Goal: Task Accomplishment & Management: Use online tool/utility

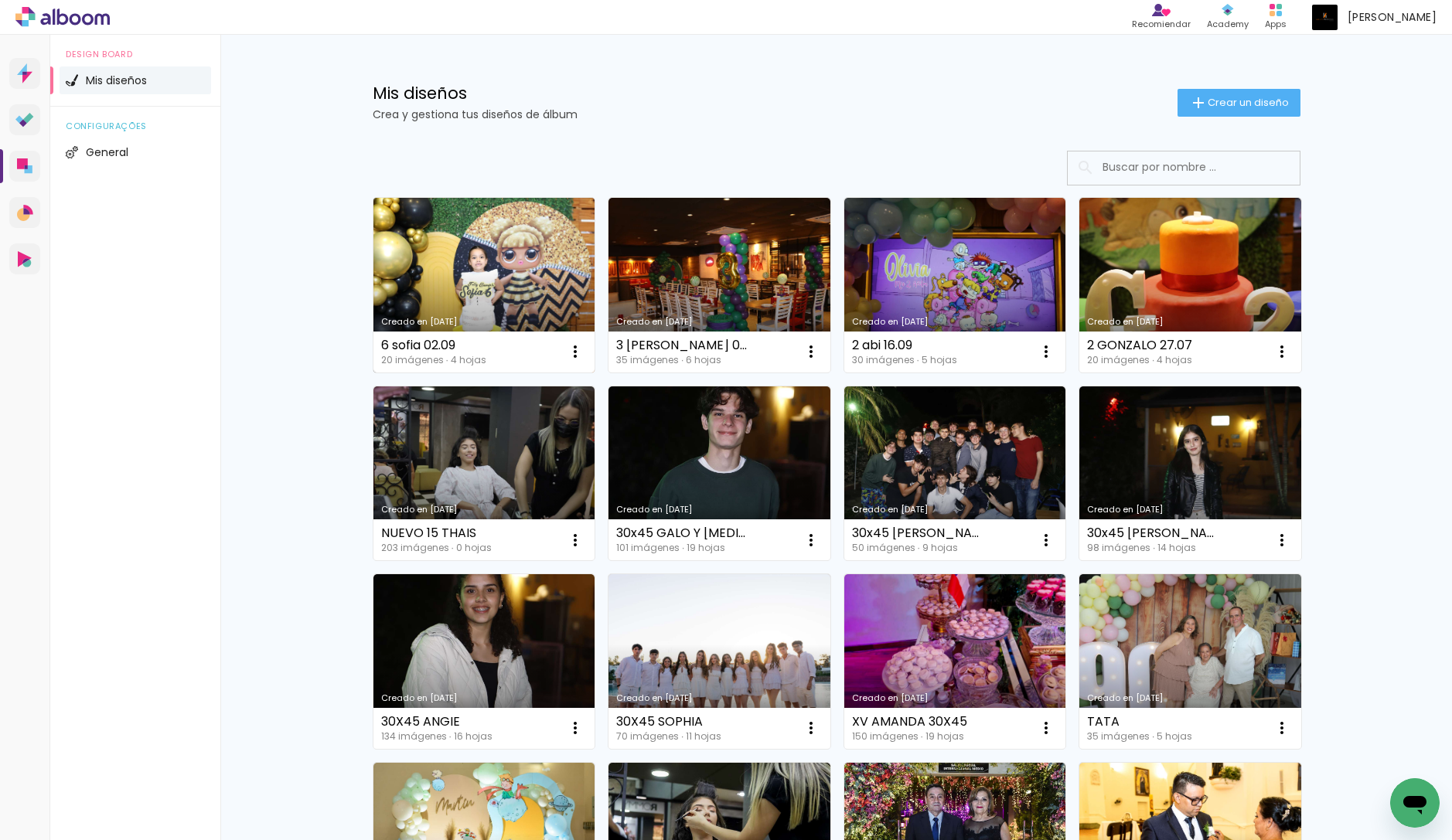
click at [448, 247] on link "Creado en [DATE]" at bounding box center [484, 285] width 221 height 175
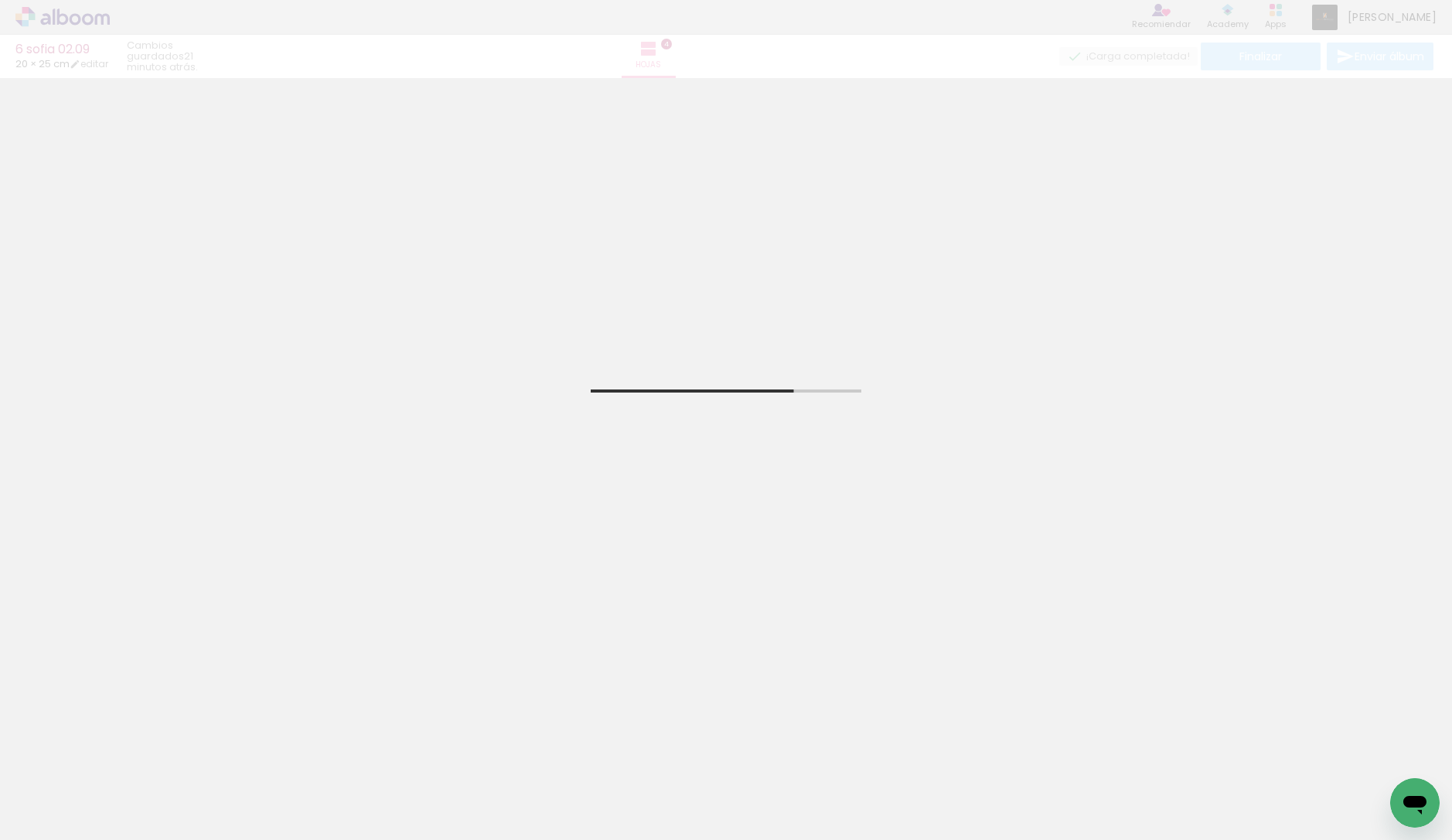
click at [47, 792] on input "Todas las fotos" at bounding box center [35, 794] width 43 height 13
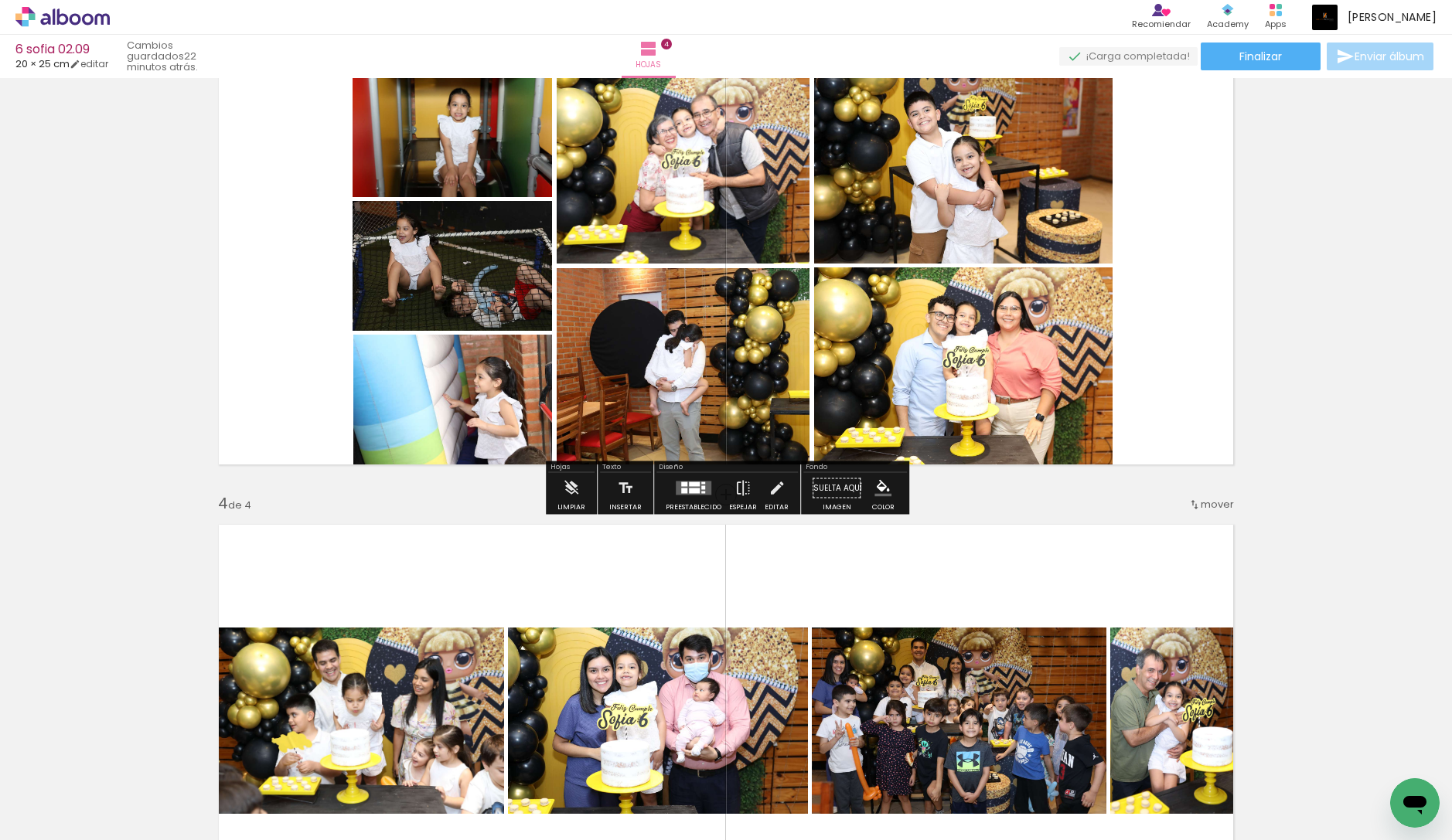
scroll to position [1024, 0]
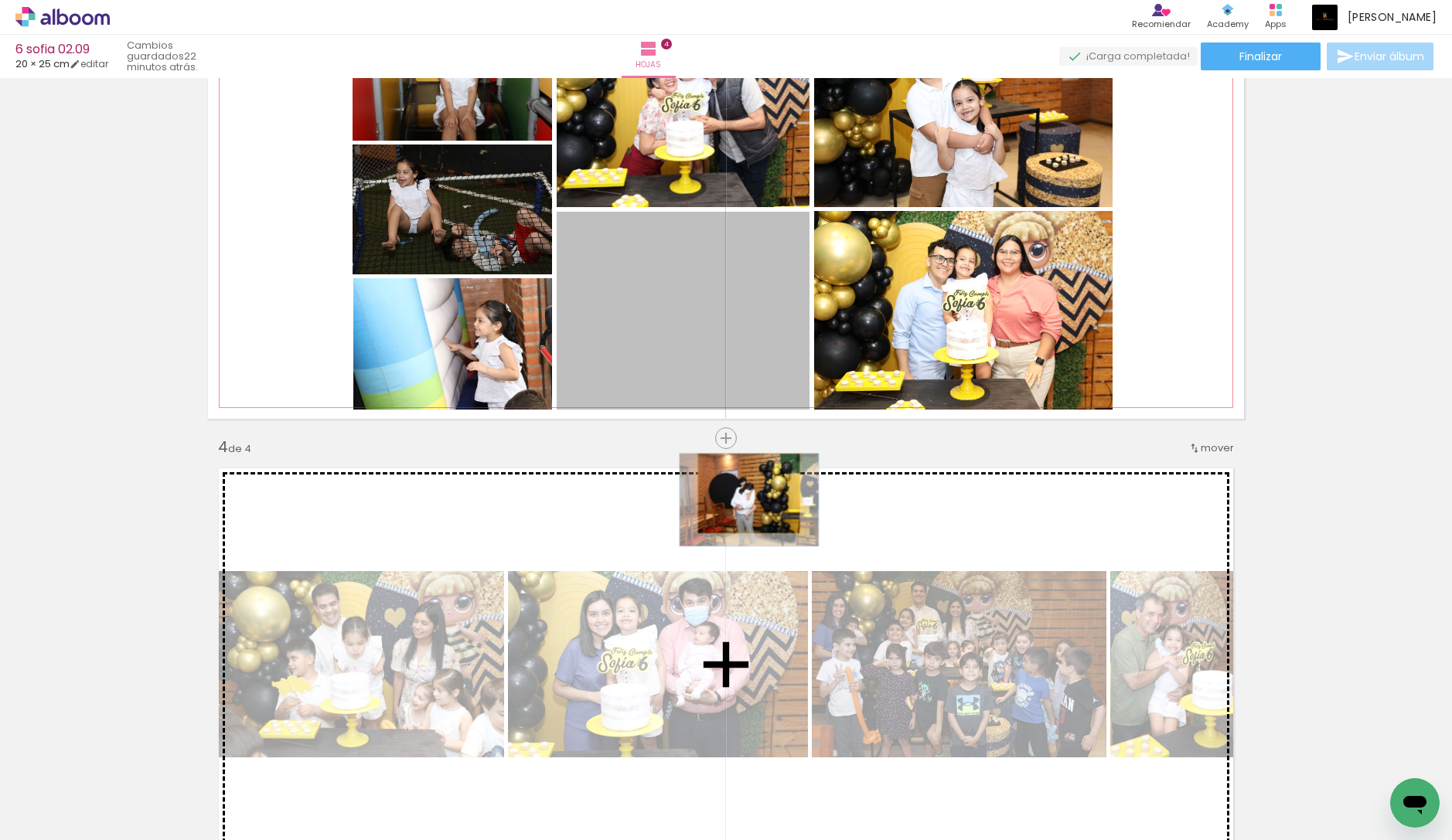
drag, startPoint x: 767, startPoint y: 369, endPoint x: 748, endPoint y: 493, distance: 125.4
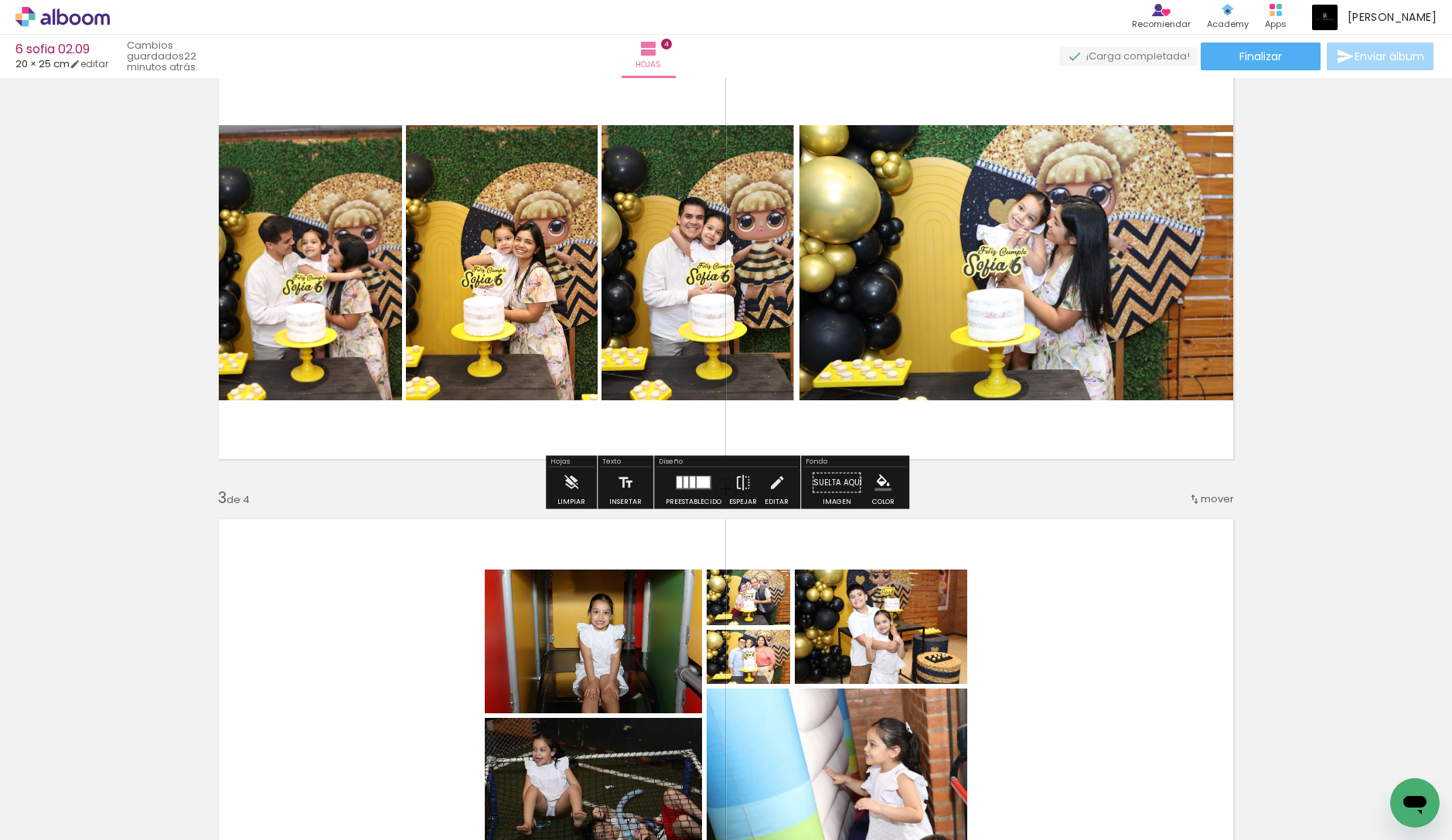
scroll to position [895, 0]
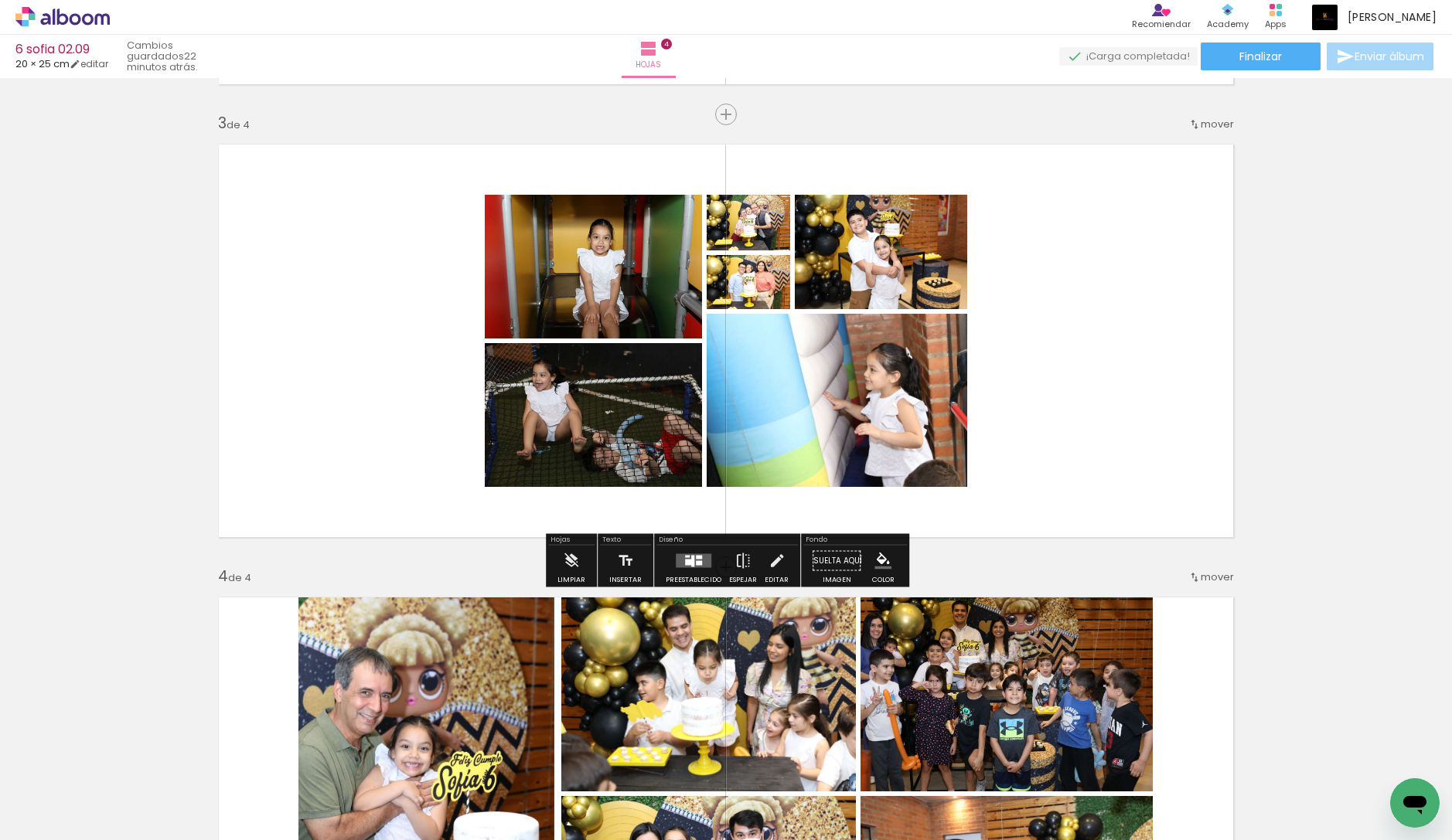
click at [686, 559] on div at bounding box center [690, 562] width 9 height 6
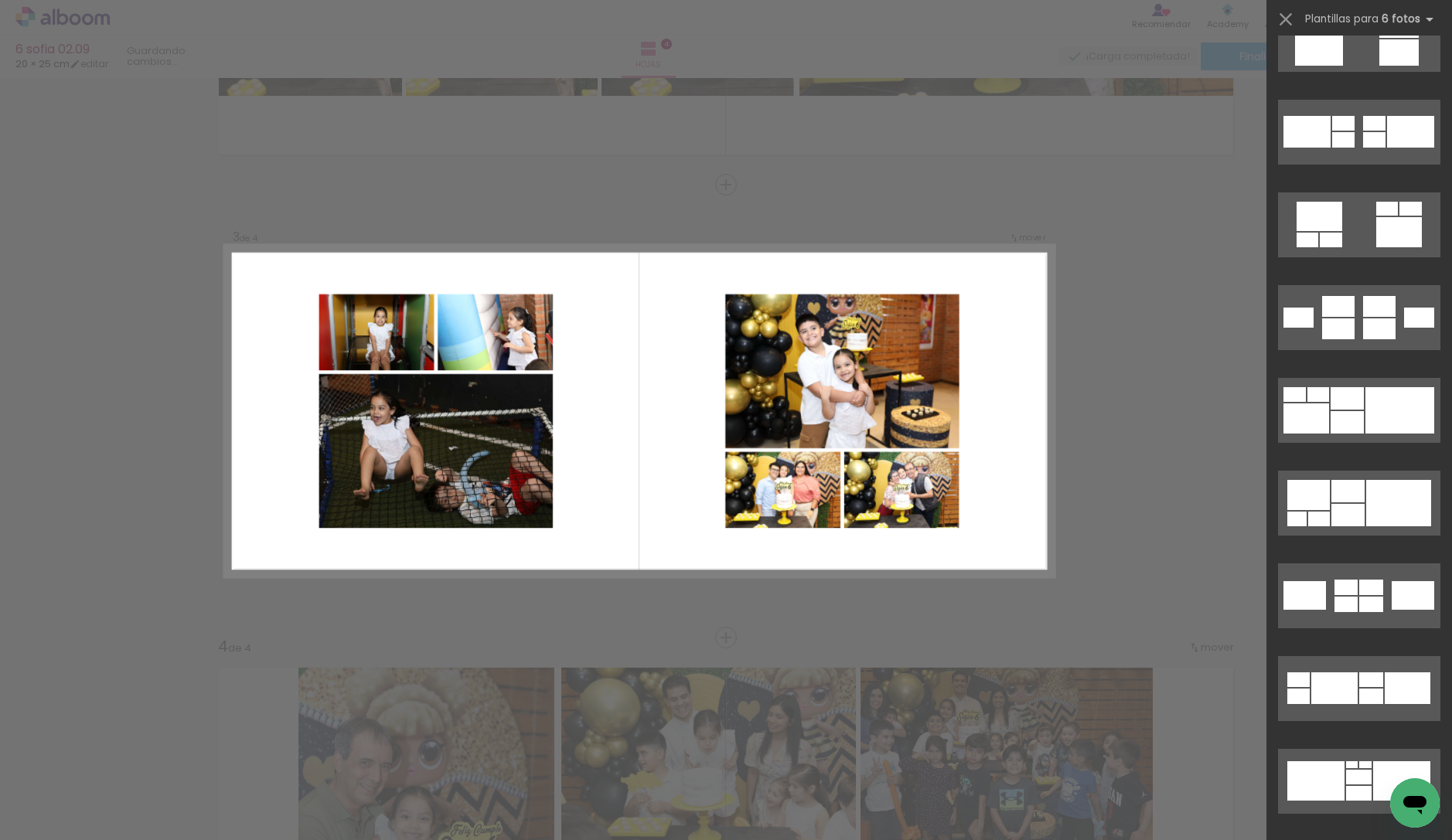
scroll to position [6330, 0]
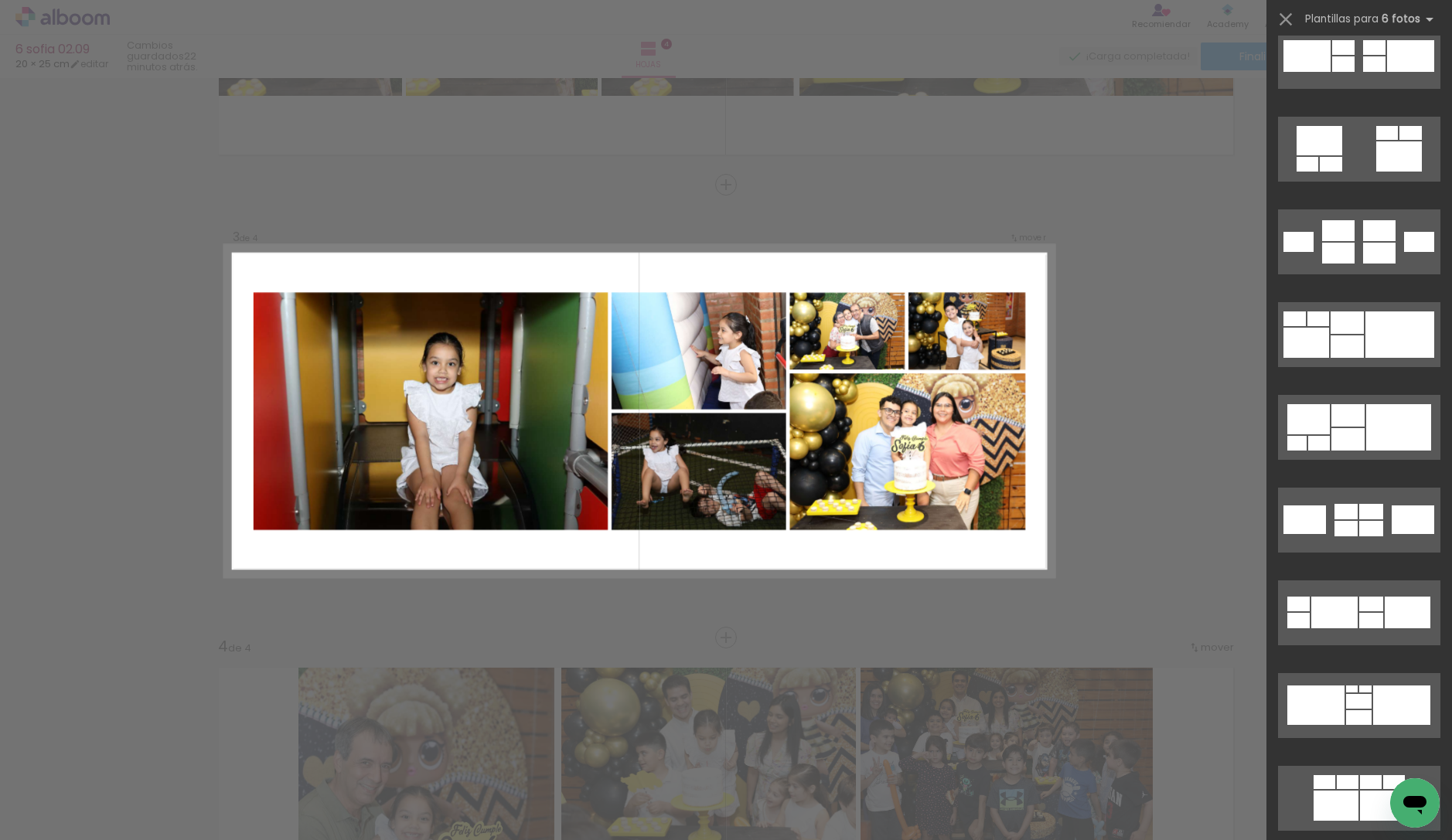
click at [1383, 318] on div at bounding box center [1399, 334] width 68 height 46
click at [1383, 318] on quentale-layouter at bounding box center [1359, 334] width 162 height 65
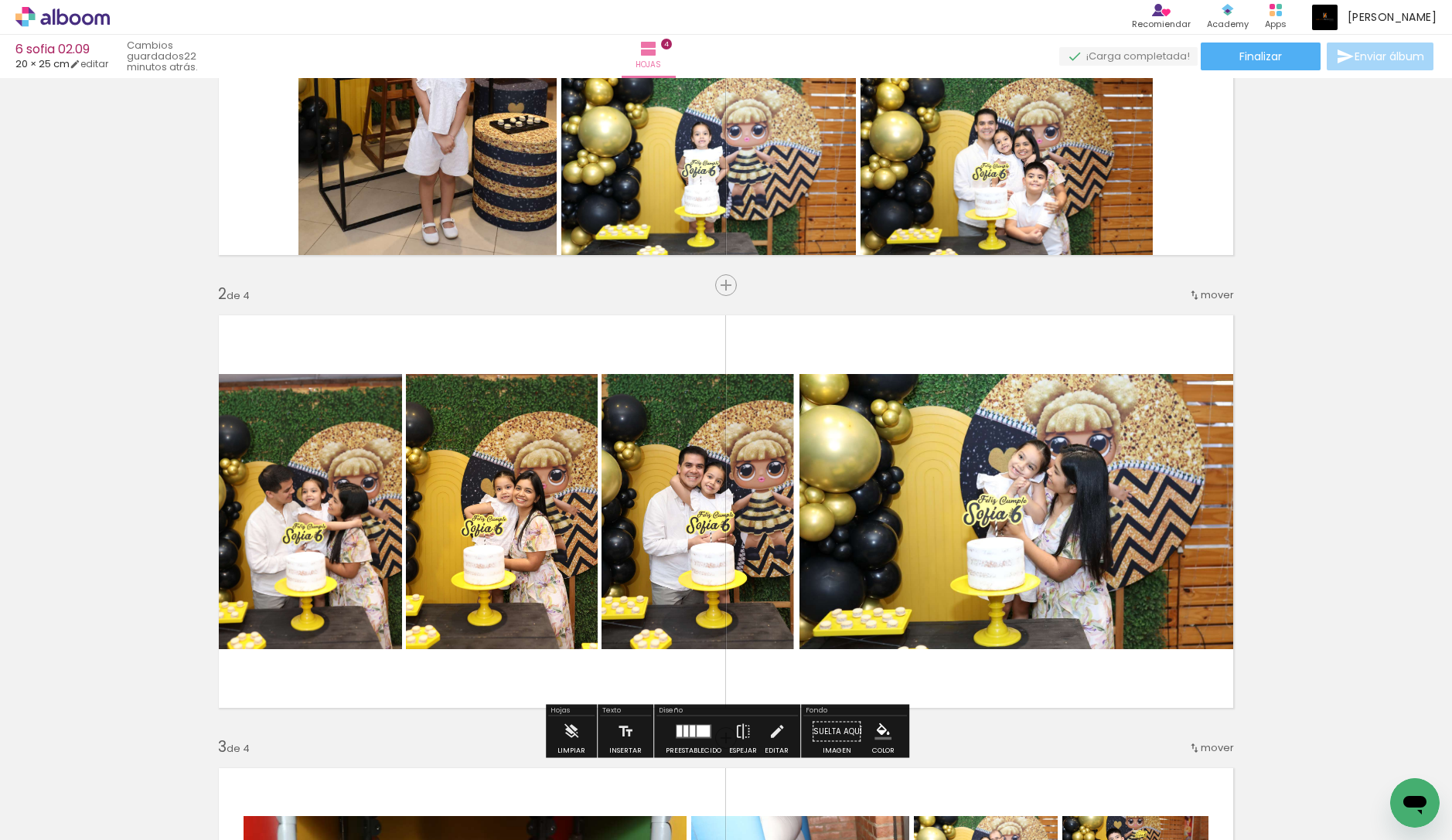
scroll to position [337, 0]
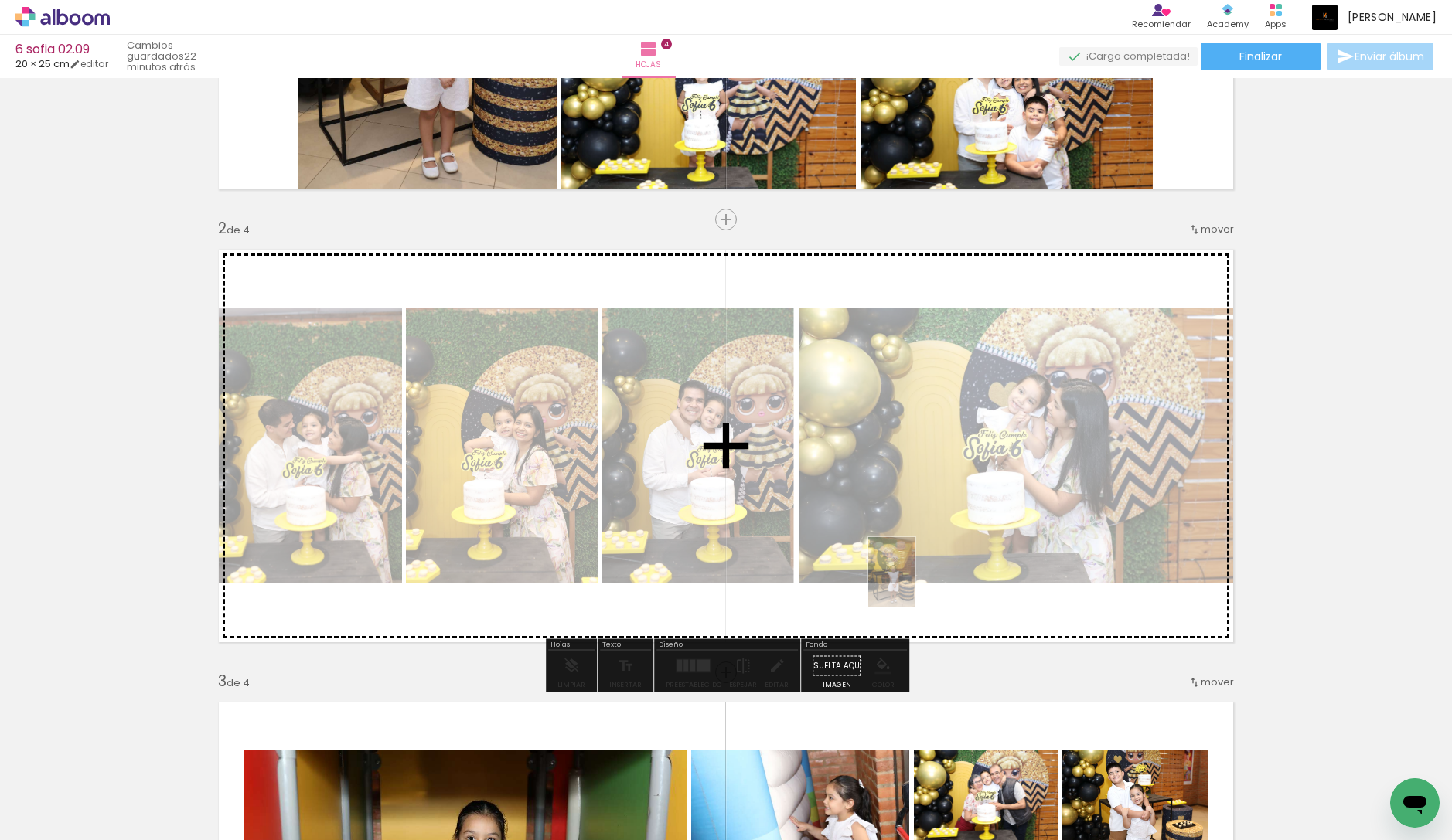
drag, startPoint x: 932, startPoint y: 793, endPoint x: 915, endPoint y: 583, distance: 210.7
click at [915, 583] on quentale-workspace at bounding box center [726, 420] width 1452 height 840
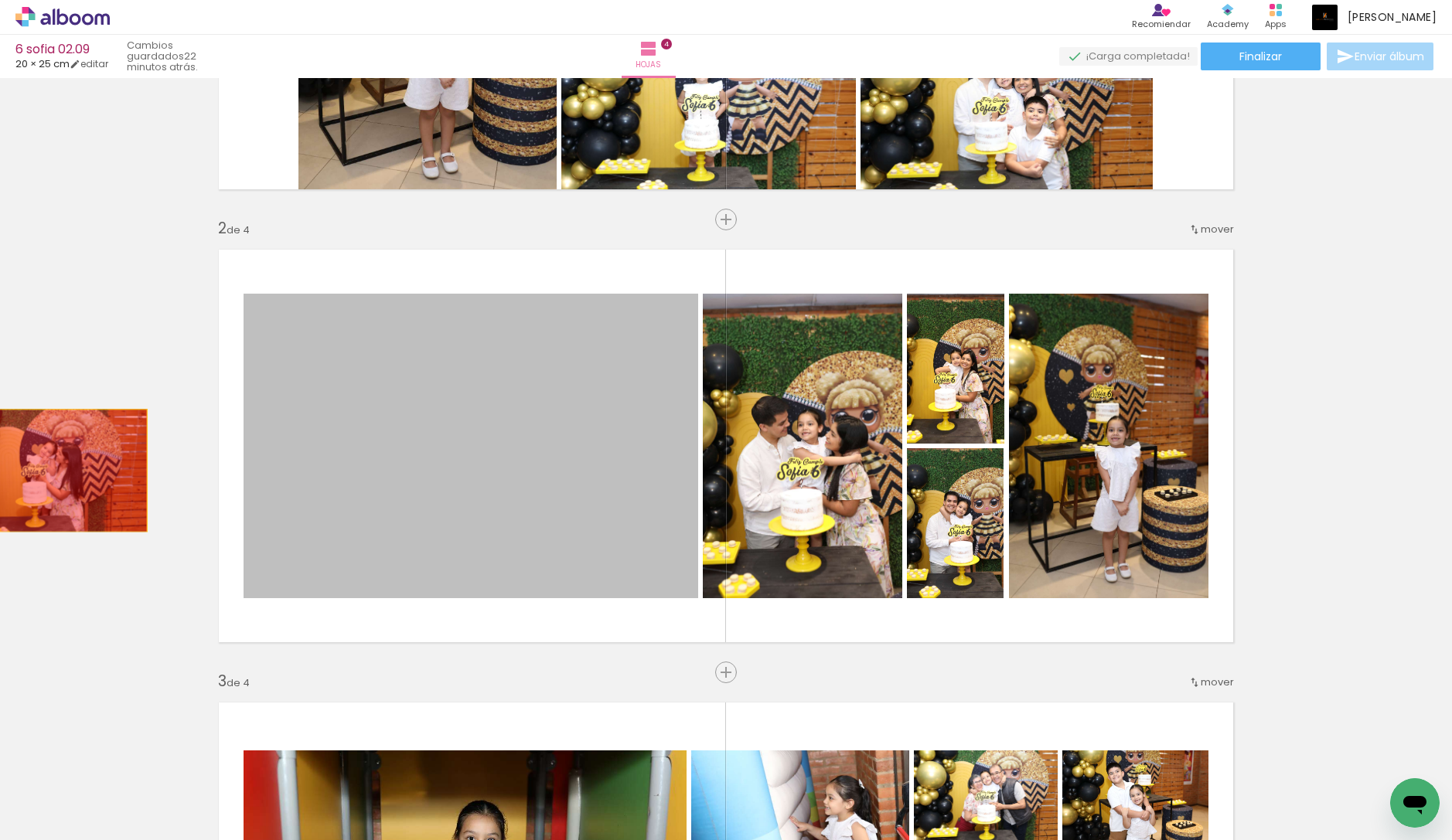
drag, startPoint x: 527, startPoint y: 487, endPoint x: 56, endPoint y: 471, distance: 471.3
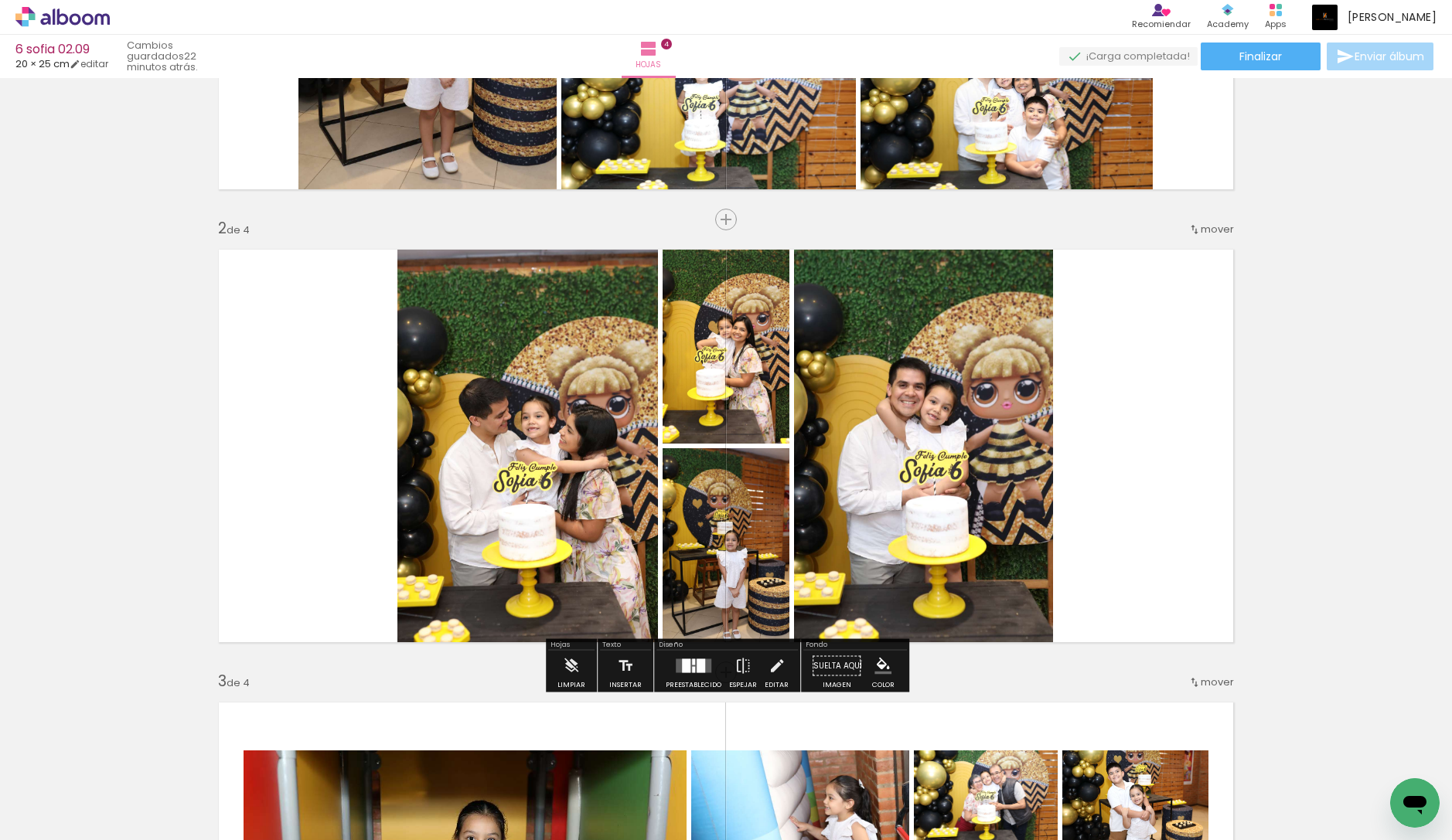
click at [697, 669] on div at bounding box center [700, 666] width 8 height 14
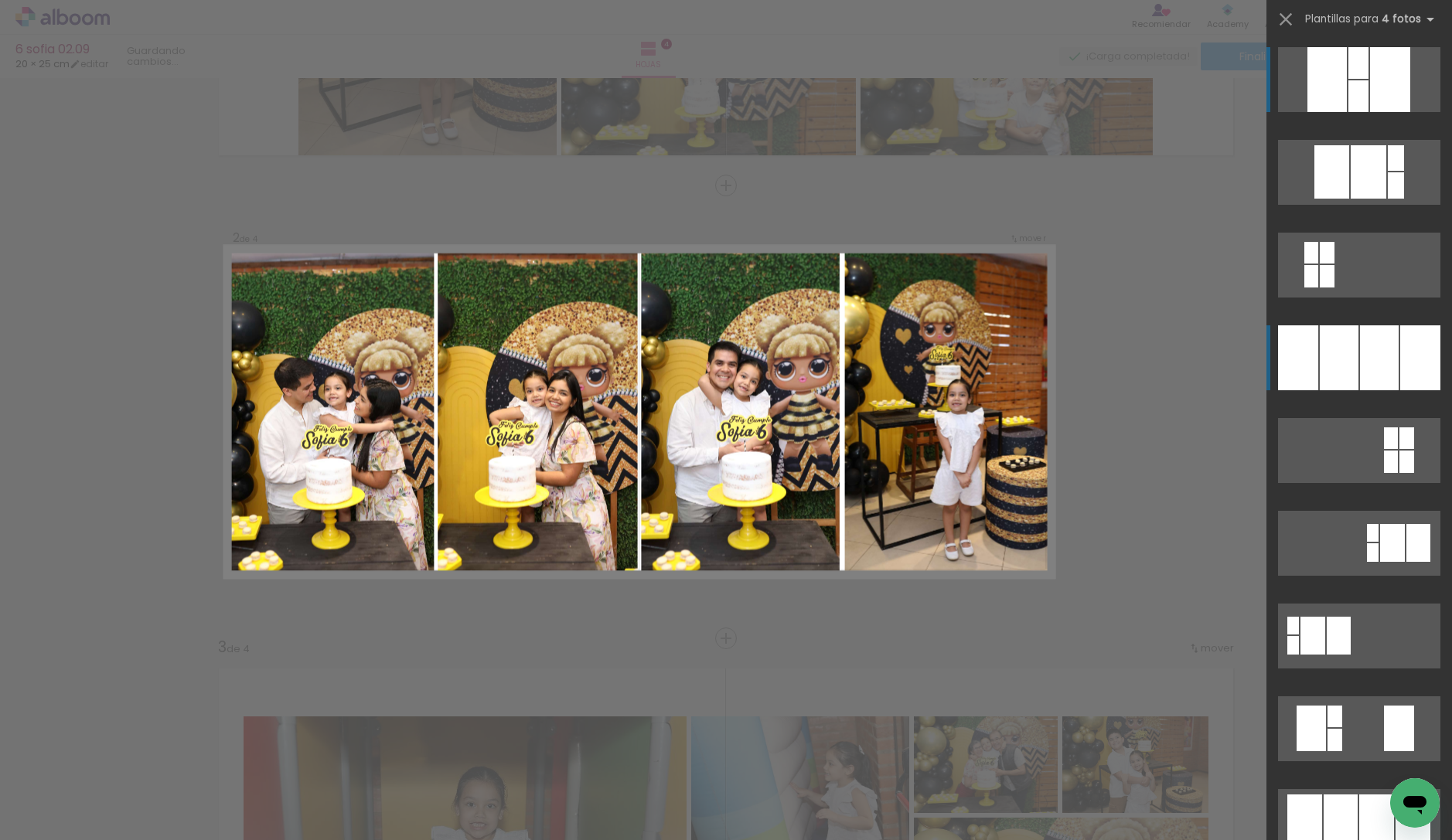
scroll to position [372, 0]
click at [1339, 382] on div at bounding box center [1339, 357] width 38 height 65
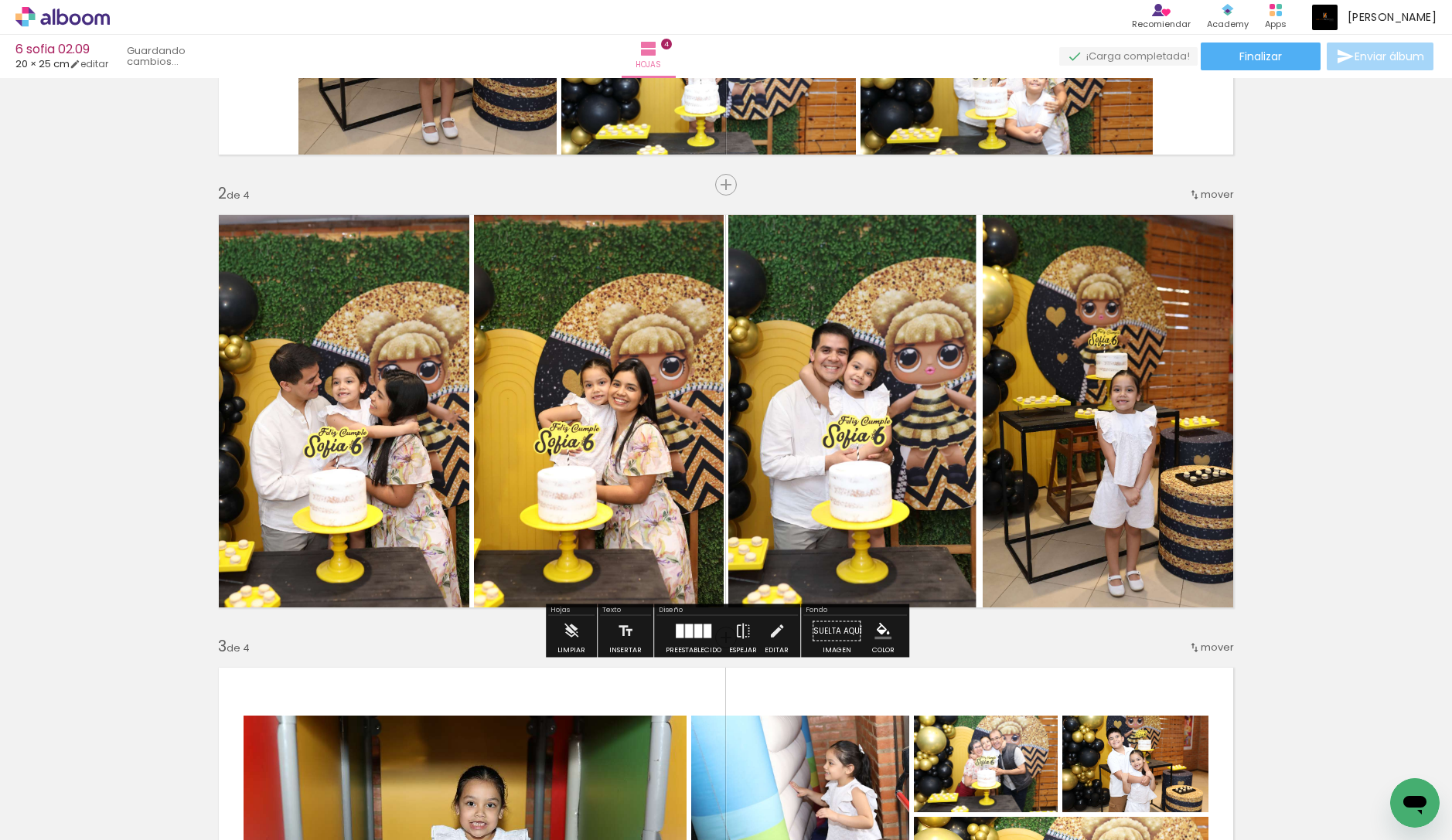
click at [1339, 382] on div "Insertar hoja 1 de 4 Insertar hoja 2 de 4 Insertar hoja 3 de 4 Insertar hoja 4 …" at bounding box center [726, 845] width 1452 height 2265
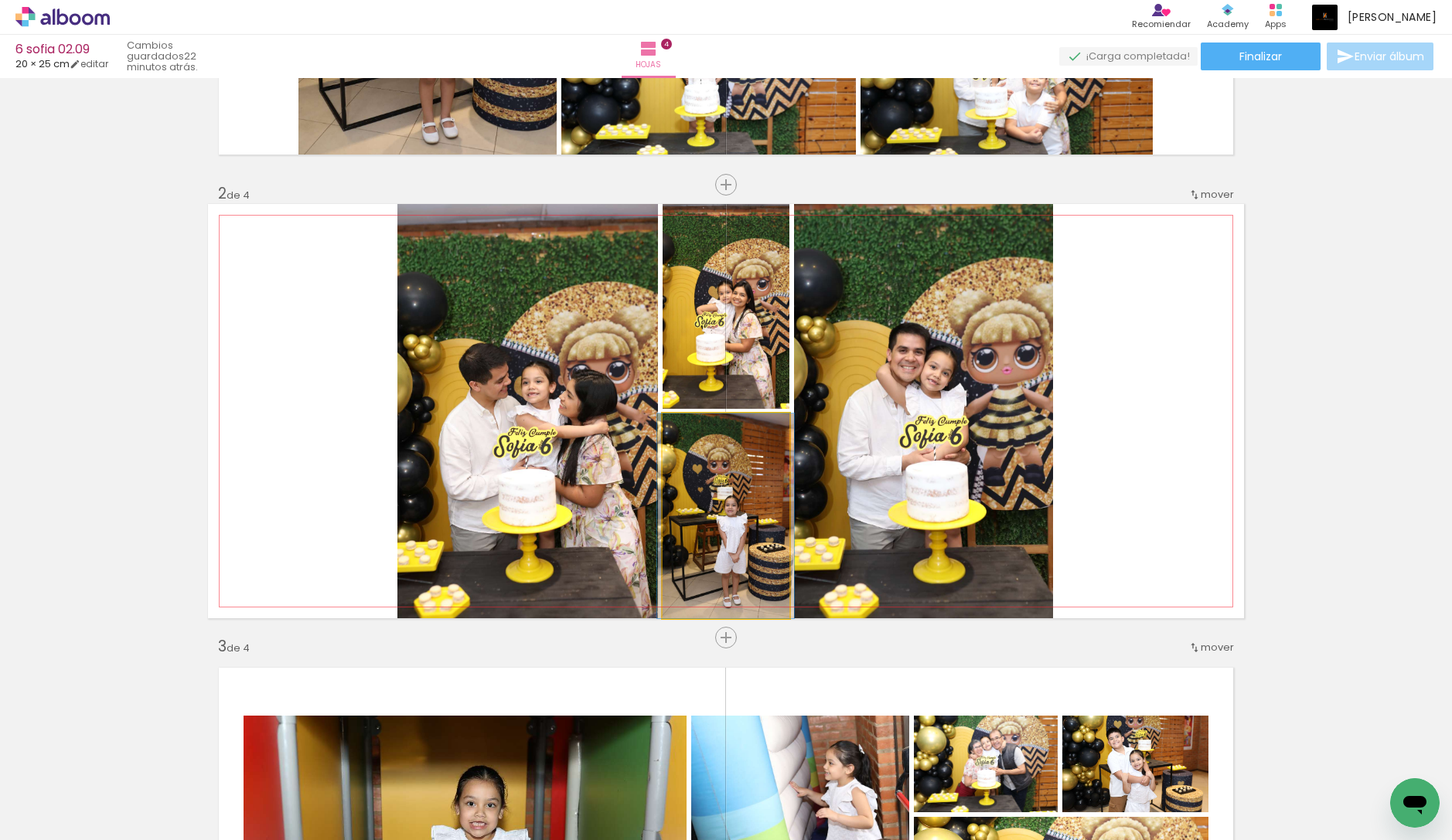
click at [738, 540] on quentale-photo at bounding box center [726, 516] width 127 height 205
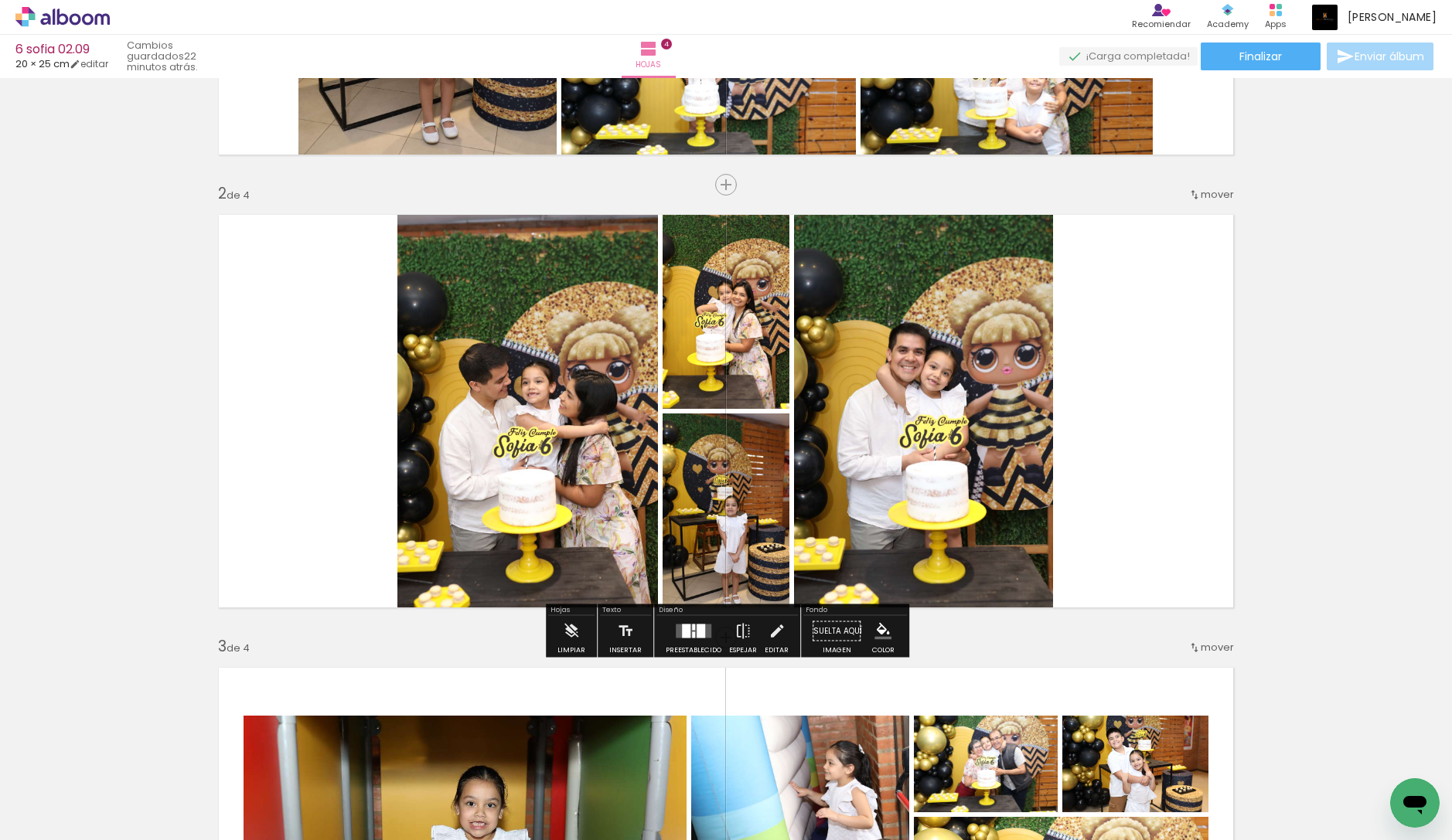
click at [696, 631] on div at bounding box center [700, 630] width 8 height 14
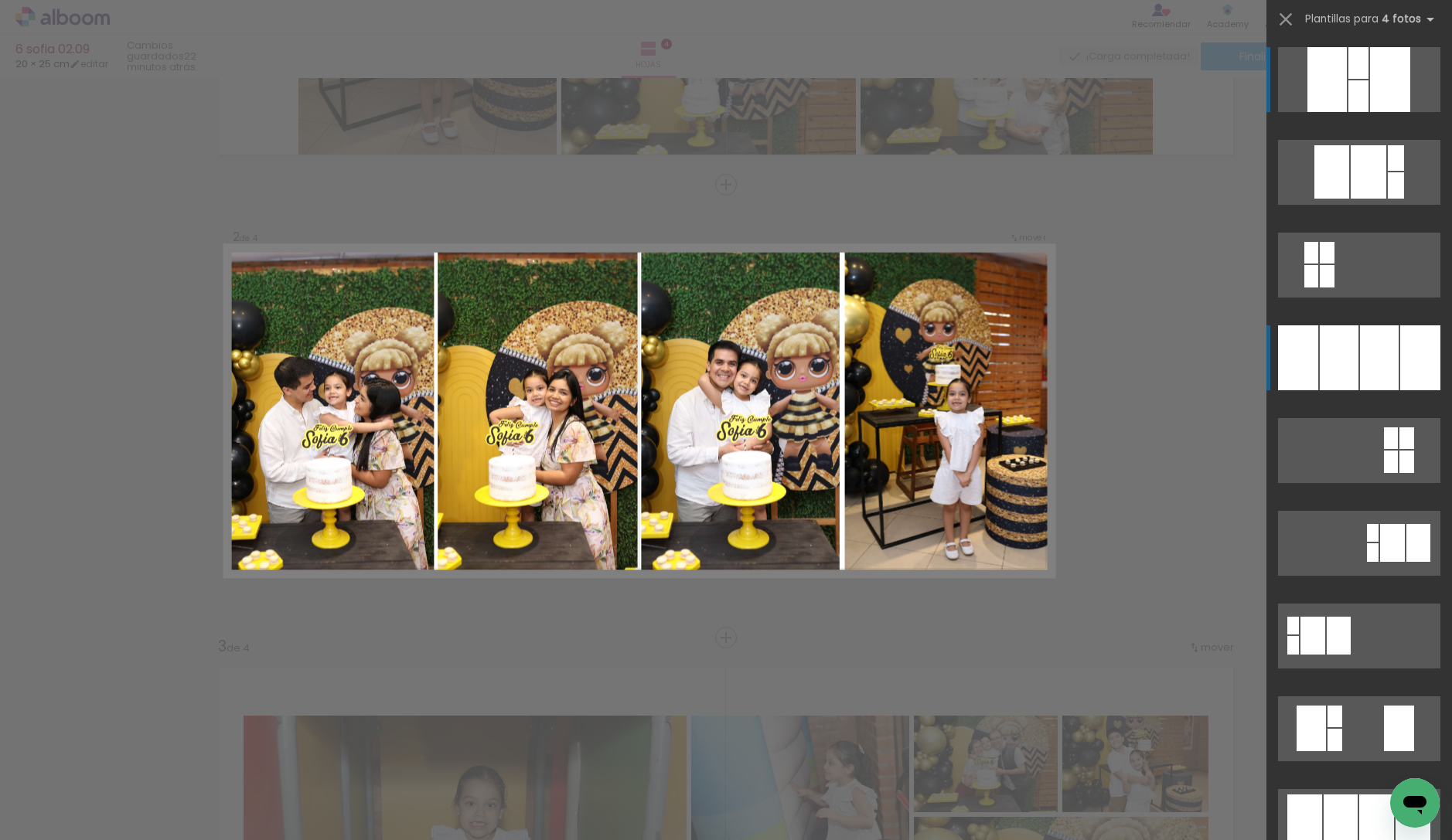
click at [1348, 367] on div at bounding box center [1339, 357] width 38 height 65
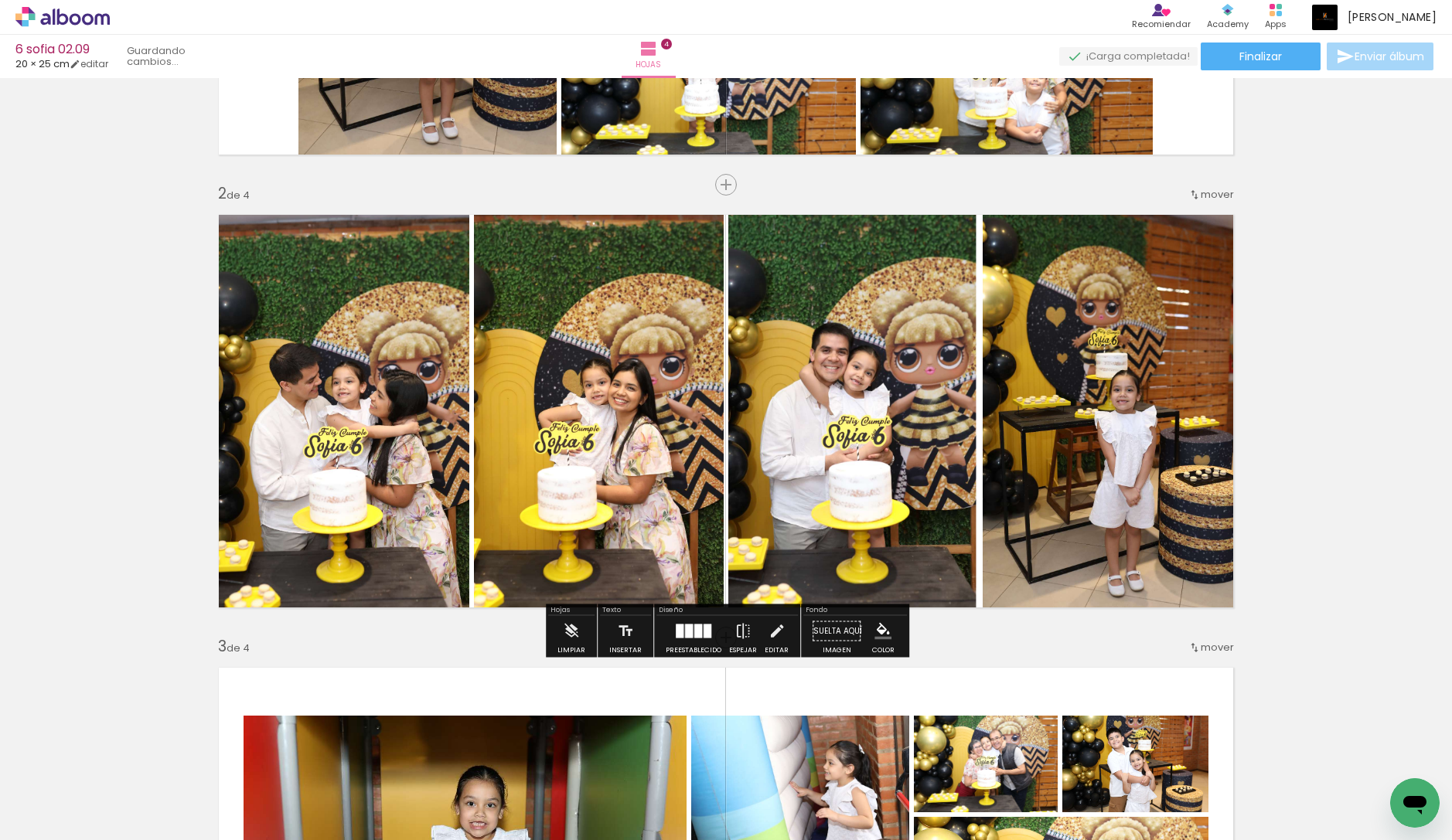
click at [1348, 367] on quentale-workspace at bounding box center [726, 420] width 1452 height 840
click at [1348, 367] on div "Insertar hoja 1 de 4 Insertar hoja 2 de 4 Insertar hoja 3 de 4 Insertar hoja 4 …" at bounding box center [726, 845] width 1452 height 2265
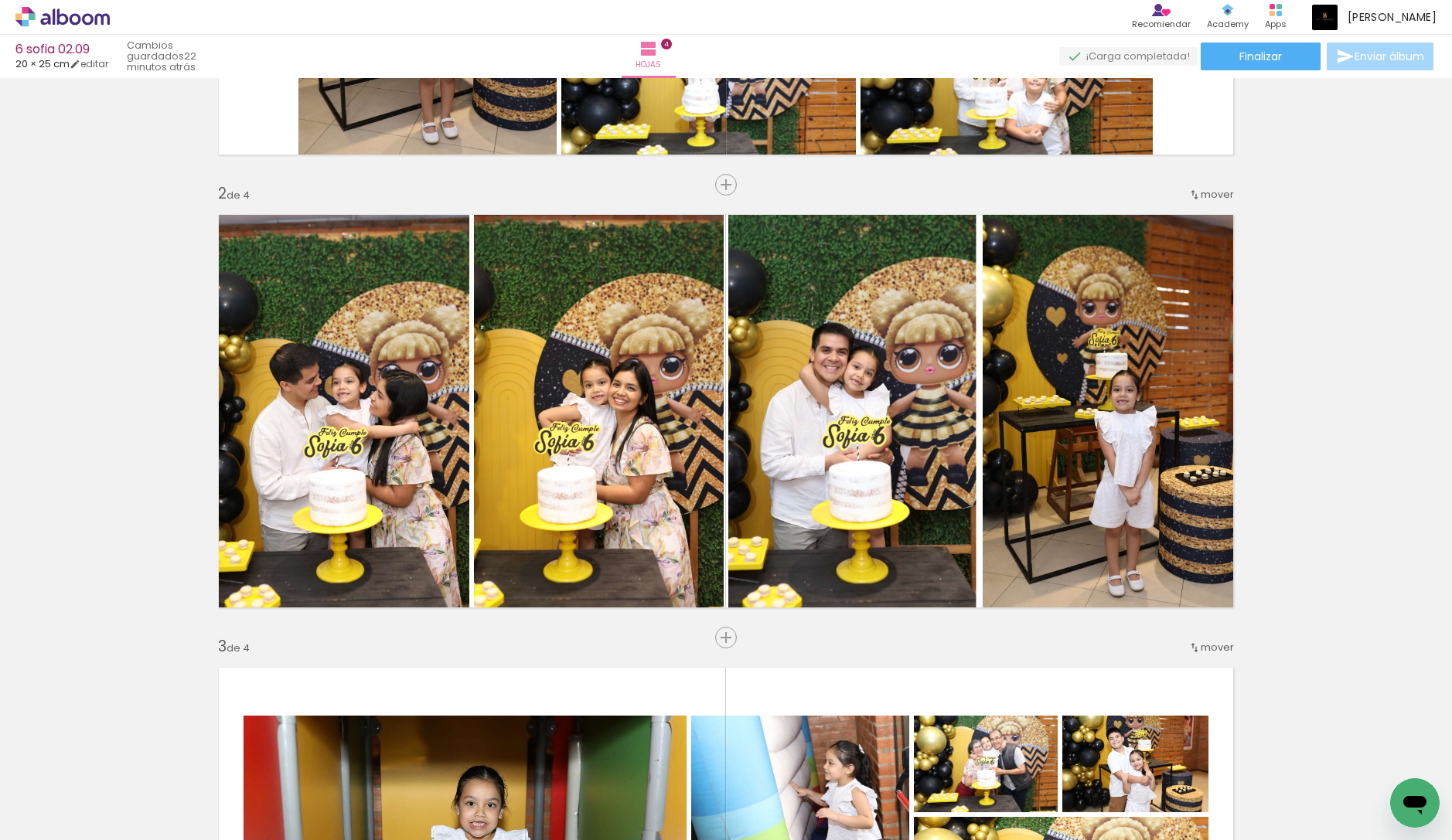
click at [926, 803] on div at bounding box center [918, 788] width 51 height 77
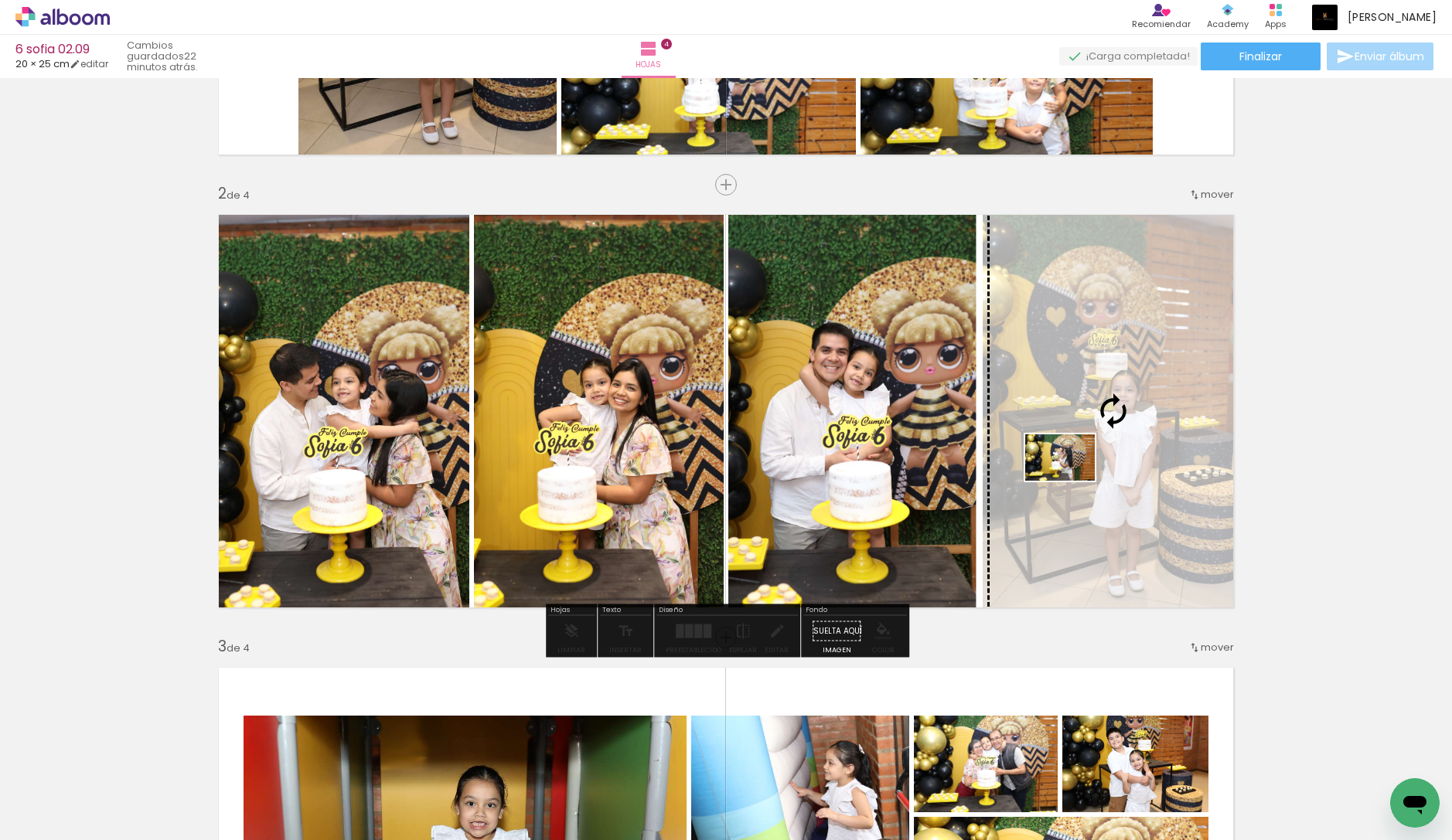
drag, startPoint x: 680, startPoint y: 783, endPoint x: 1072, endPoint y: 481, distance: 494.8
click at [1072, 481] on quentale-workspace at bounding box center [726, 420] width 1452 height 840
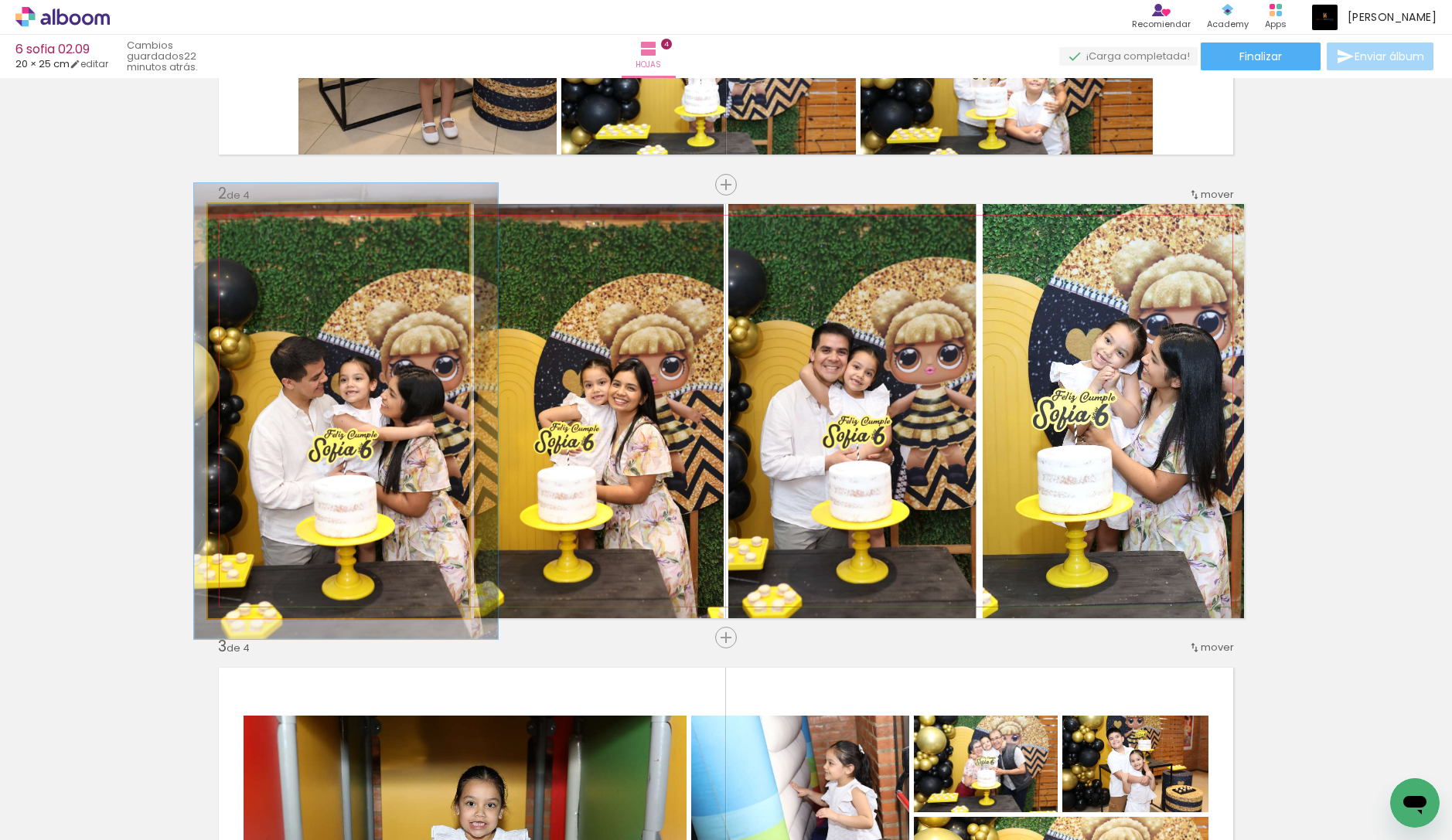
type paper-slider "110"
click at [246, 220] on div at bounding box center [249, 220] width 14 height 14
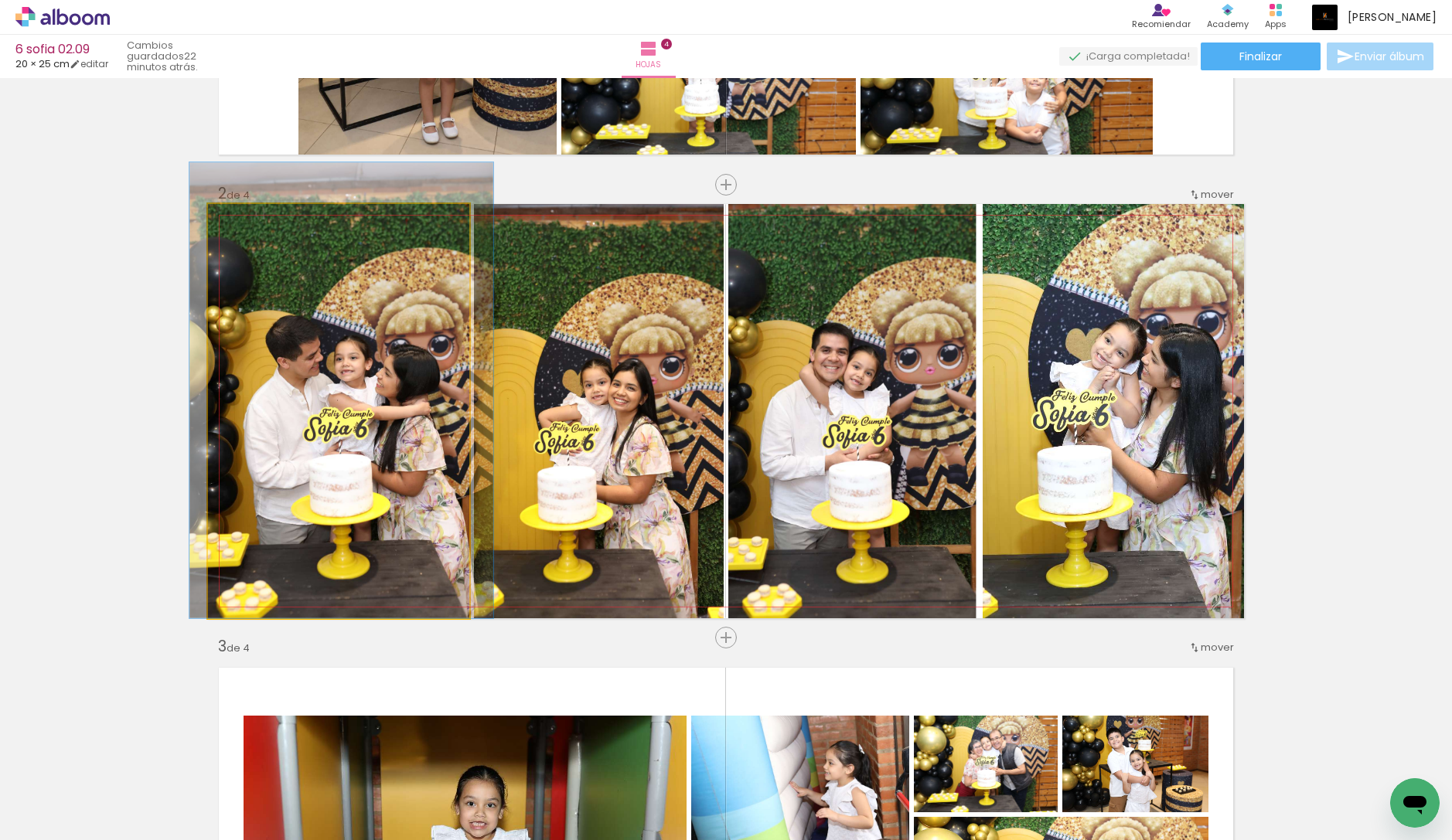
drag, startPoint x: 420, startPoint y: 449, endPoint x: 419, endPoint y: 441, distance: 8.1
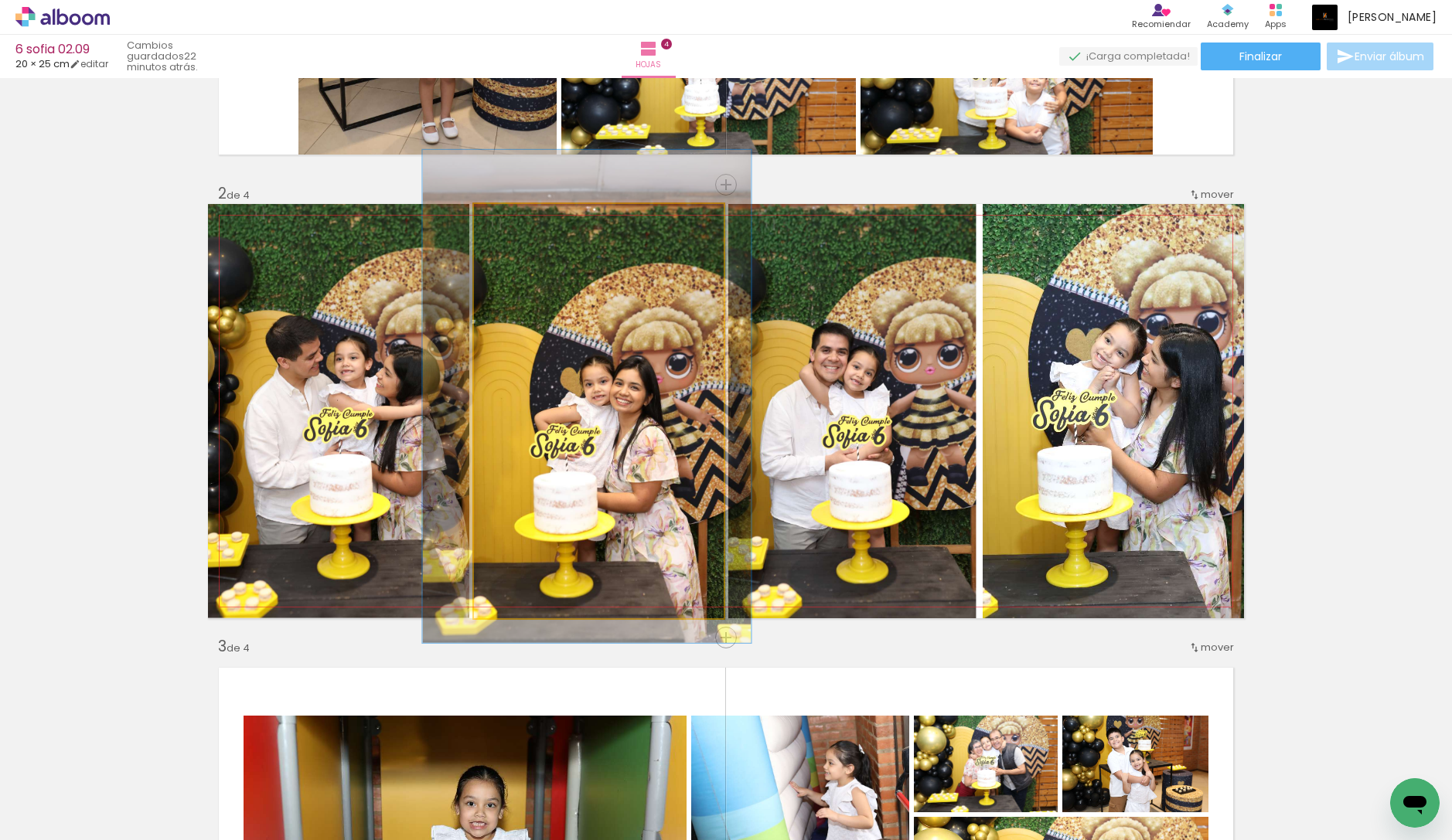
type paper-slider "120"
click at [525, 221] on div at bounding box center [521, 220] width 14 height 14
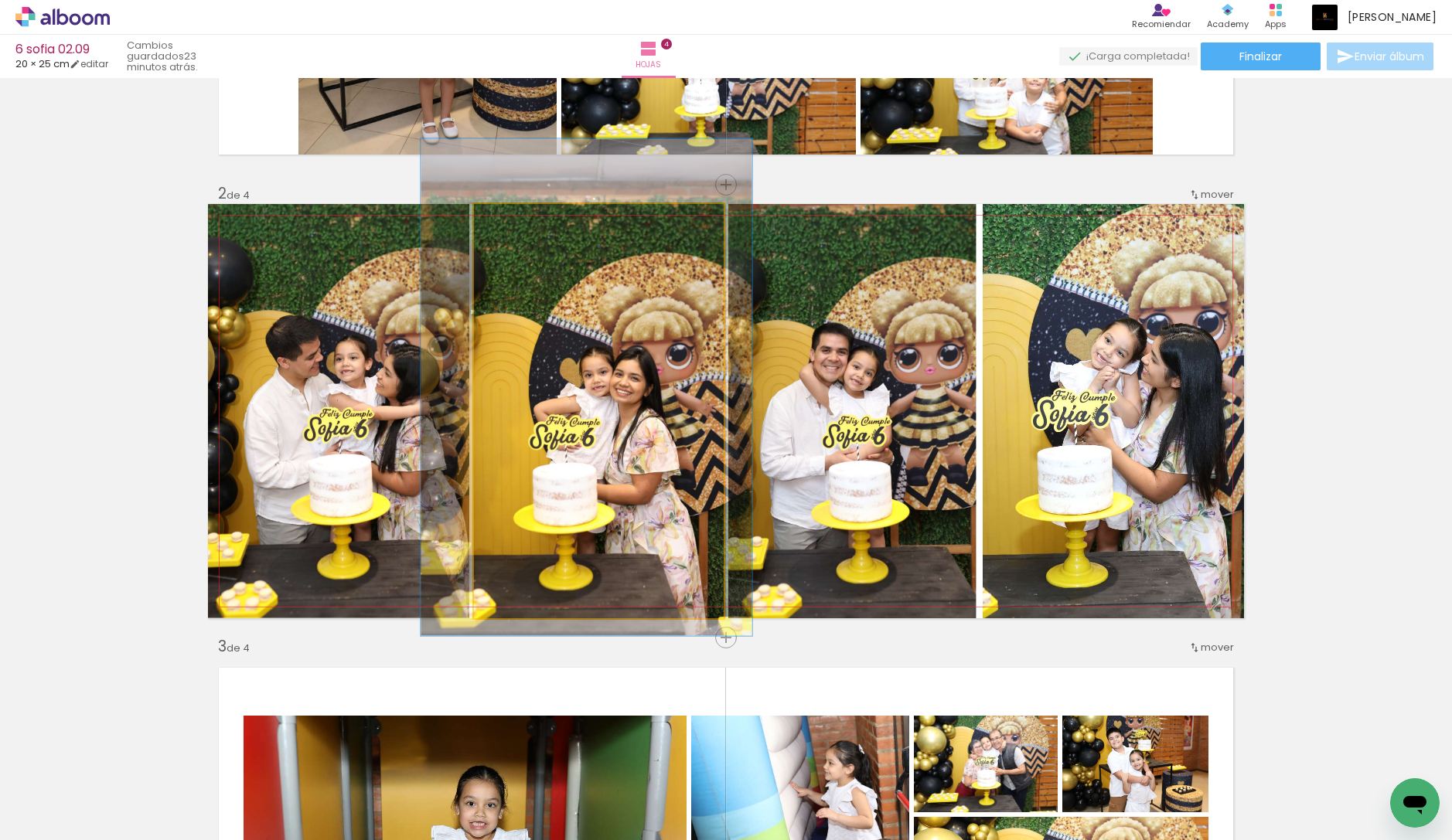
drag, startPoint x: 582, startPoint y: 394, endPoint x: 582, endPoint y: 384, distance: 10.0
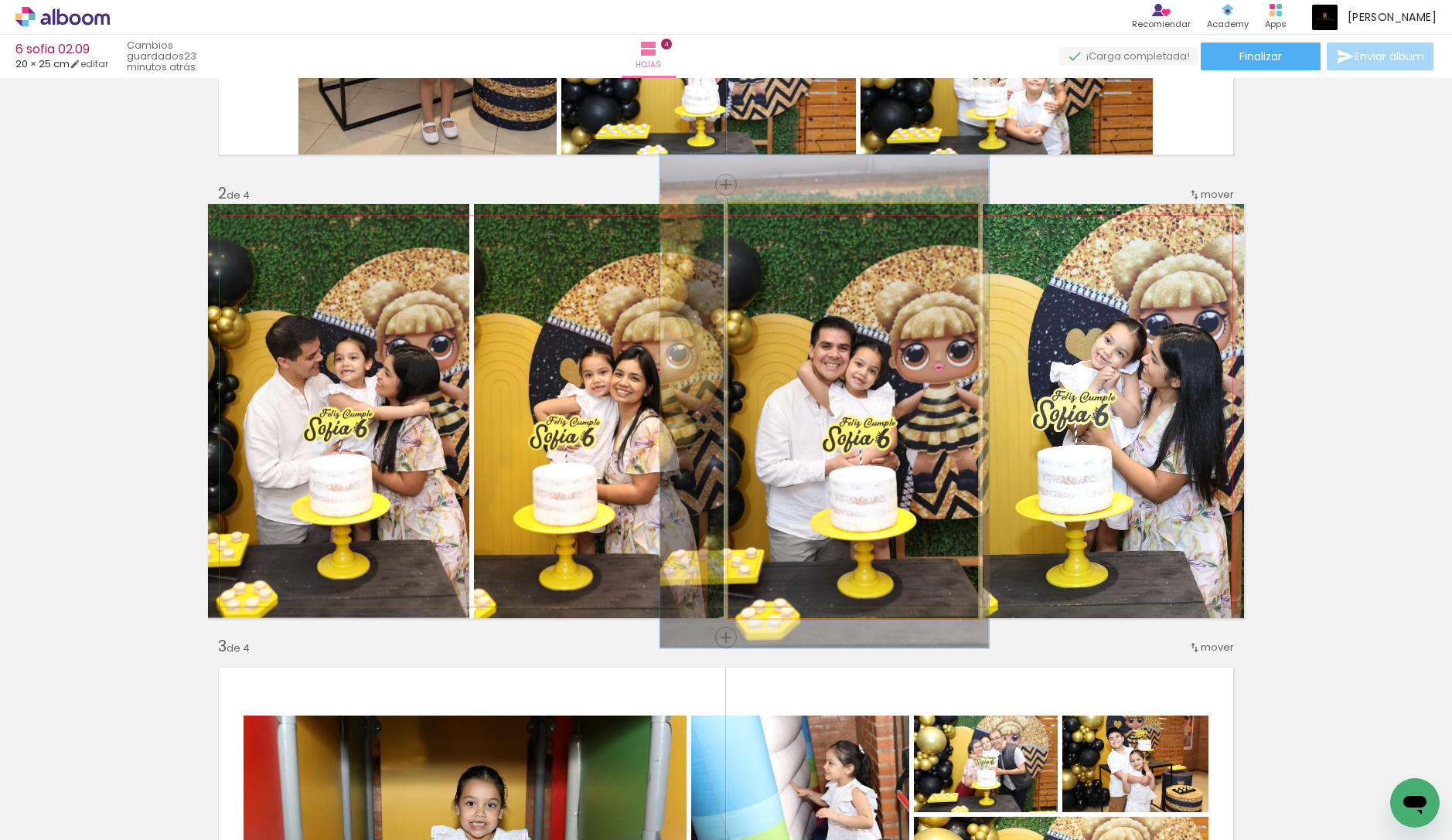
type paper-slider "119"
click at [783, 225] on div at bounding box center [776, 220] width 25 height 25
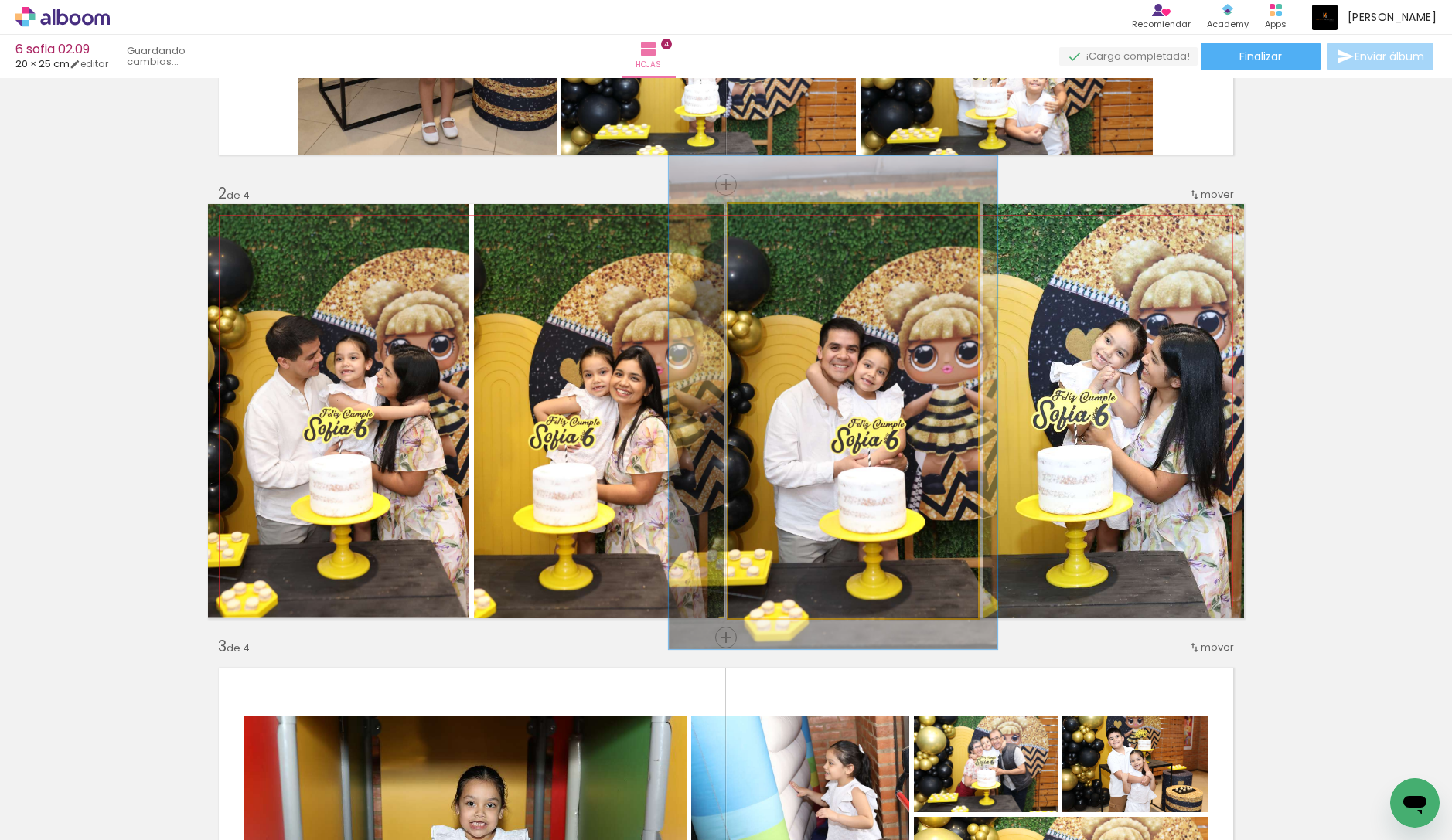
drag, startPoint x: 850, startPoint y: 418, endPoint x: 859, endPoint y: 420, distance: 9.2
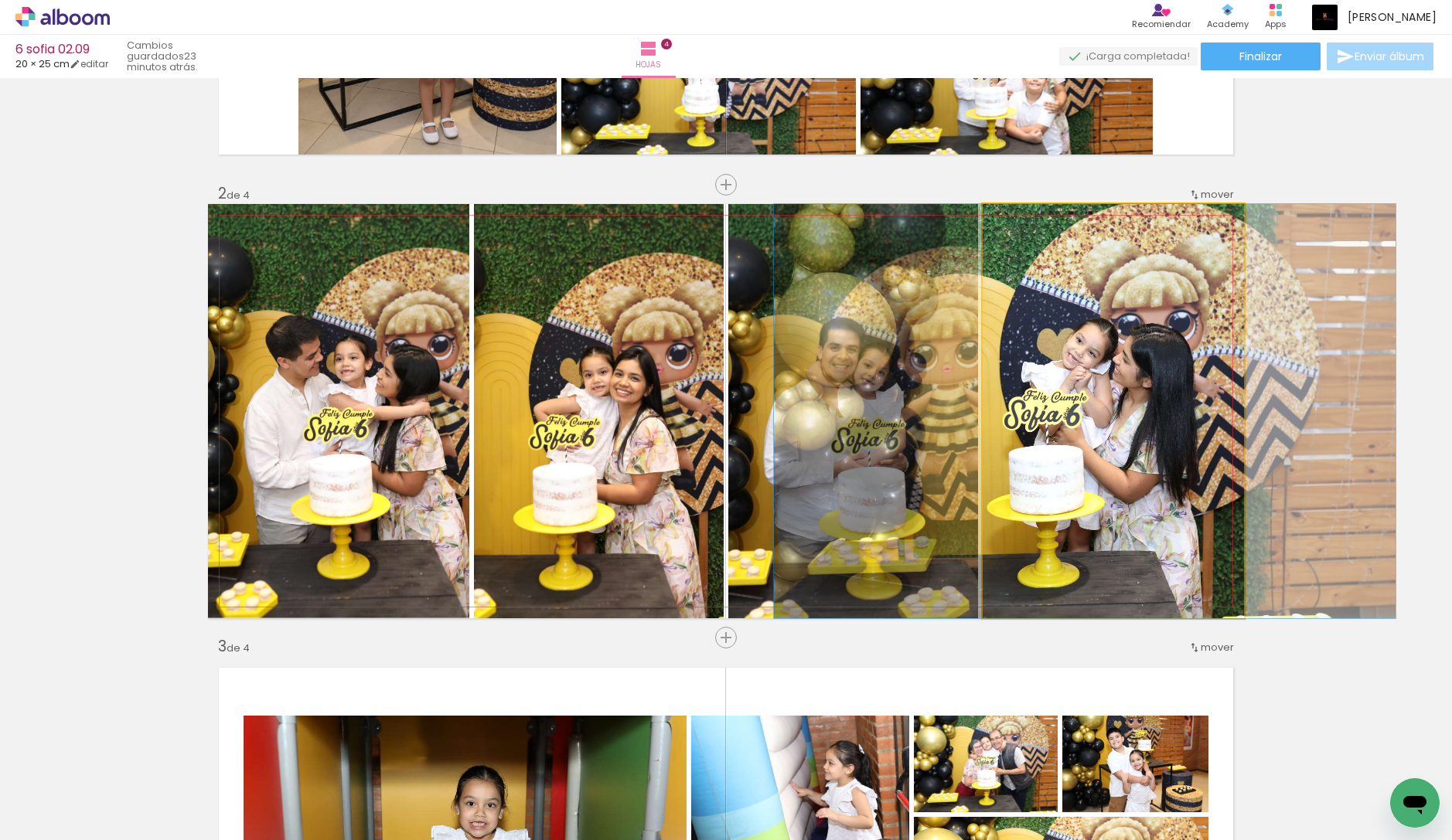
drag, startPoint x: 1133, startPoint y: 359, endPoint x: 1104, endPoint y: 357, distance: 29.1
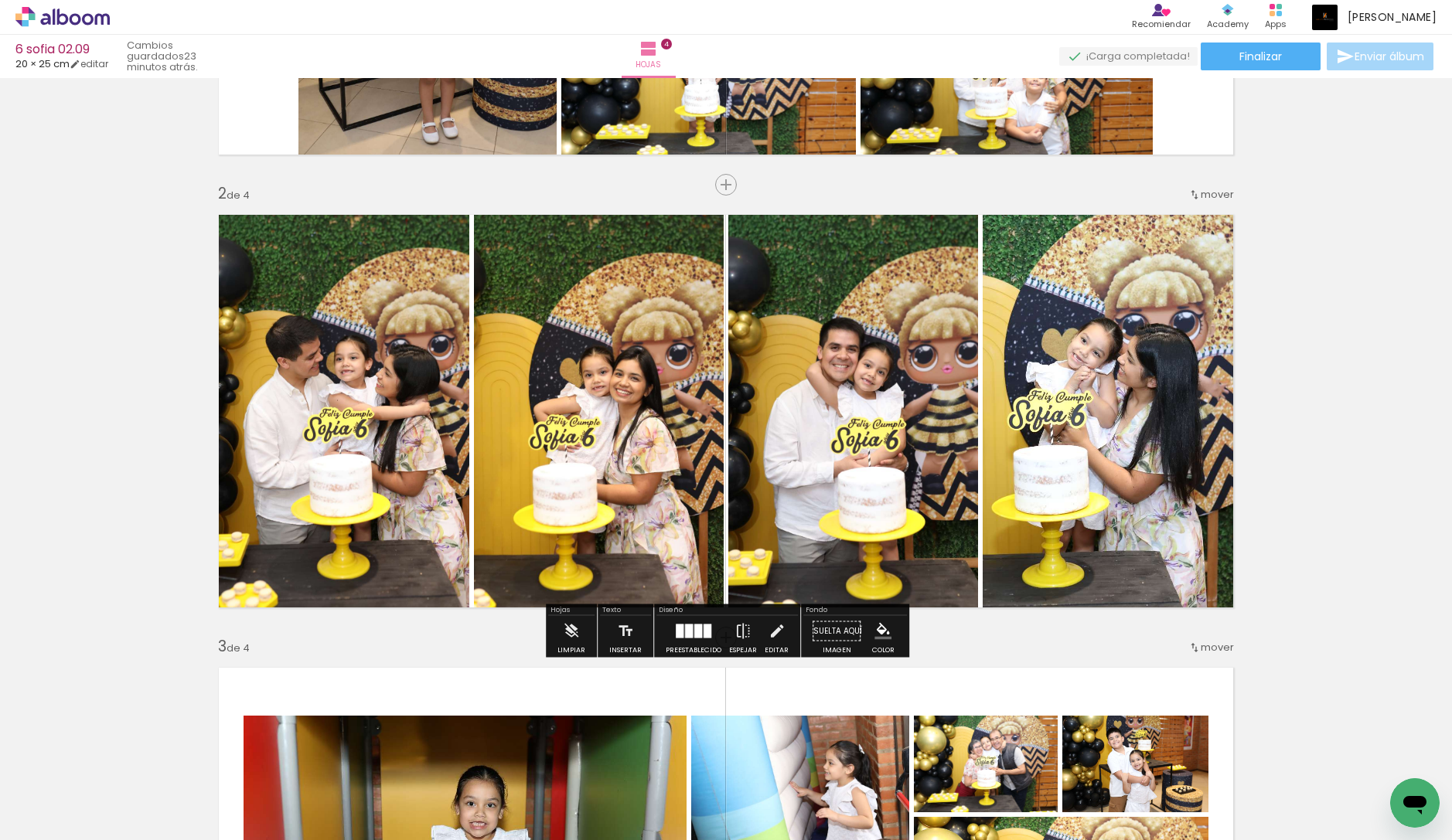
click at [1287, 421] on div "Insertar hoja 1 de 4 Insertar hoja 2 de 4 Insertar hoja 3 de 4 Insertar hoja 4 …" at bounding box center [726, 845] width 1452 height 2265
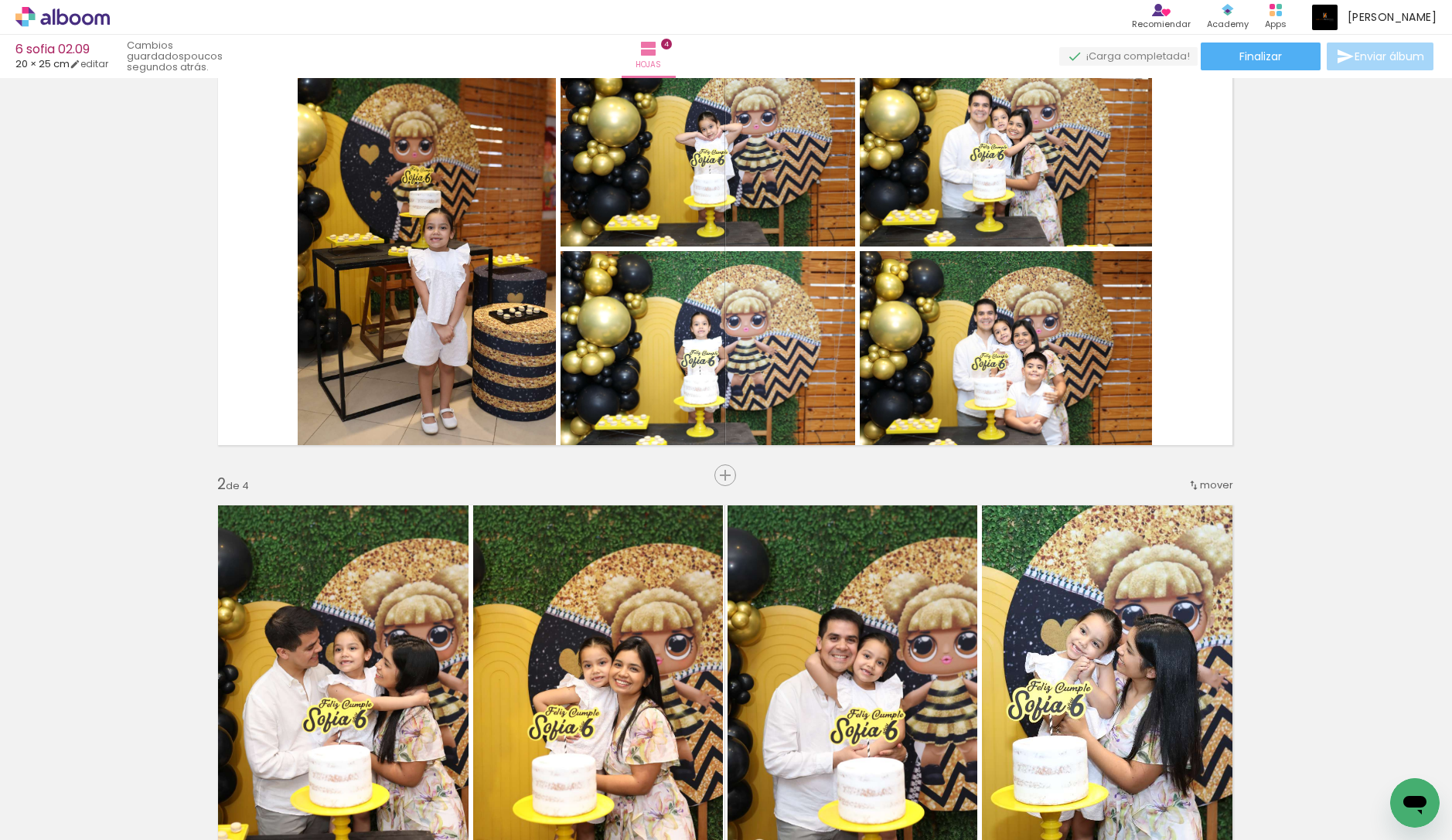
scroll to position [38, 1]
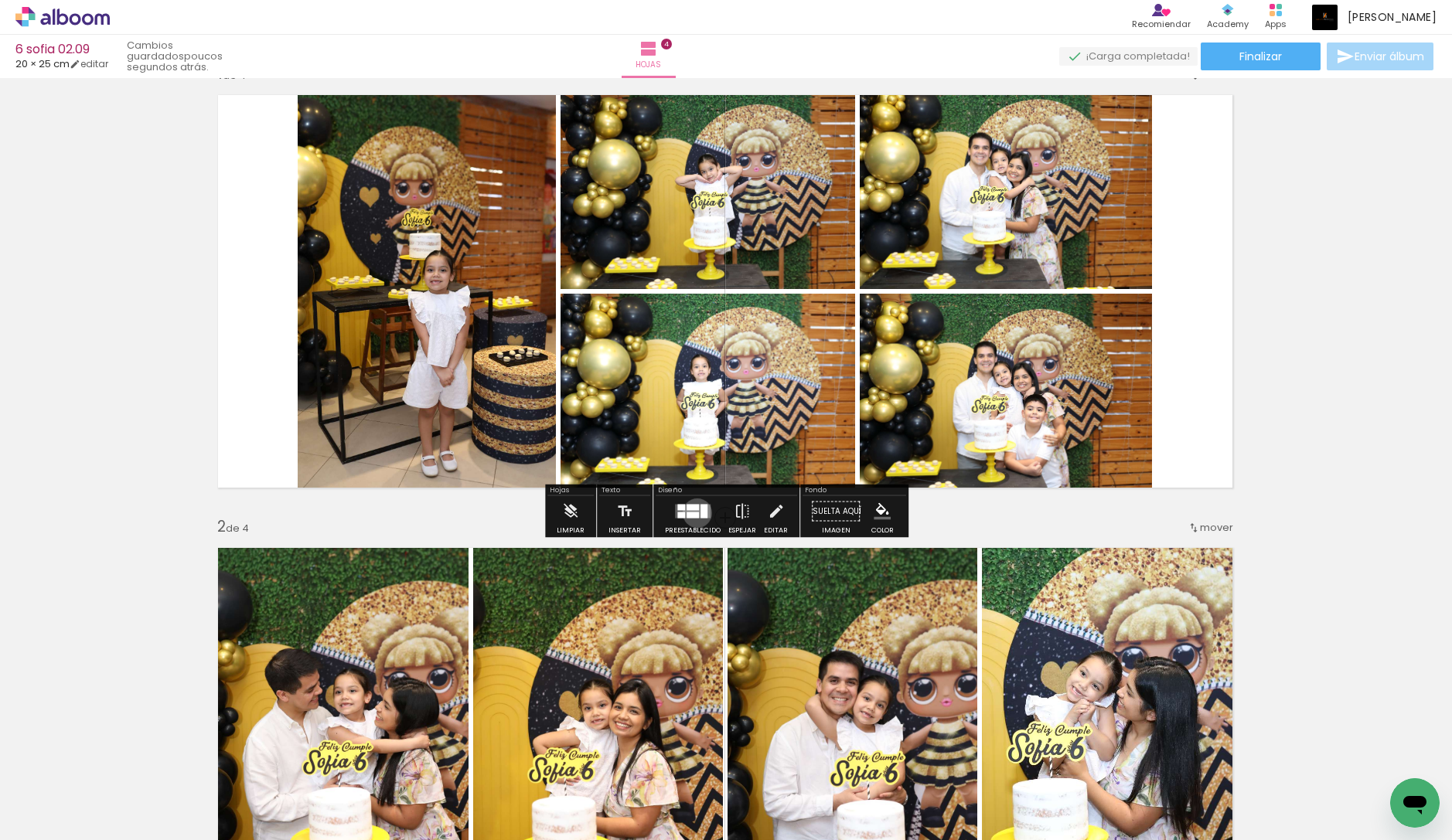
click at [694, 513] on div at bounding box center [693, 515] width 13 height 6
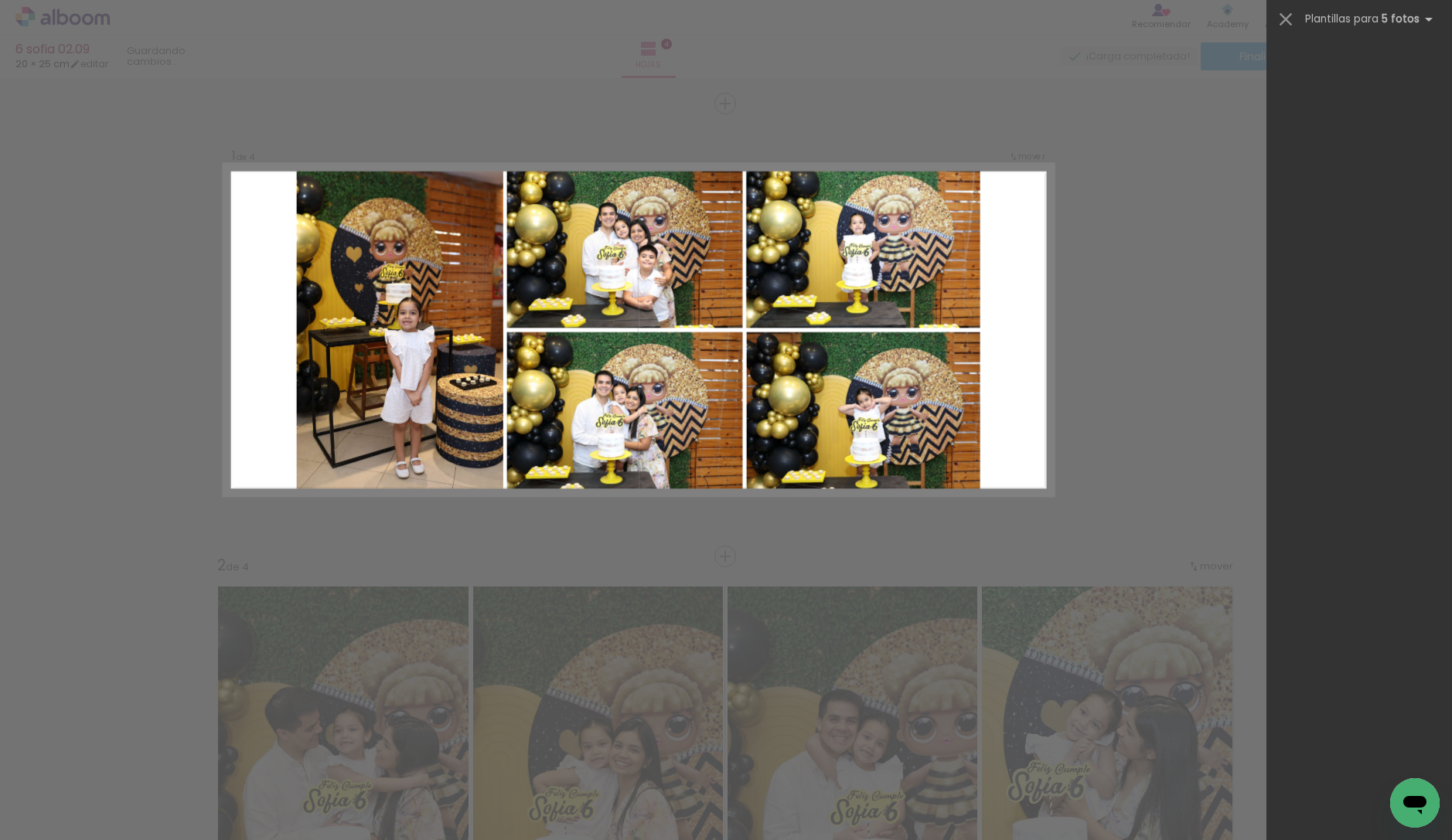
scroll to position [0, 0]
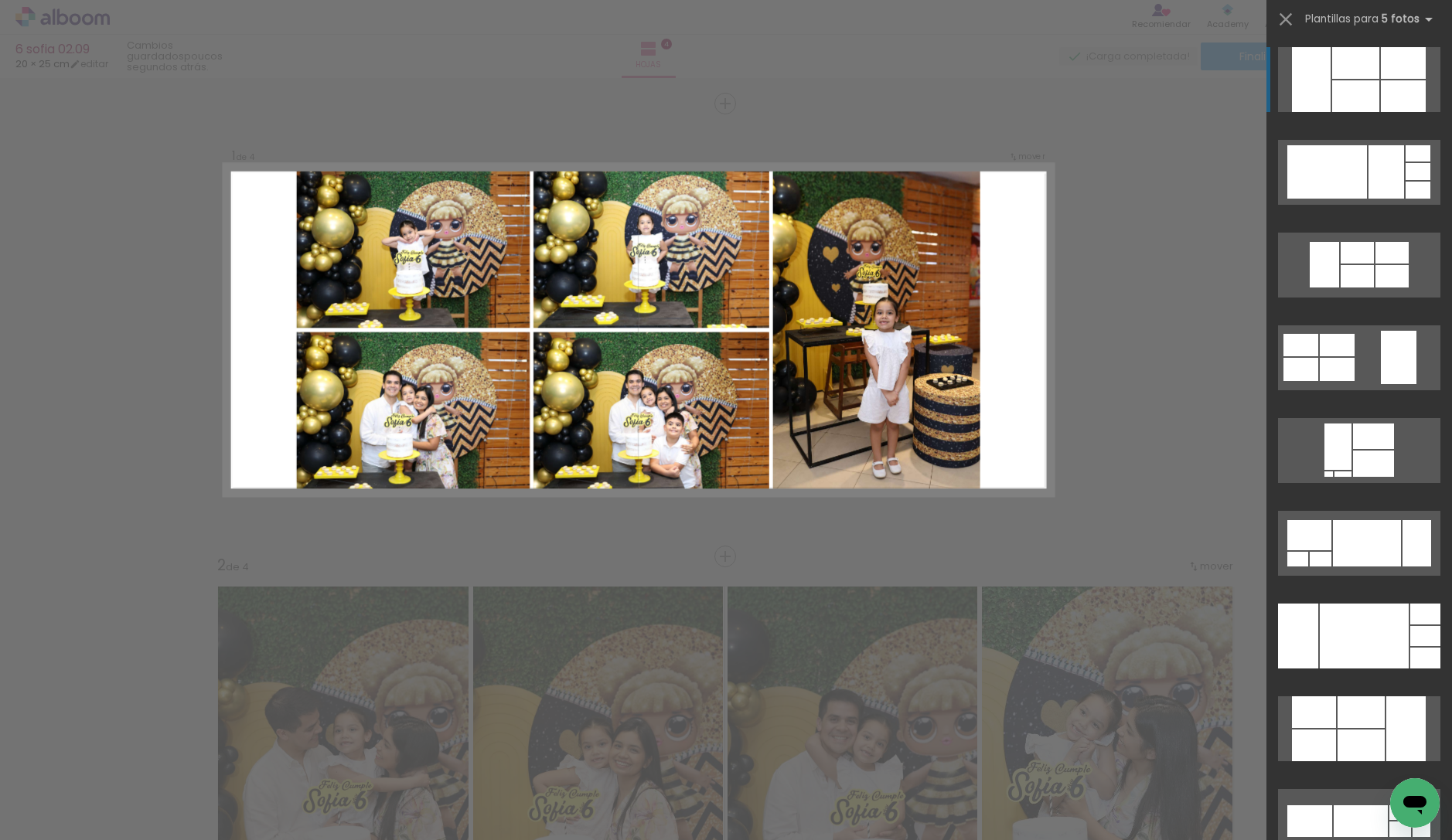
click at [1378, 96] on div at bounding box center [1356, 96] width 47 height 32
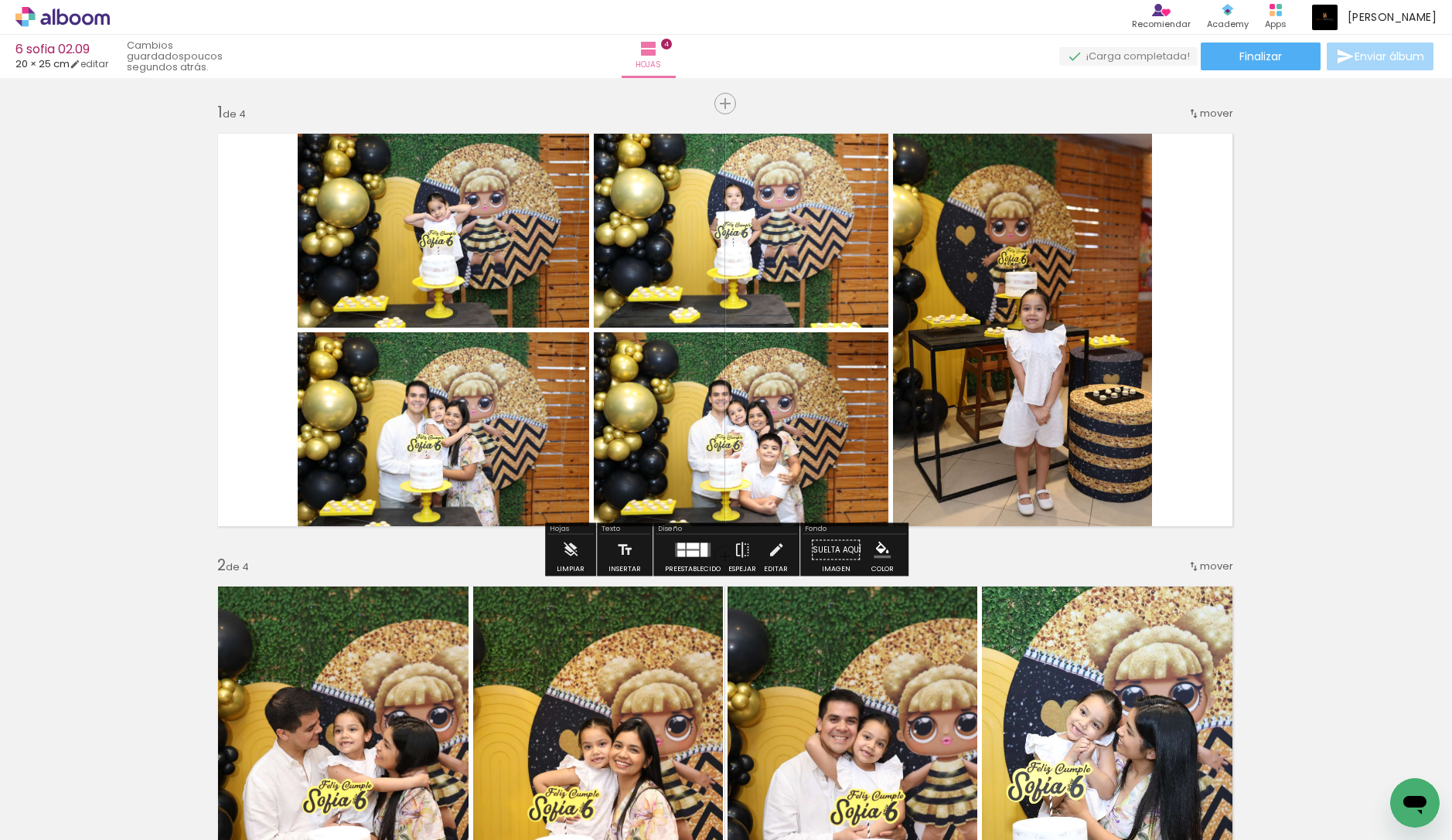
click at [742, 552] on iron-icon at bounding box center [742, 550] width 17 height 31
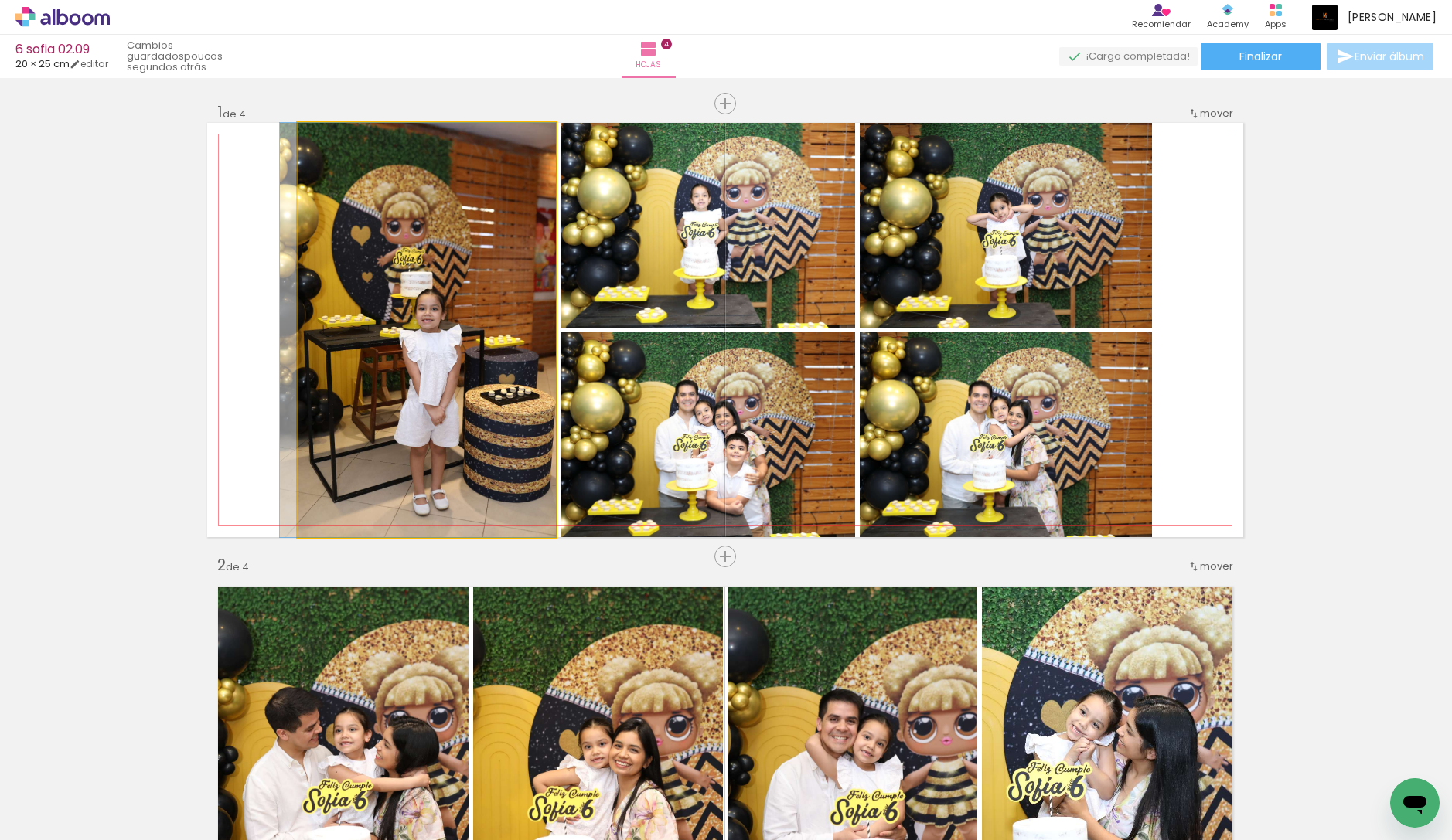
drag, startPoint x: 432, startPoint y: 249, endPoint x: 414, endPoint y: 230, distance: 26.2
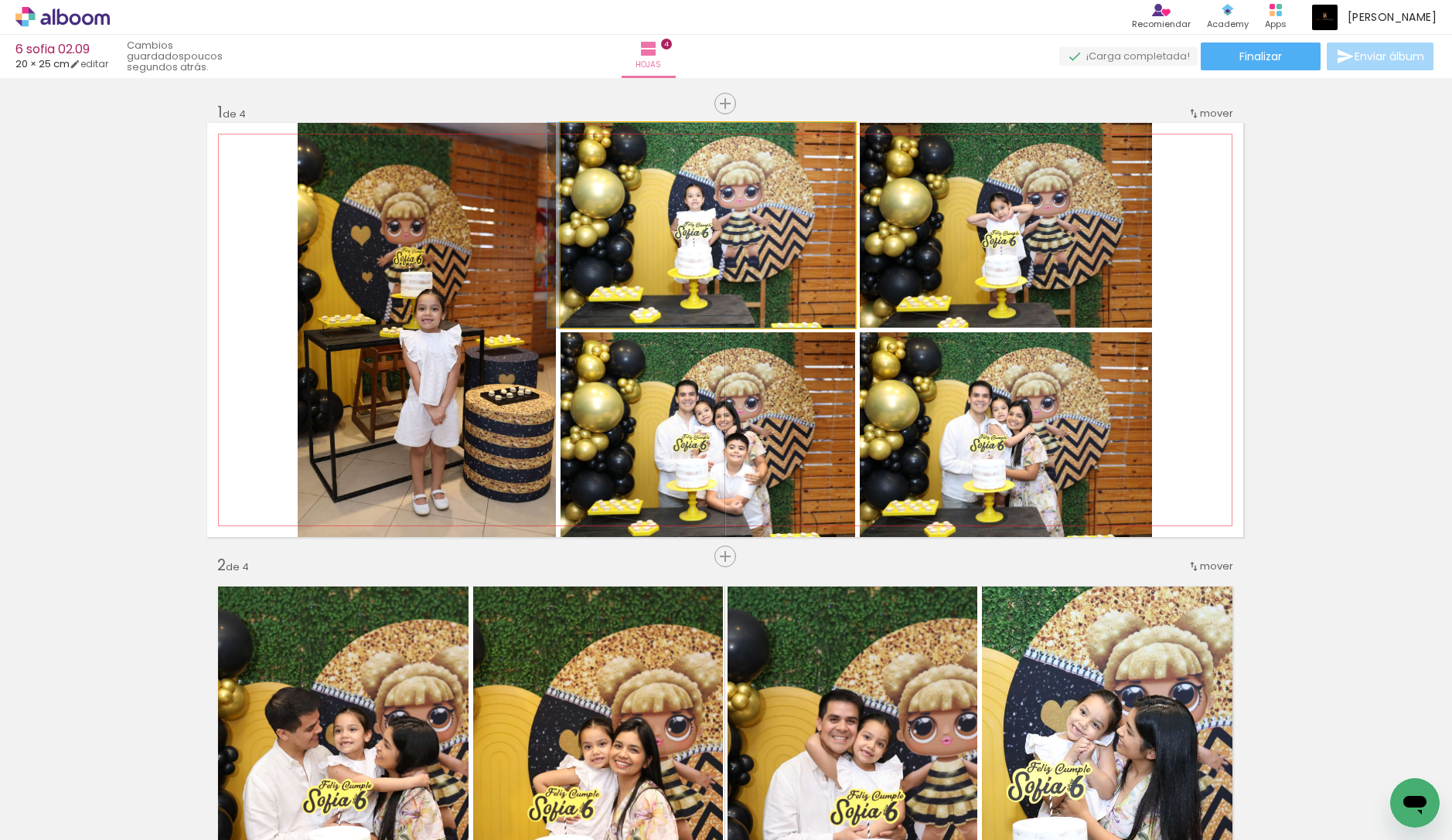
drag, startPoint x: 659, startPoint y: 205, endPoint x: 620, endPoint y: 202, distance: 39.1
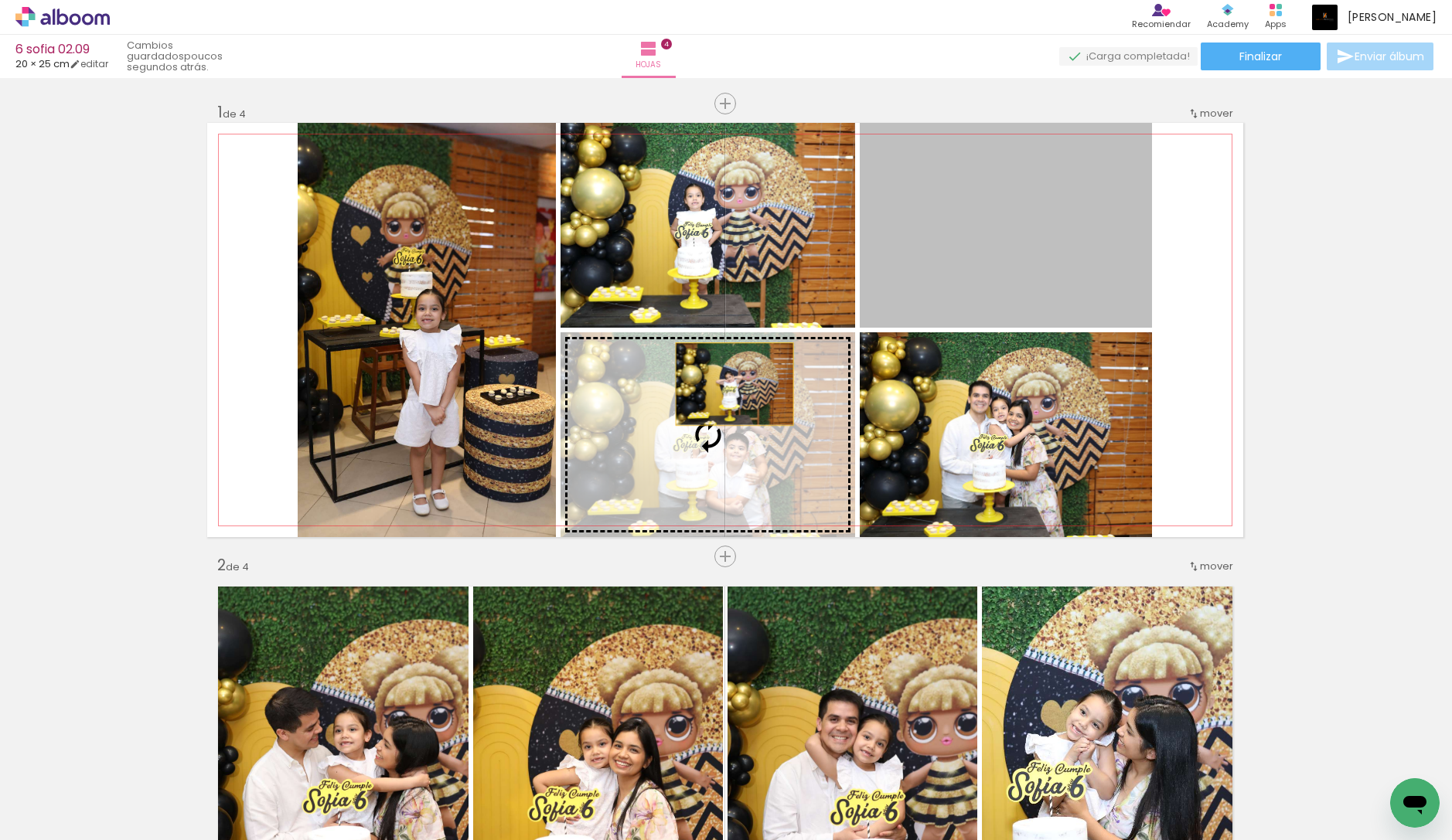
drag, startPoint x: 931, startPoint y: 261, endPoint x: 735, endPoint y: 384, distance: 231.4
click at [0, 0] on slot at bounding box center [0, 0] width 0 height 0
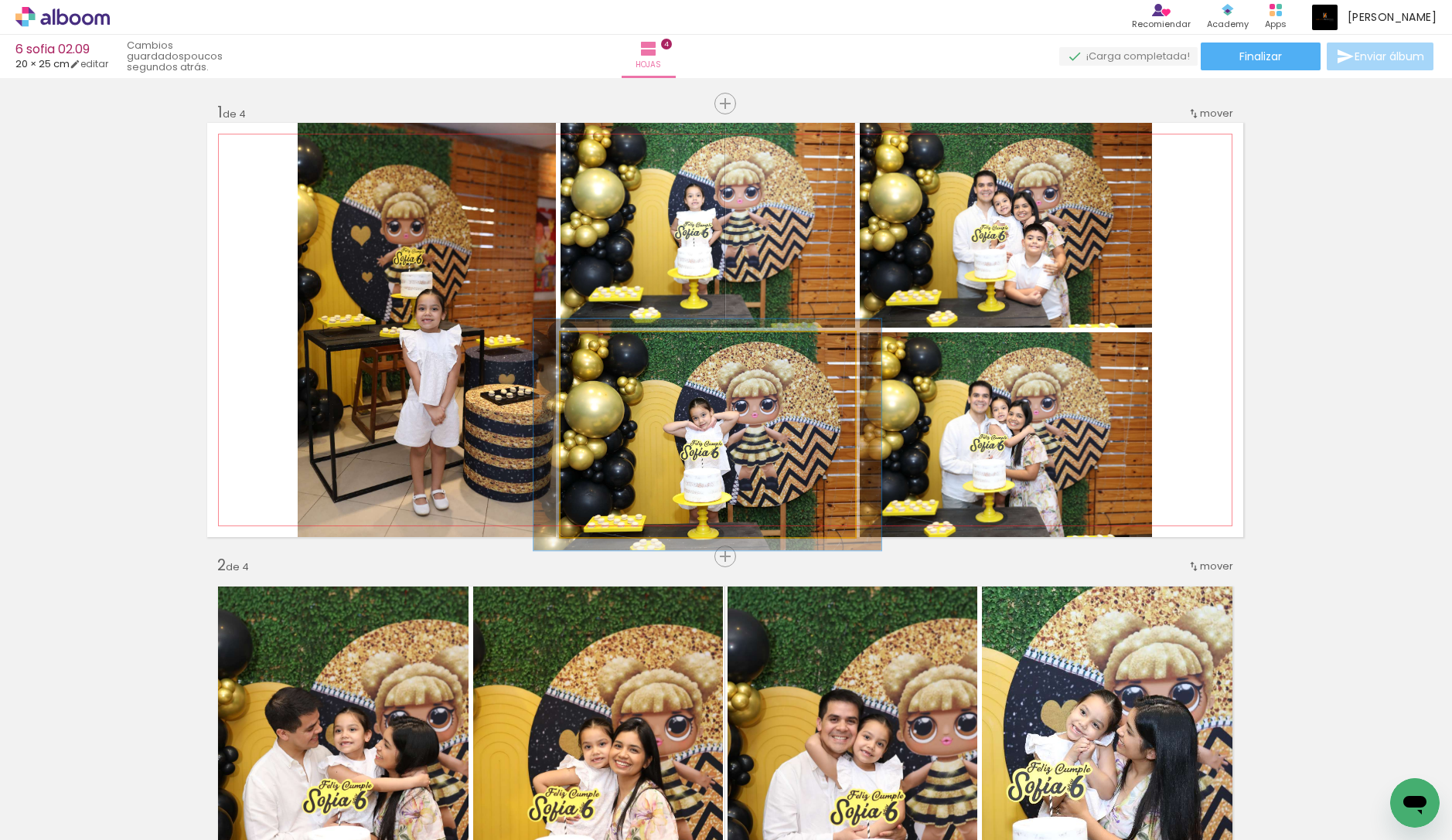
type paper-slider "113"
click at [605, 346] on div at bounding box center [603, 348] width 14 height 14
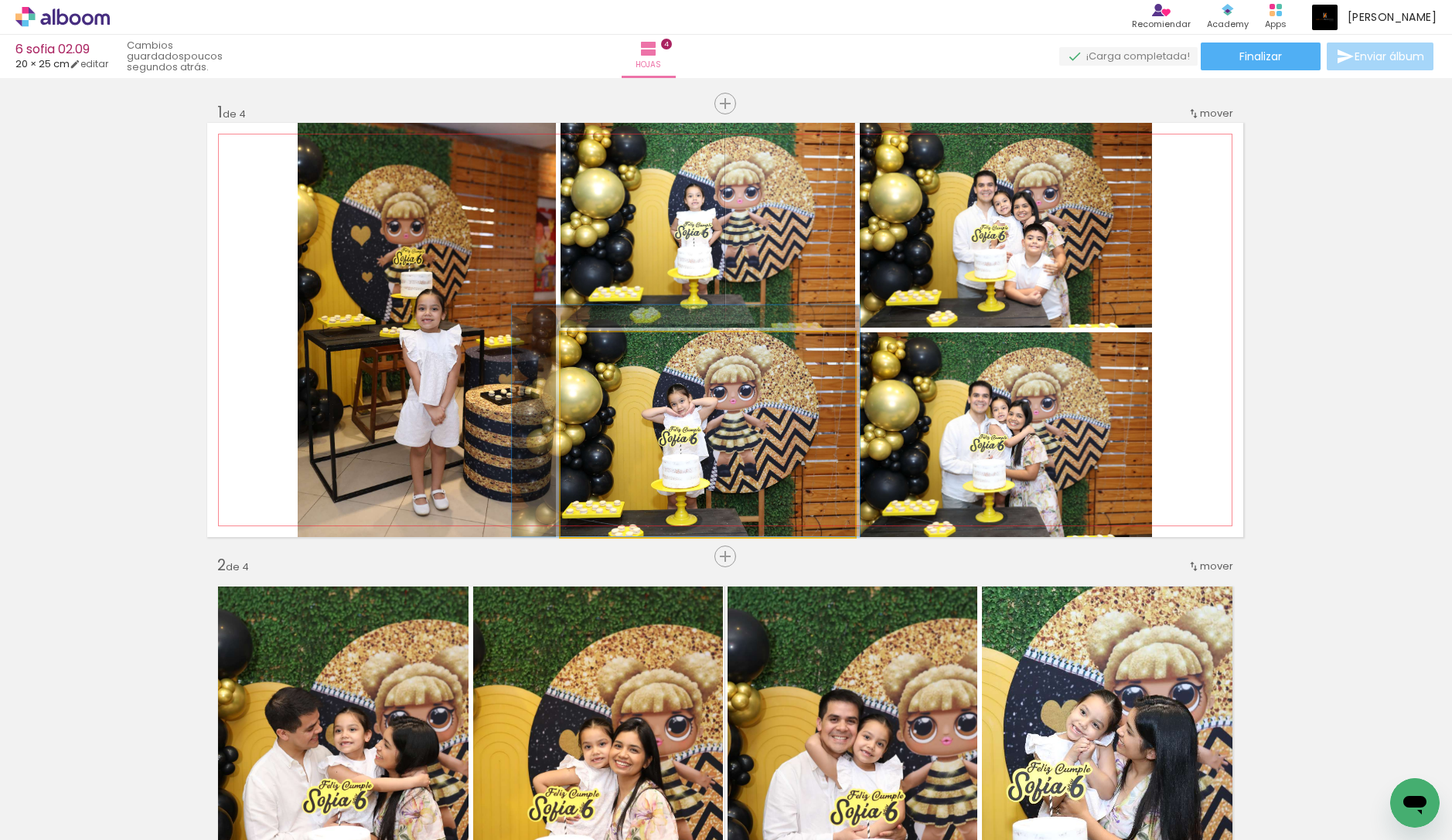
drag, startPoint x: 709, startPoint y: 458, endPoint x: 687, endPoint y: 420, distance: 43.9
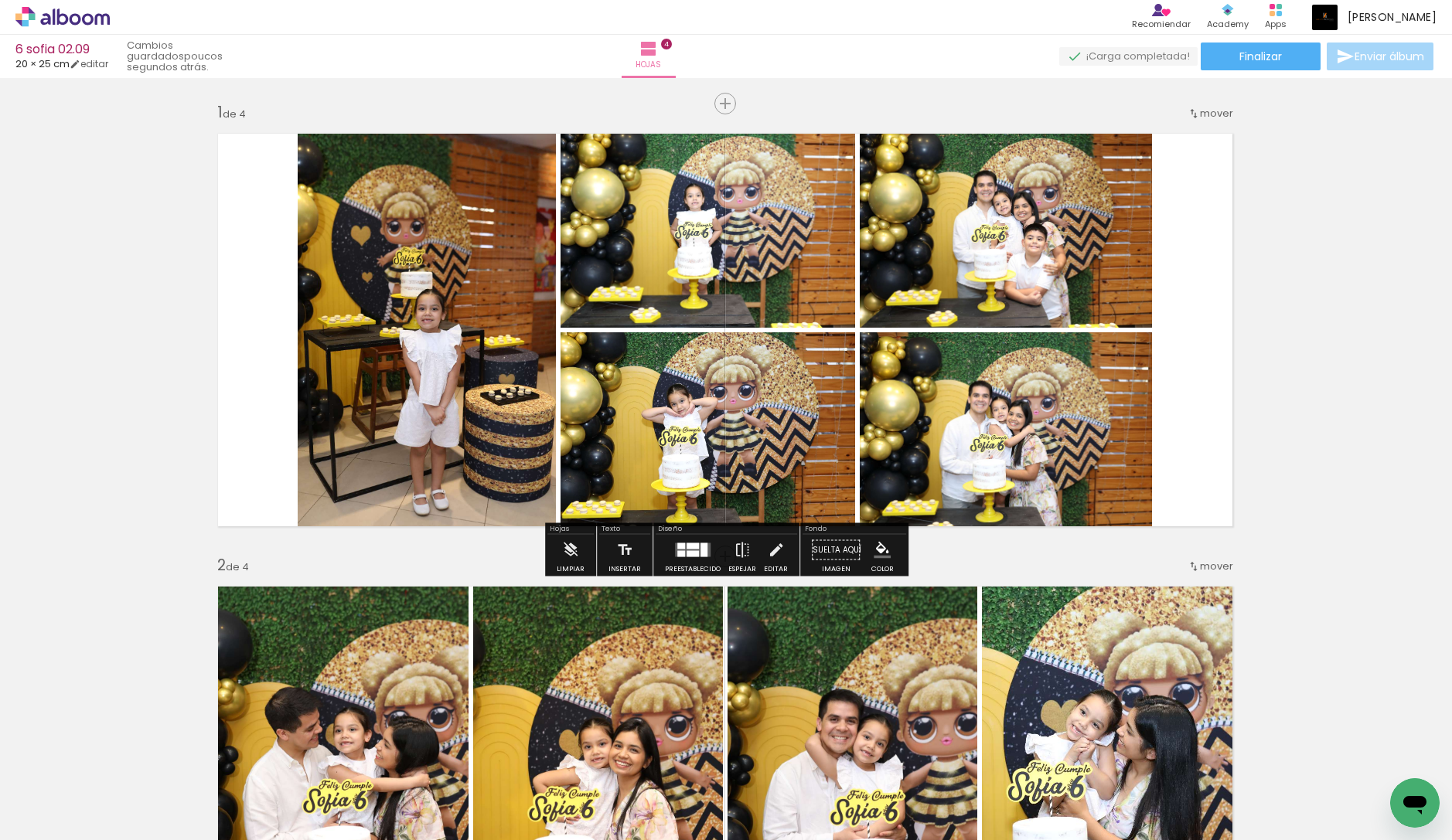
click at [1007, 221] on quentale-photo at bounding box center [1005, 225] width 293 height 205
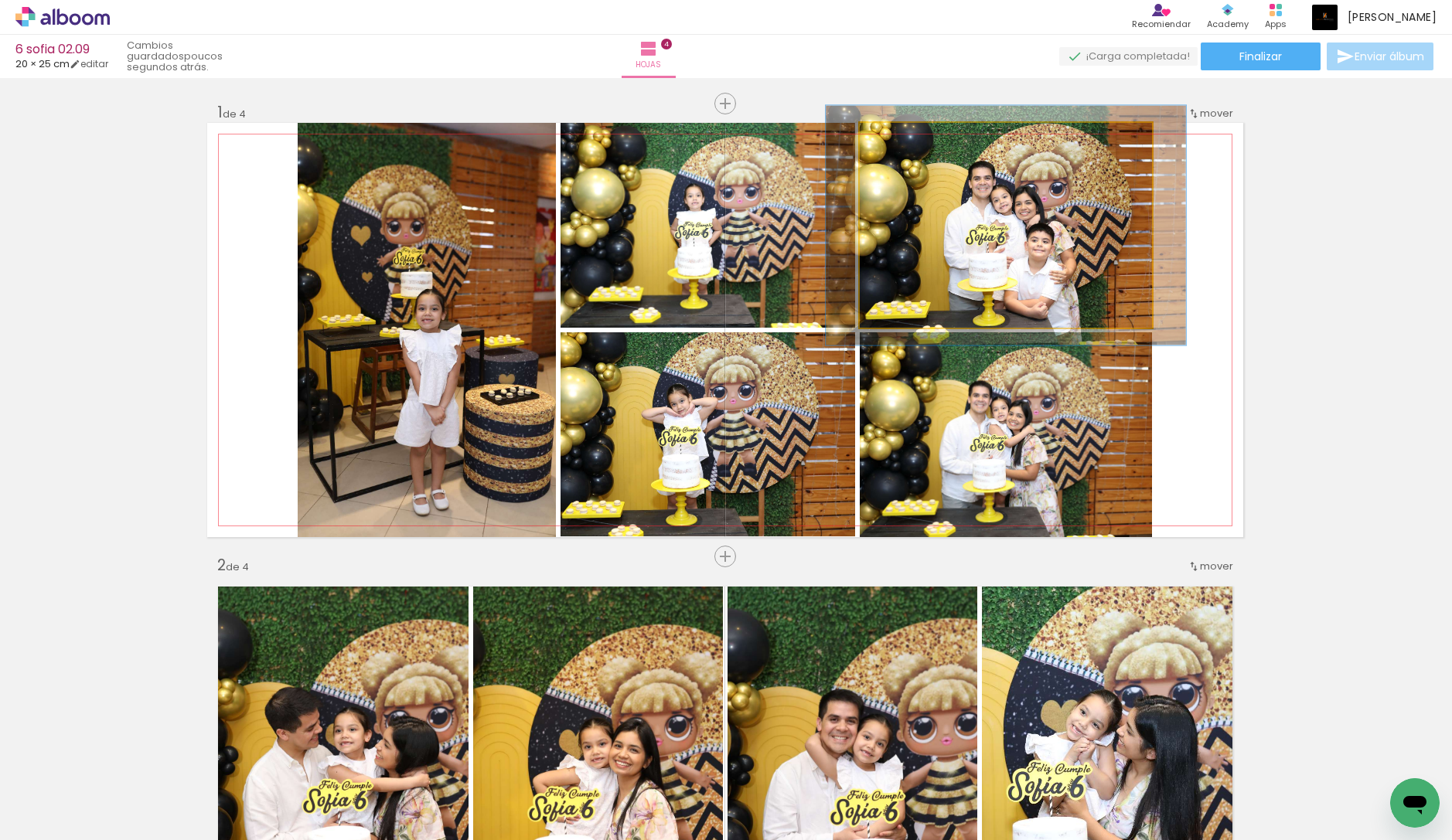
type paper-slider "117"
click at [908, 142] on div at bounding box center [905, 138] width 14 height 14
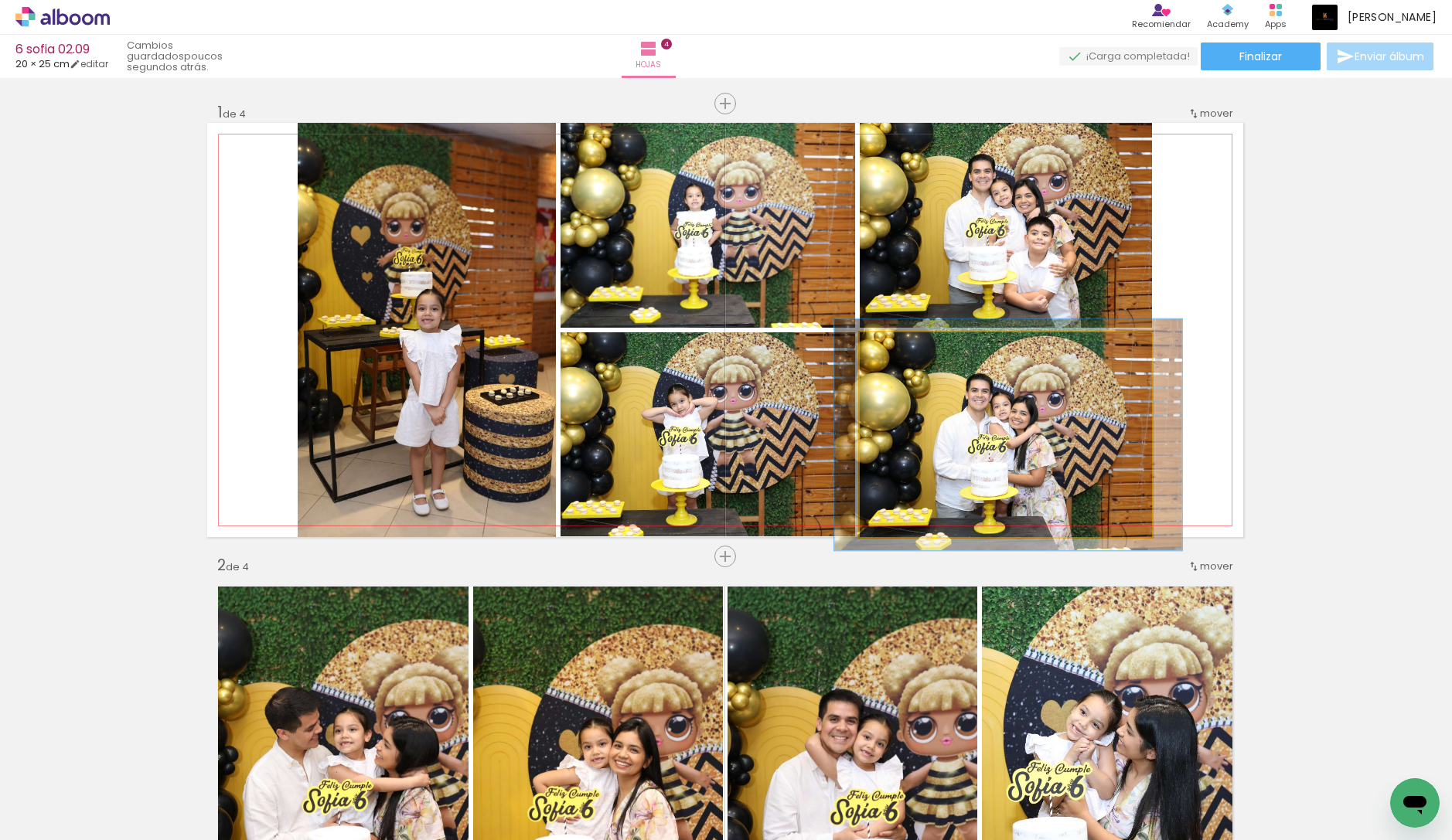
drag, startPoint x: 894, startPoint y: 351, endPoint x: 904, endPoint y: 354, distance: 10.4
type paper-slider "113"
click at [901, 350] on div at bounding box center [902, 348] width 14 height 14
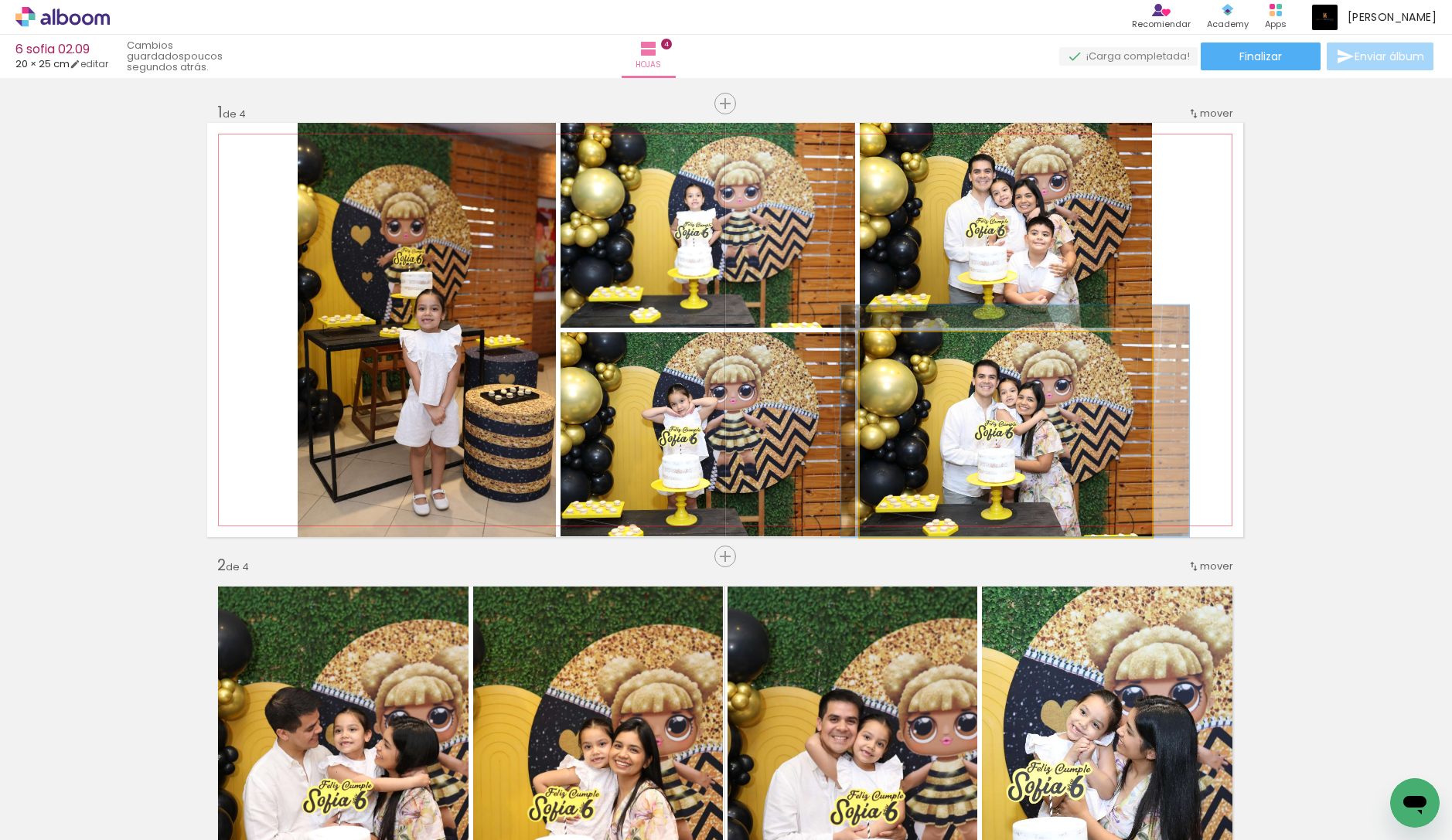
drag, startPoint x: 946, startPoint y: 425, endPoint x: 953, endPoint y: 407, distance: 19.3
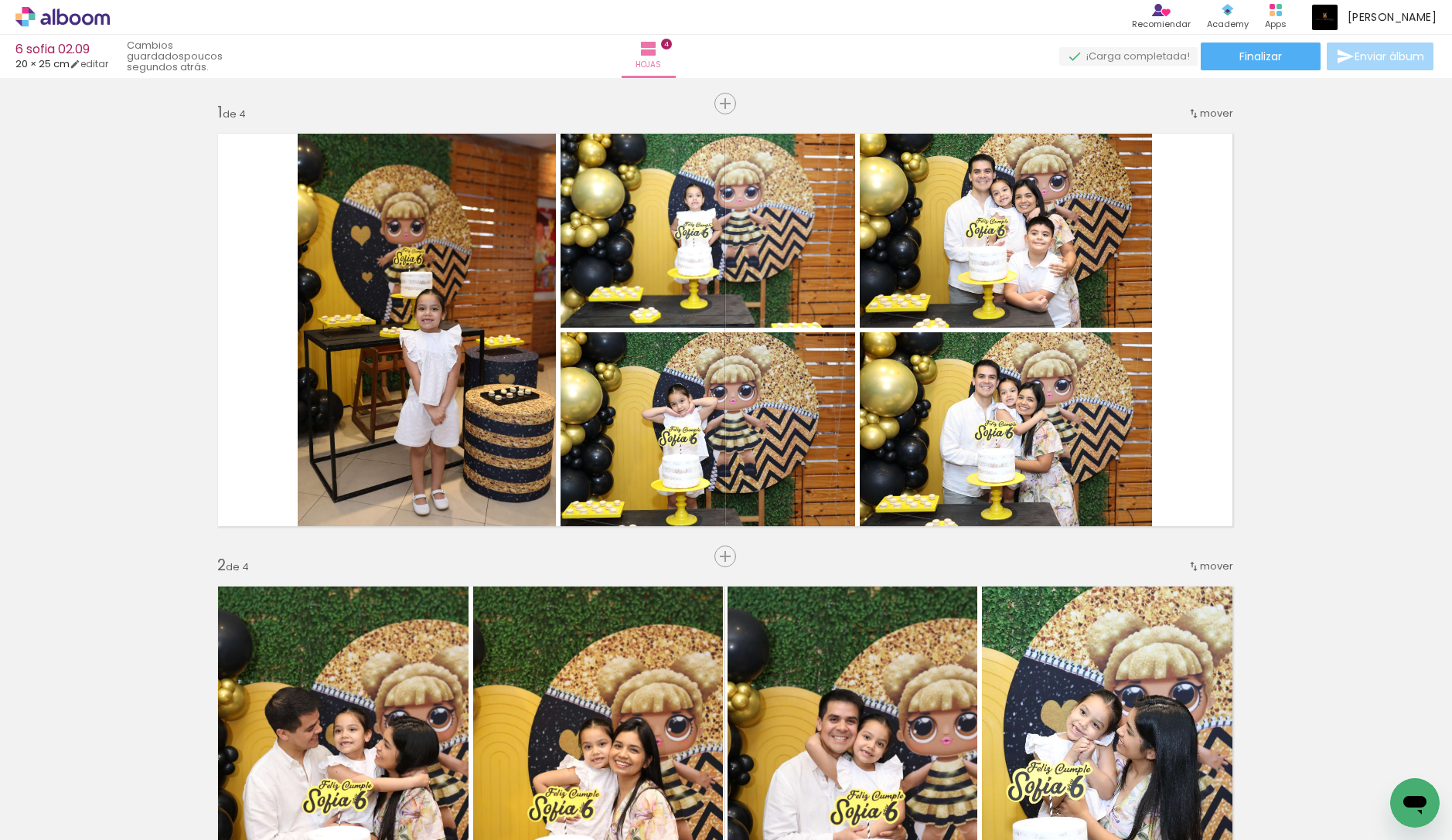
scroll to position [0, 1]
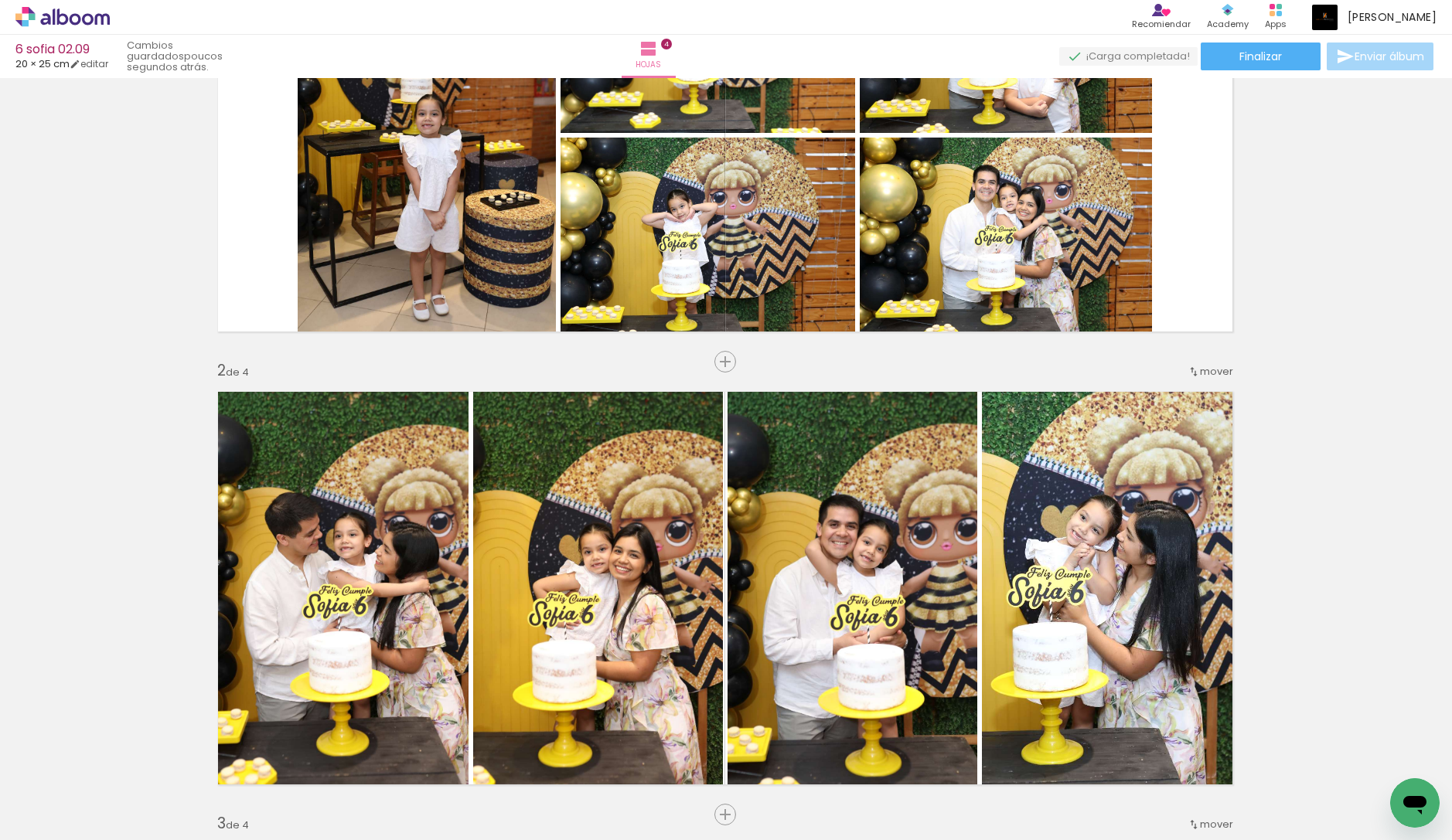
scroll to position [217, 1]
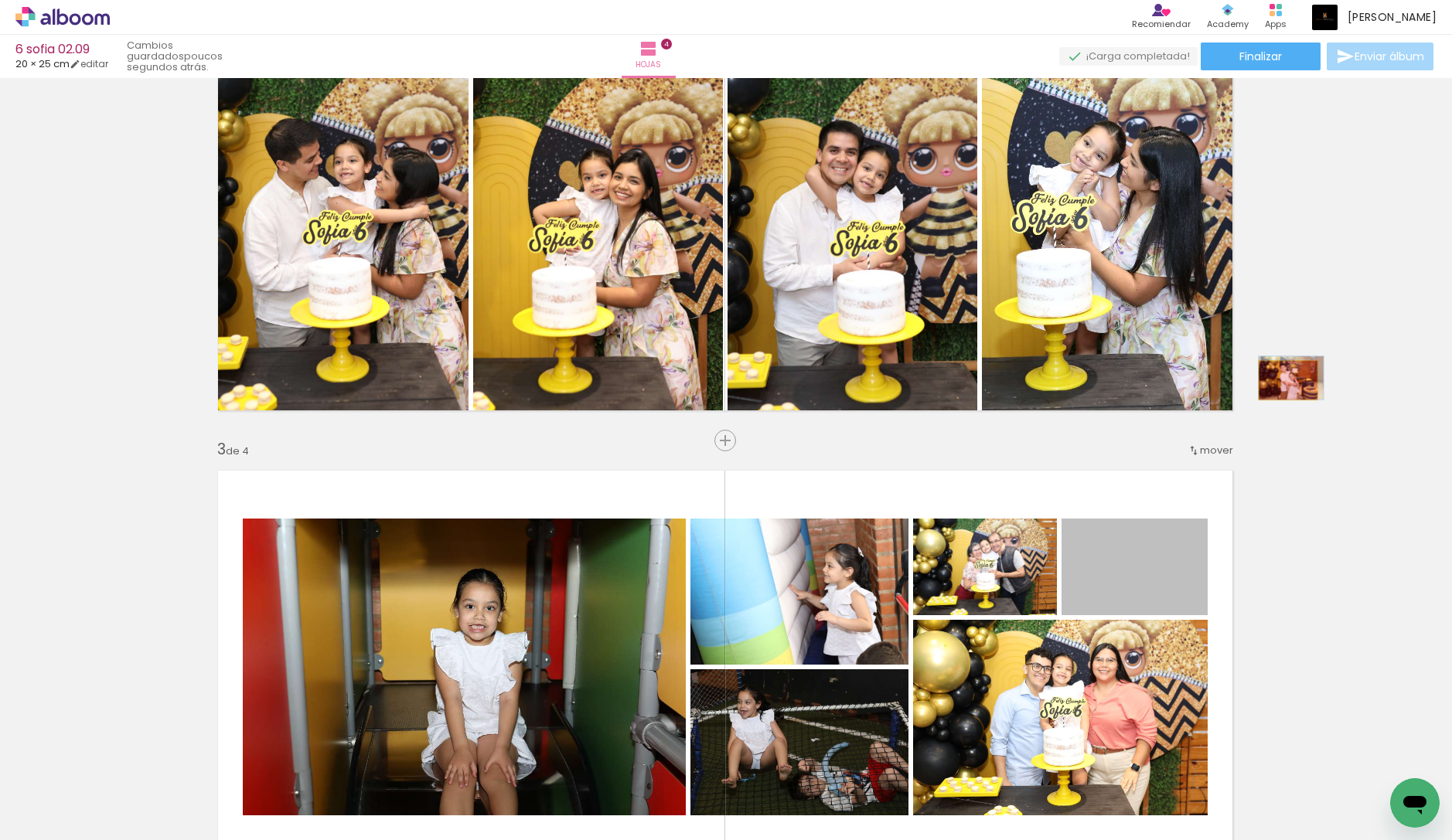
scroll to position [573, 1]
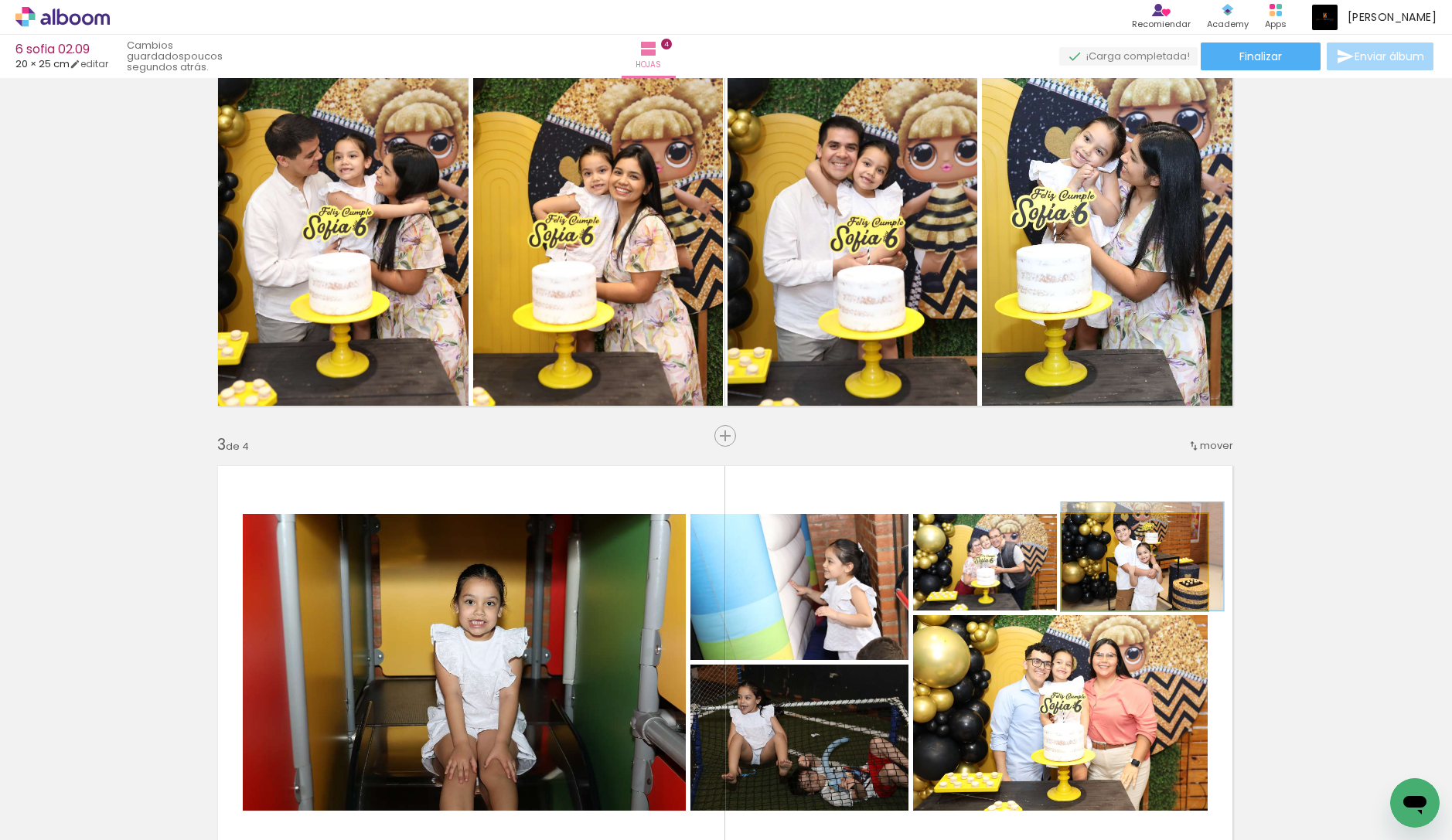
drag, startPoint x: 1150, startPoint y: 588, endPoint x: 1170, endPoint y: 531, distance: 60.4
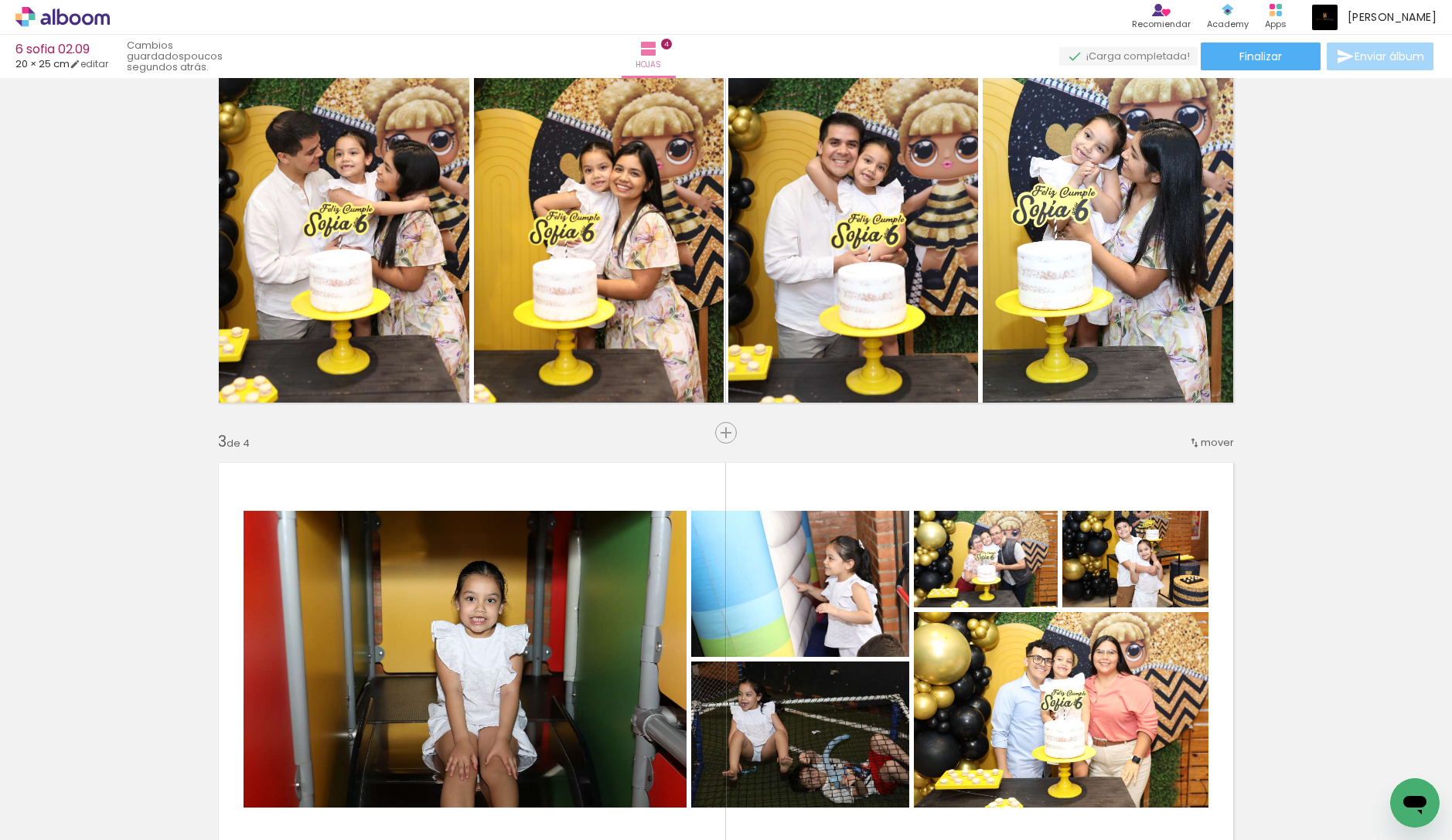
scroll to position [954, 0]
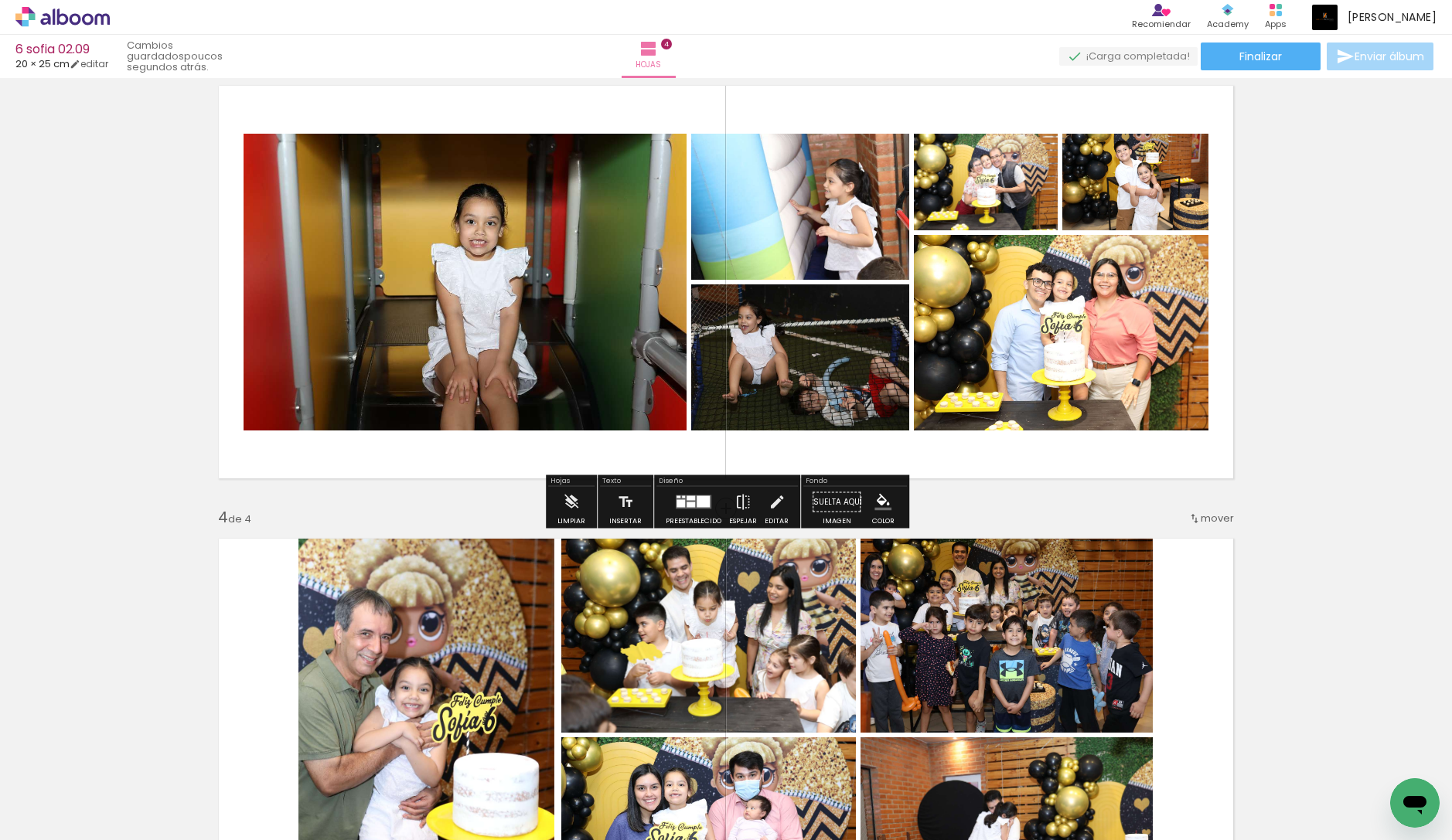
click at [700, 497] on div at bounding box center [703, 502] width 13 height 12
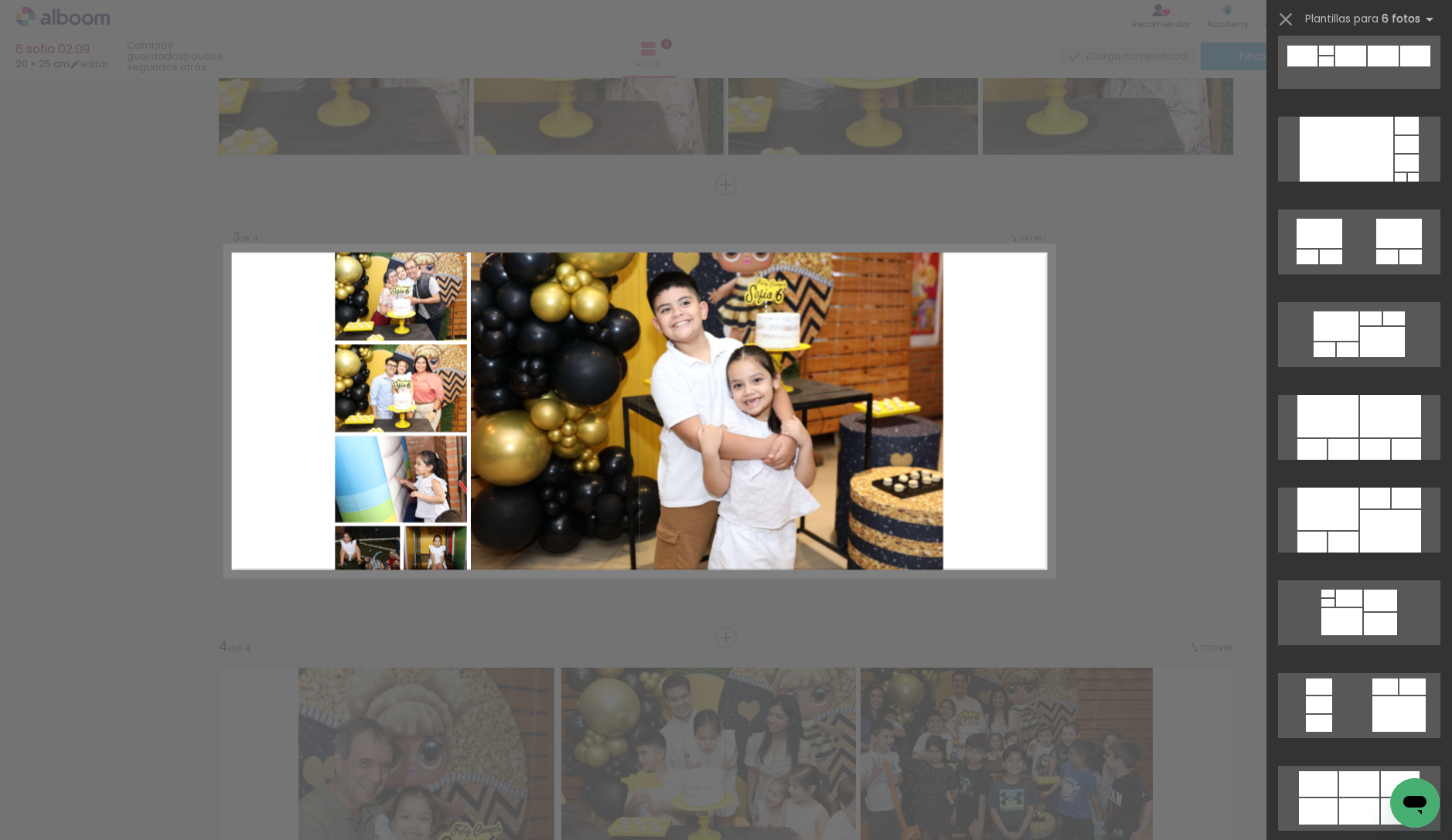
scroll to position [766, 0]
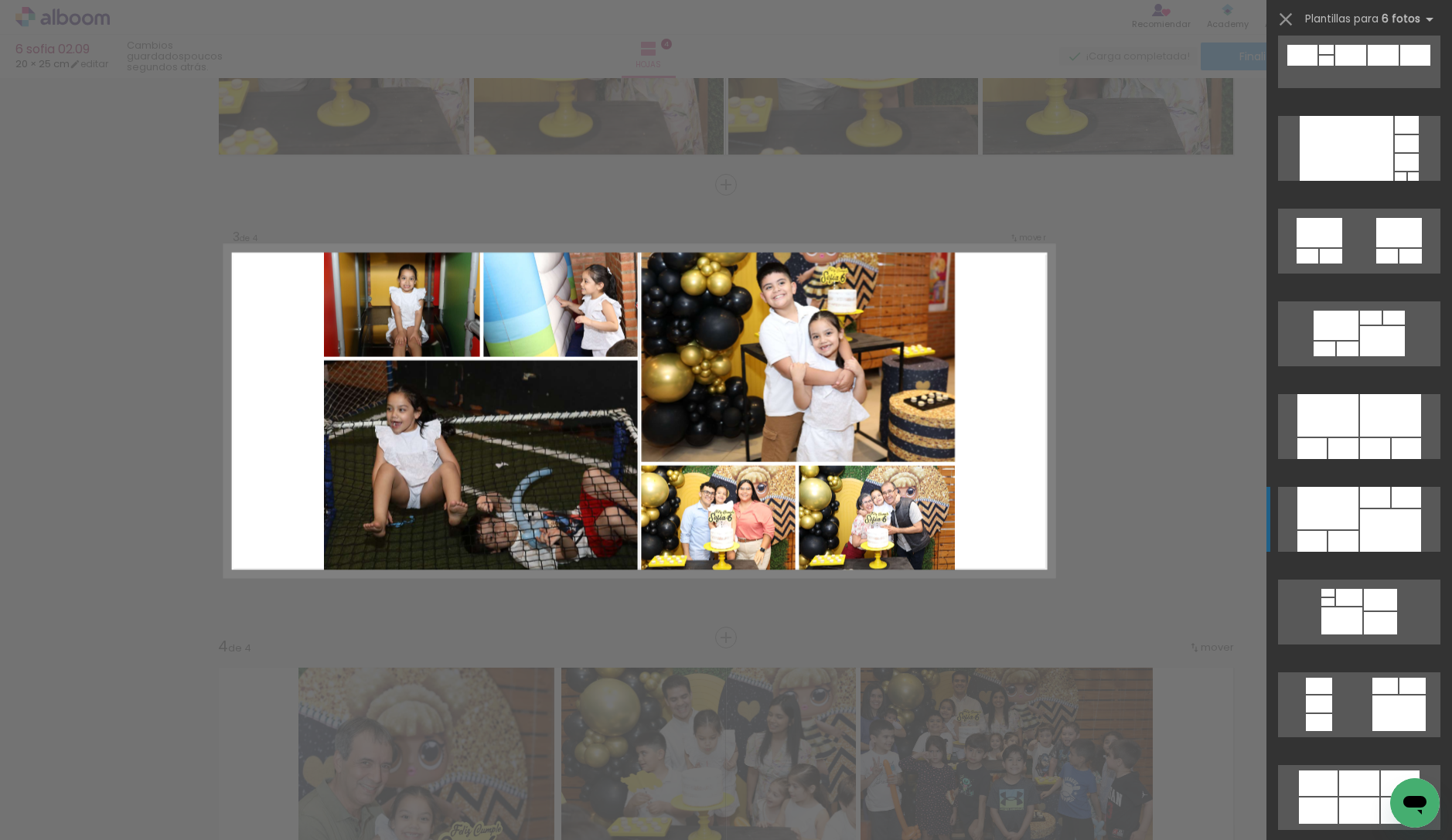
click at [1390, 496] on quentale-layouter at bounding box center [1359, 518] width 162 height 65
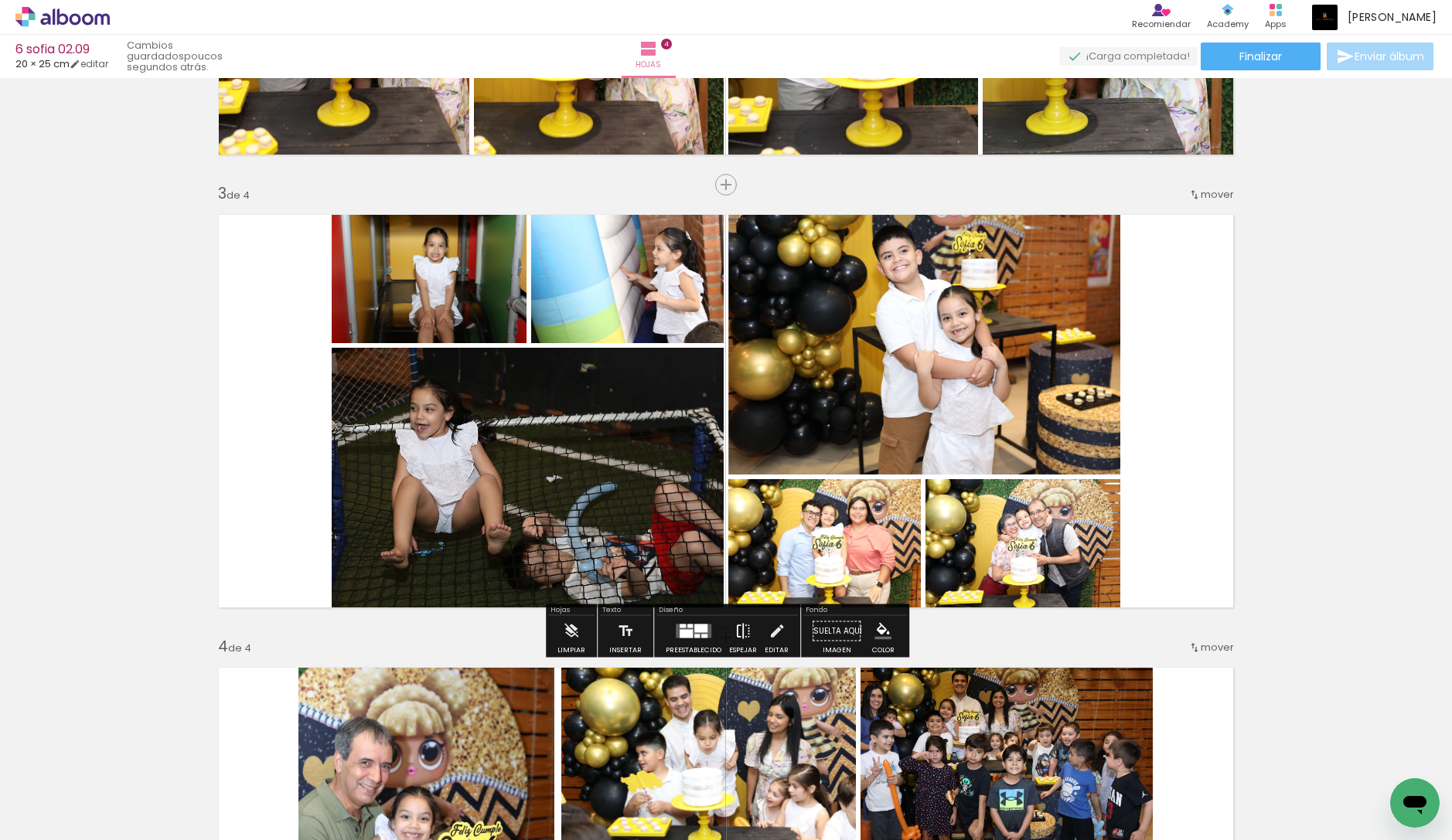
click at [738, 624] on iron-icon at bounding box center [743, 631] width 17 height 31
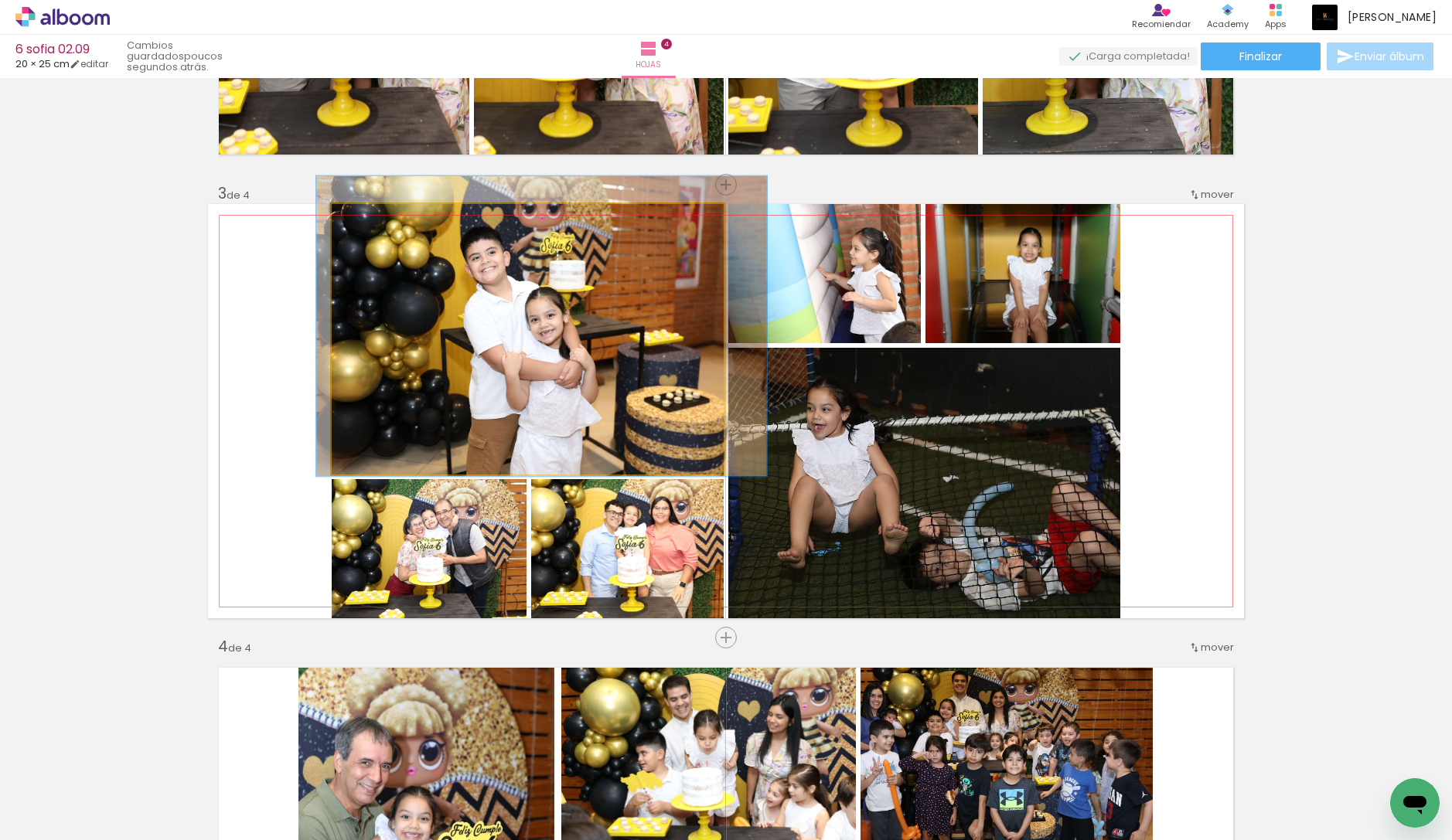
drag, startPoint x: 529, startPoint y: 337, endPoint x: 513, endPoint y: 339, distance: 16.1
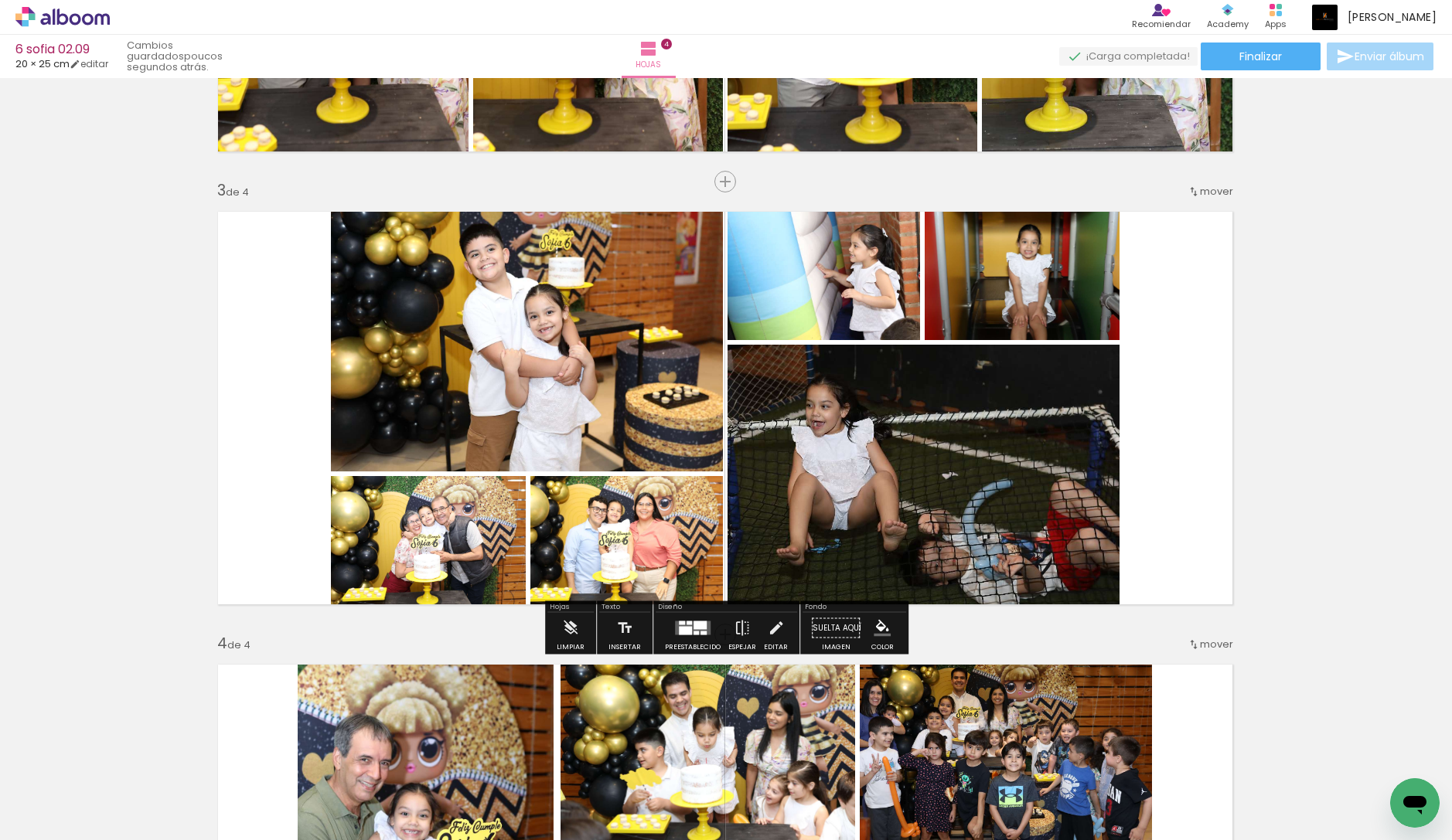
scroll to position [832, 0]
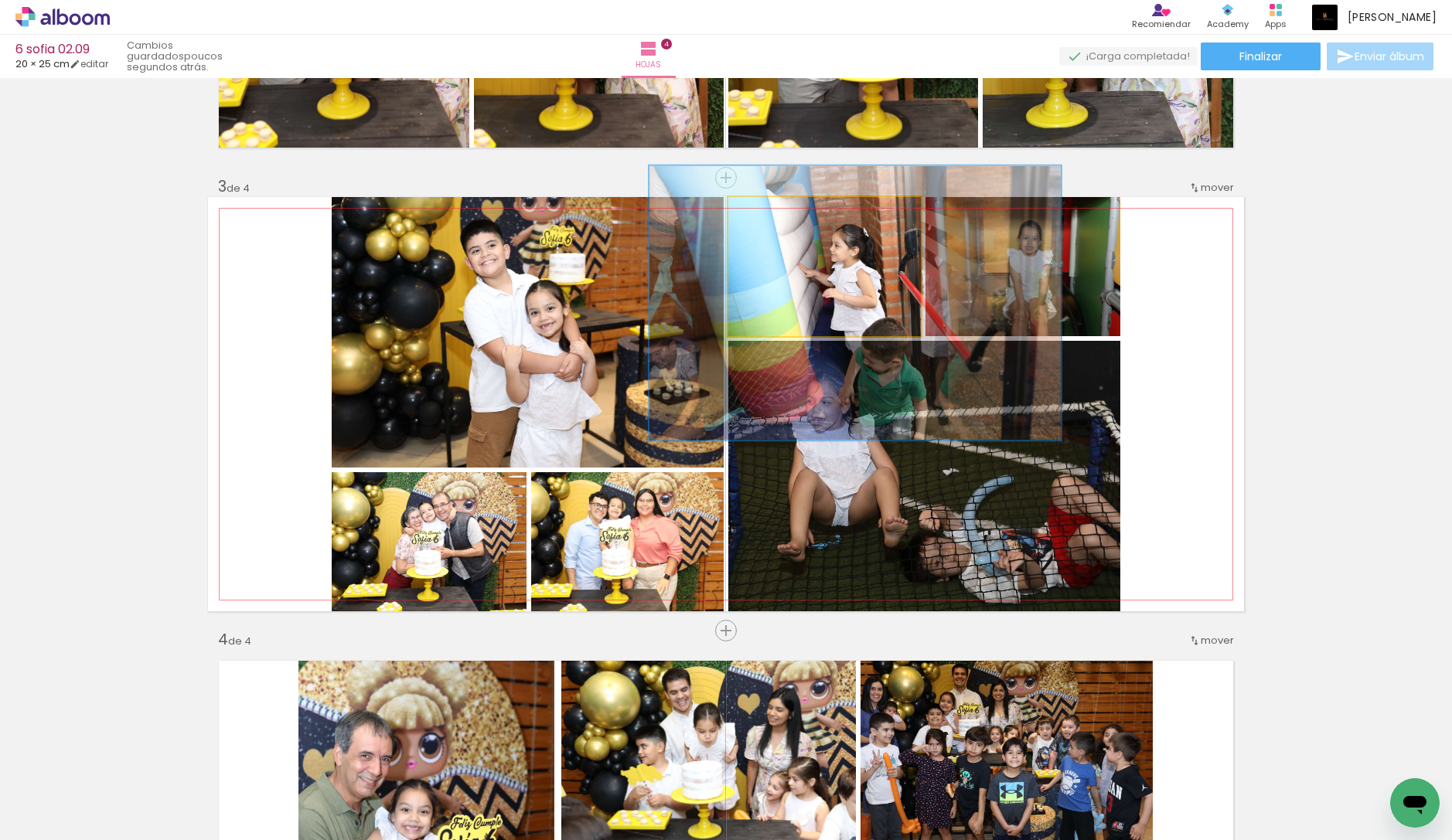
drag, startPoint x: 864, startPoint y: 259, endPoint x: 845, endPoint y: 262, distance: 19.2
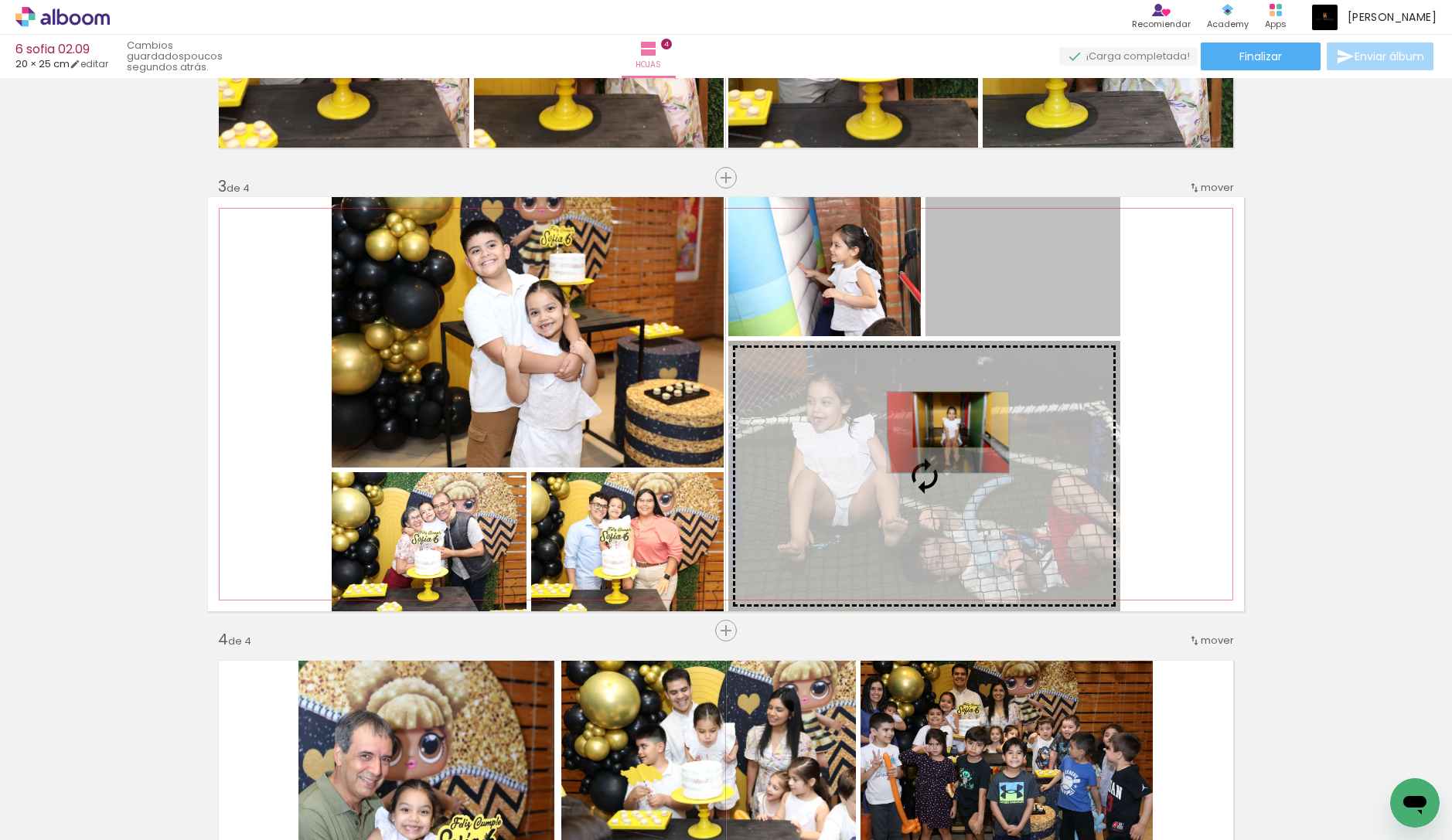
drag, startPoint x: 998, startPoint y: 282, endPoint x: 952, endPoint y: 420, distance: 145.5
click at [0, 0] on slot at bounding box center [0, 0] width 0 height 0
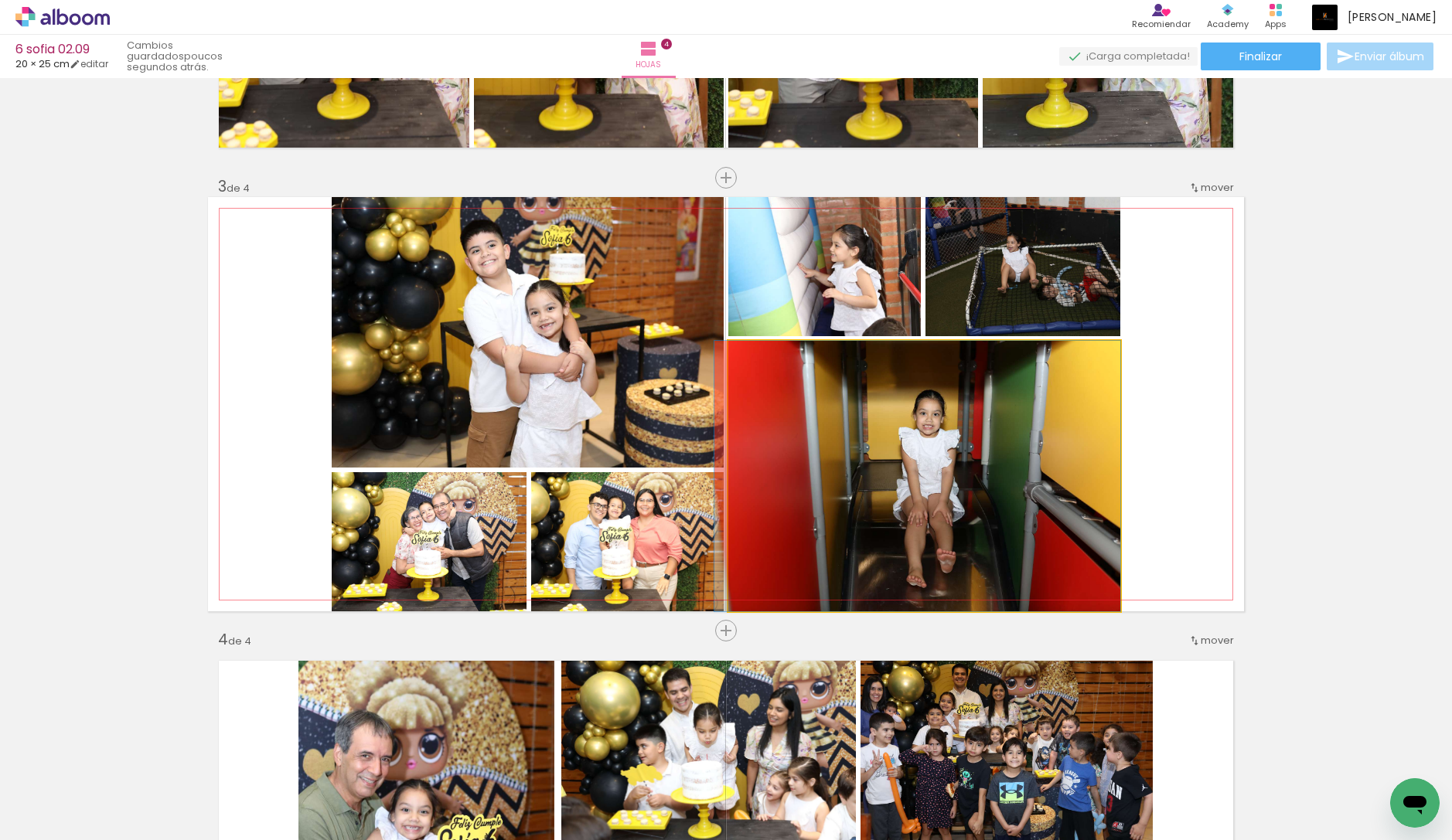
drag, startPoint x: 916, startPoint y: 414, endPoint x: 900, endPoint y: 402, distance: 20.0
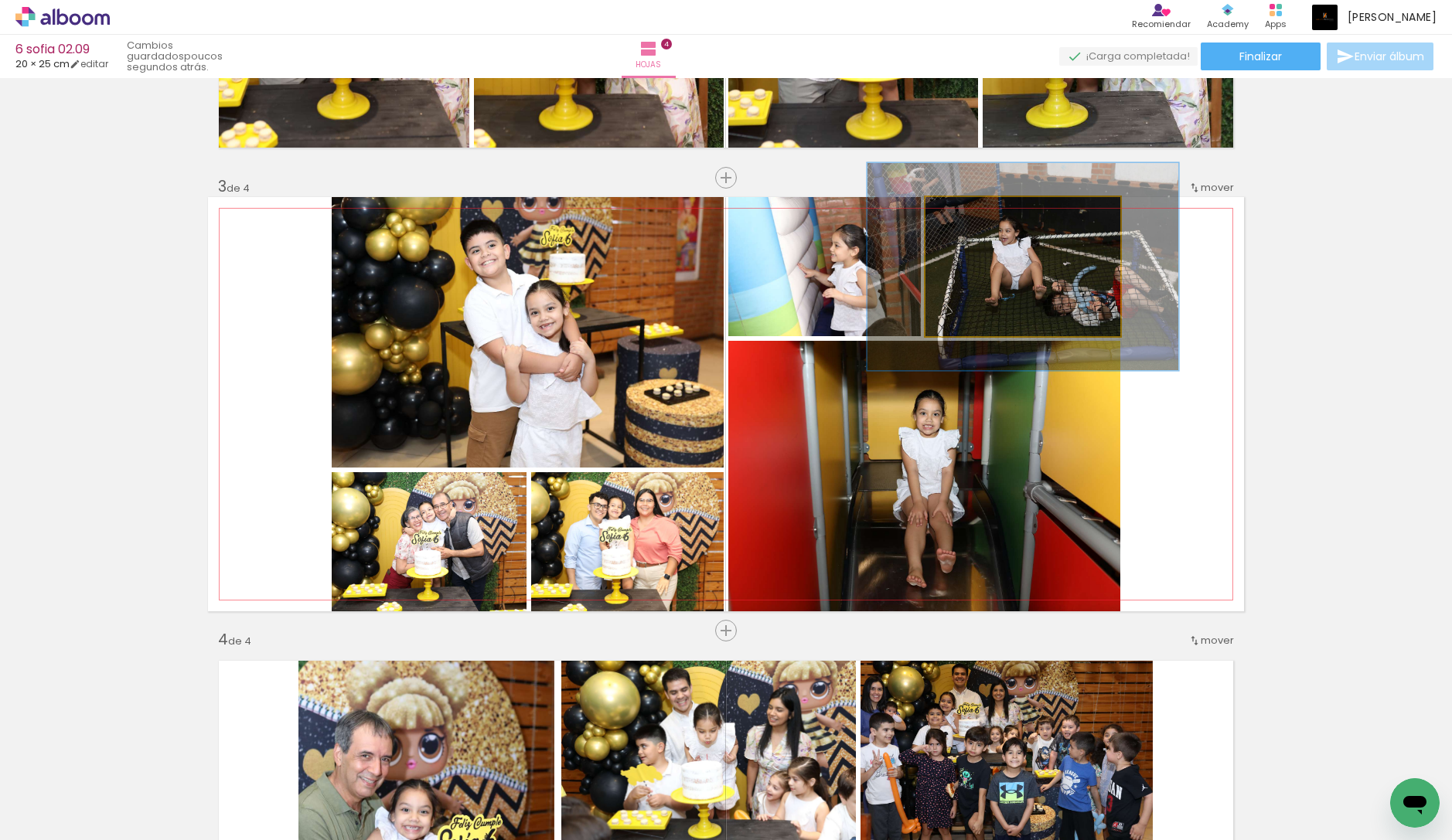
drag, startPoint x: 966, startPoint y: 214, endPoint x: 995, endPoint y: 217, distance: 29.2
click at [995, 217] on div at bounding box center [988, 212] width 14 height 14
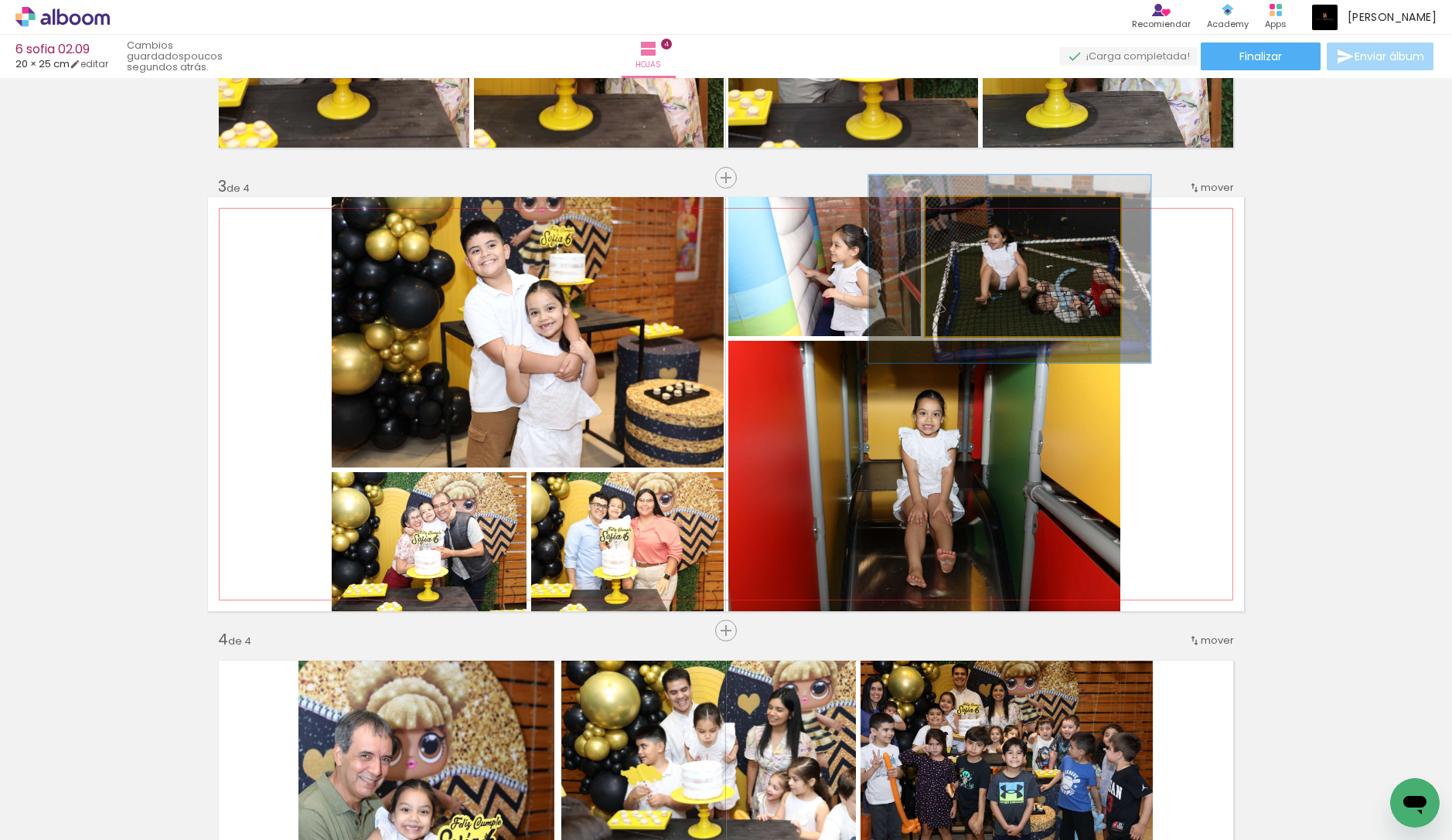
drag, startPoint x: 1000, startPoint y: 218, endPoint x: 988, endPoint y: 221, distance: 12.4
type paper-slider "135"
click at [988, 221] on div at bounding box center [983, 213] width 25 height 25
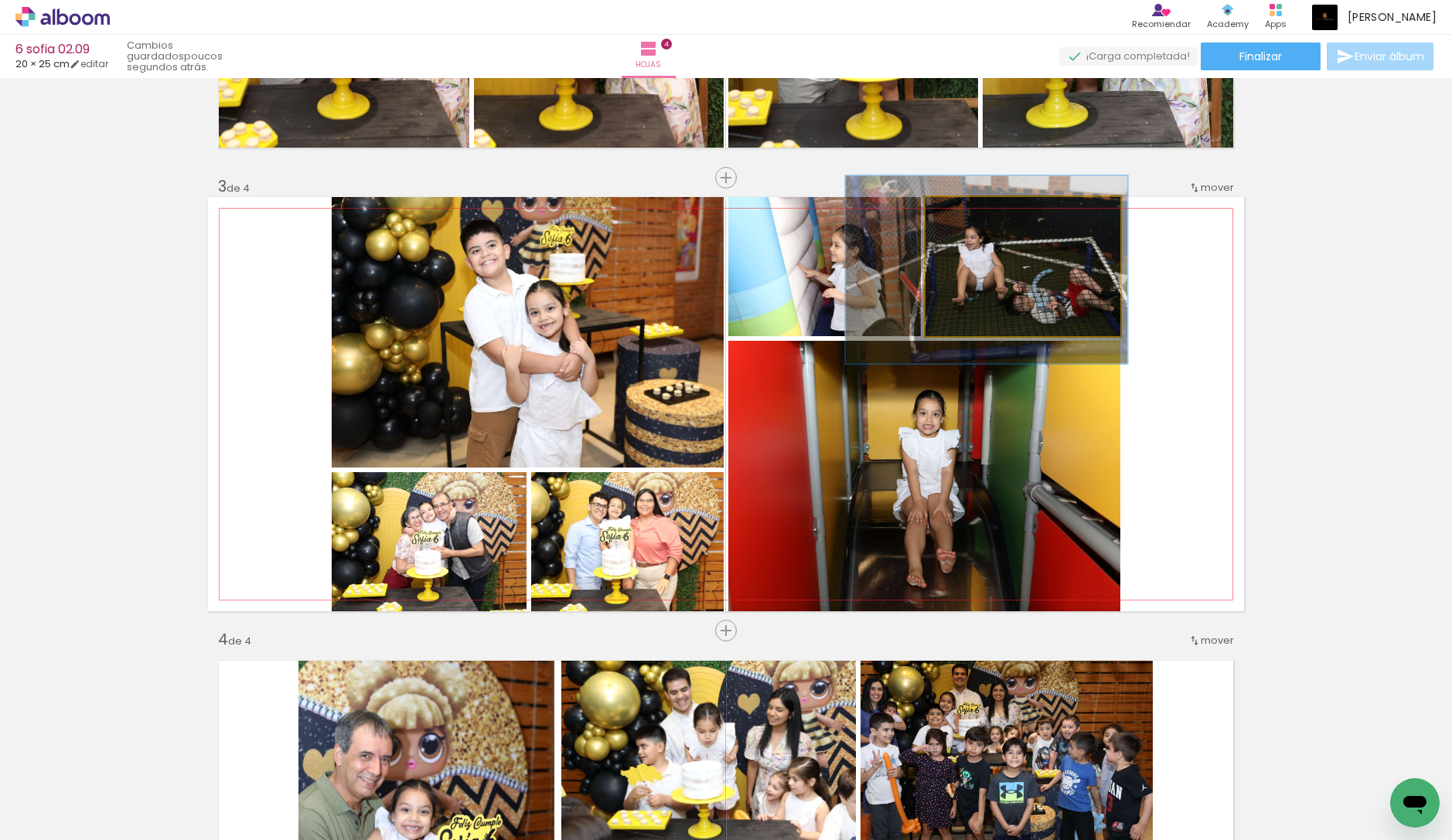
drag, startPoint x: 1043, startPoint y: 271, endPoint x: 1020, endPoint y: 271, distance: 23.0
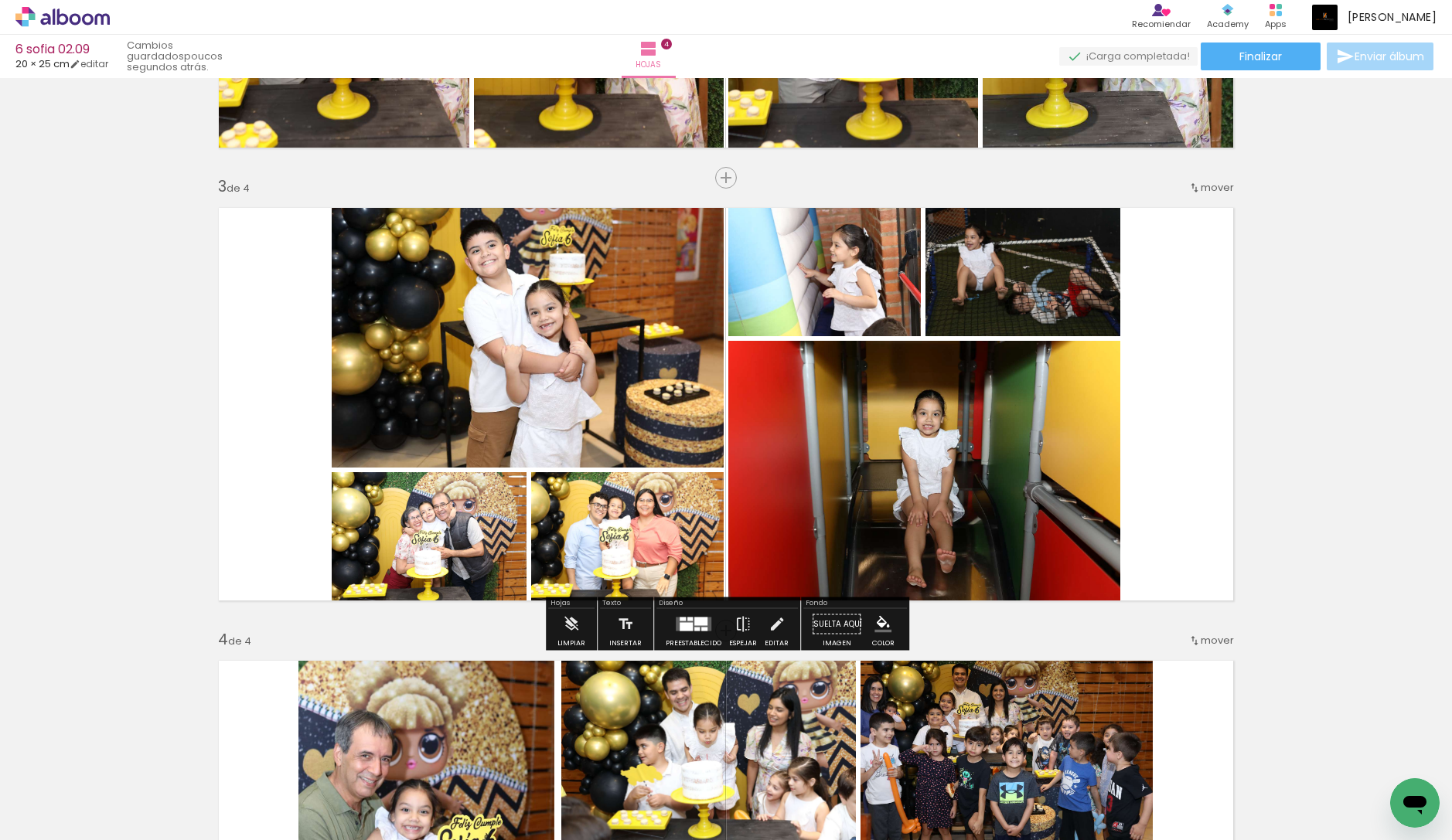
click at [1245, 354] on div "Insertar hoja 1 de 4 Insertar hoja 2 de 4 Insertar hoja 3 de 4 Insertar hoja 4 …" at bounding box center [726, 384] width 1452 height 2265
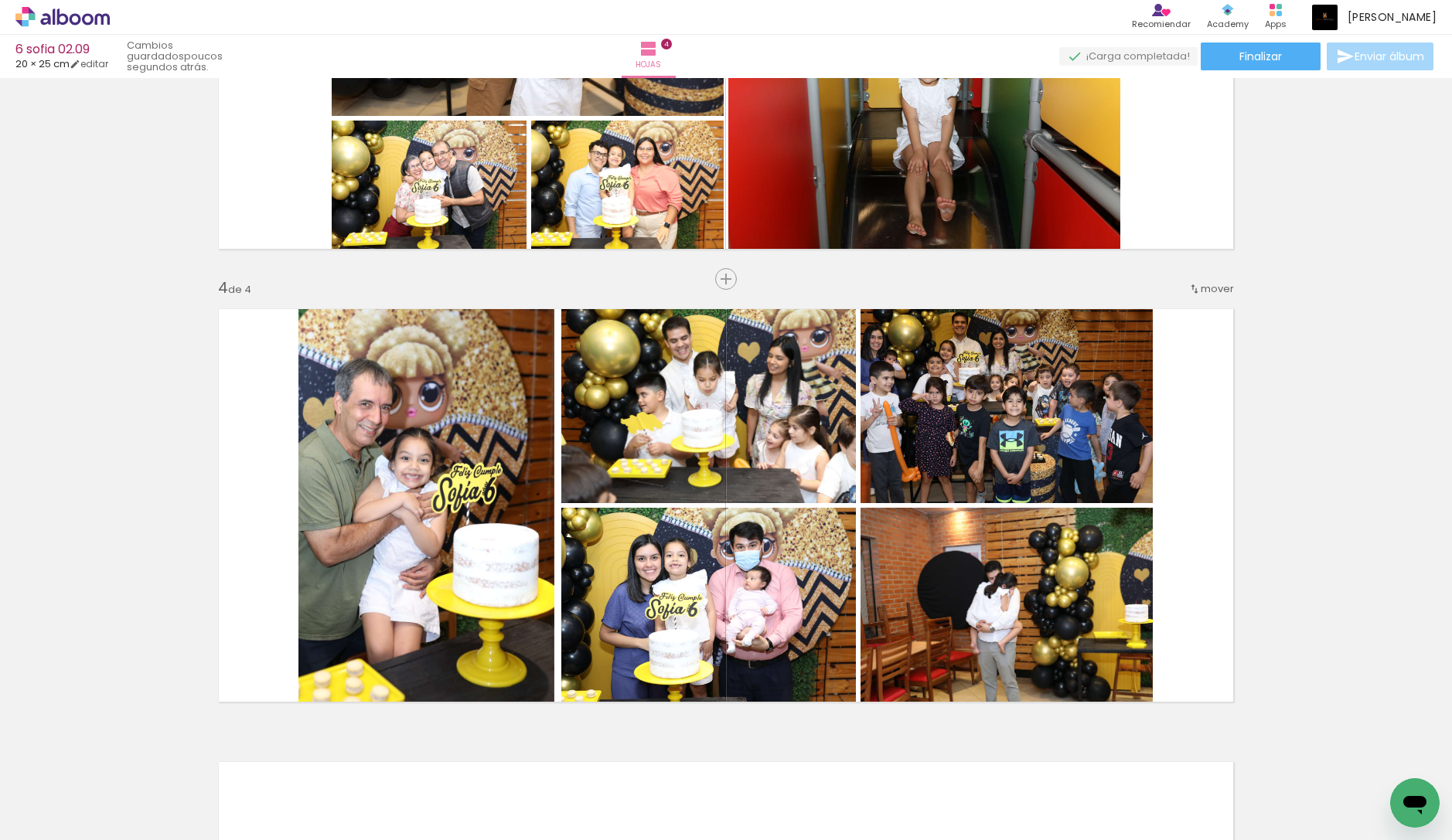
scroll to position [1208, 0]
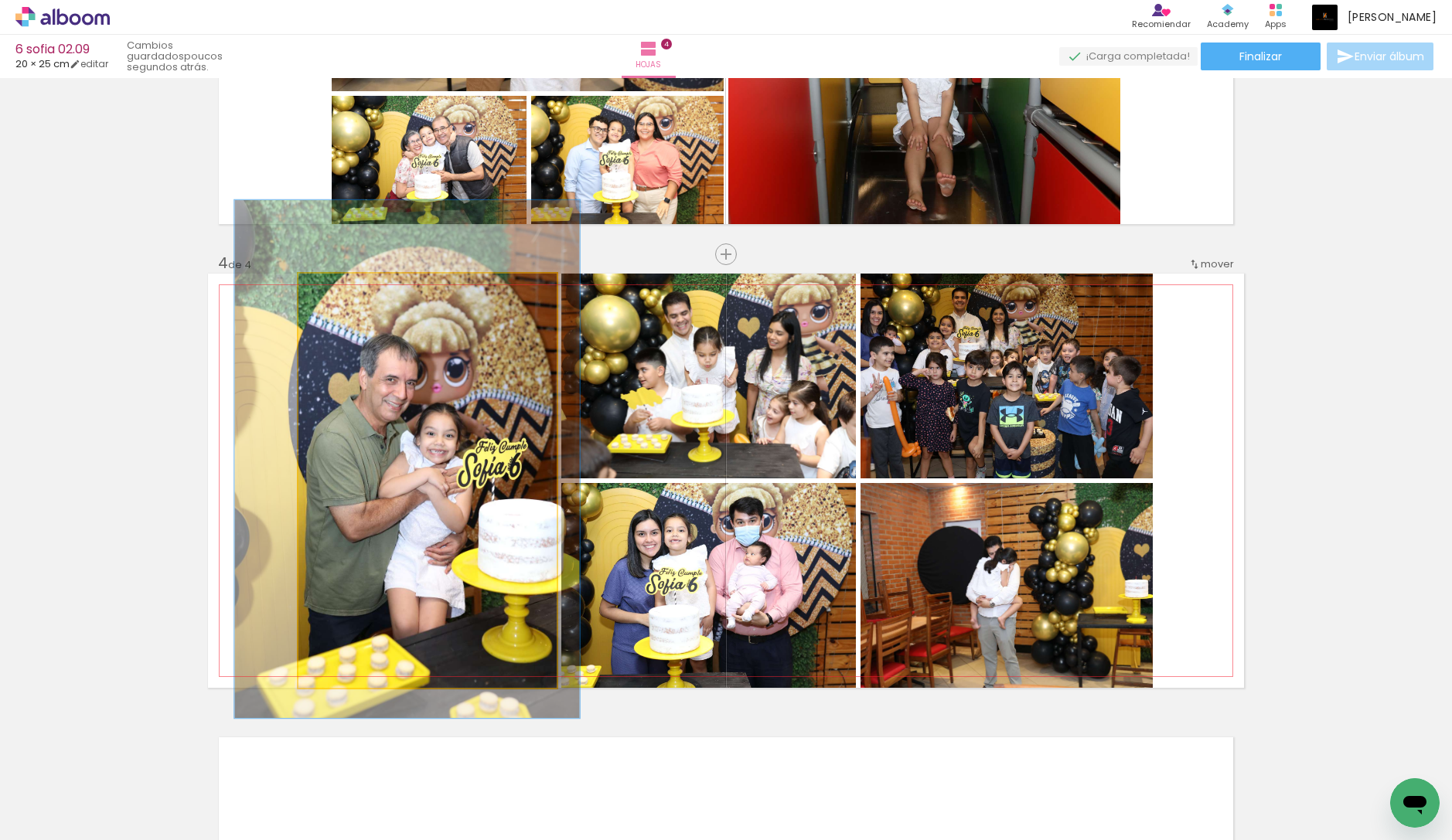
drag, startPoint x: 342, startPoint y: 452, endPoint x: 367, endPoint y: 452, distance: 25.0
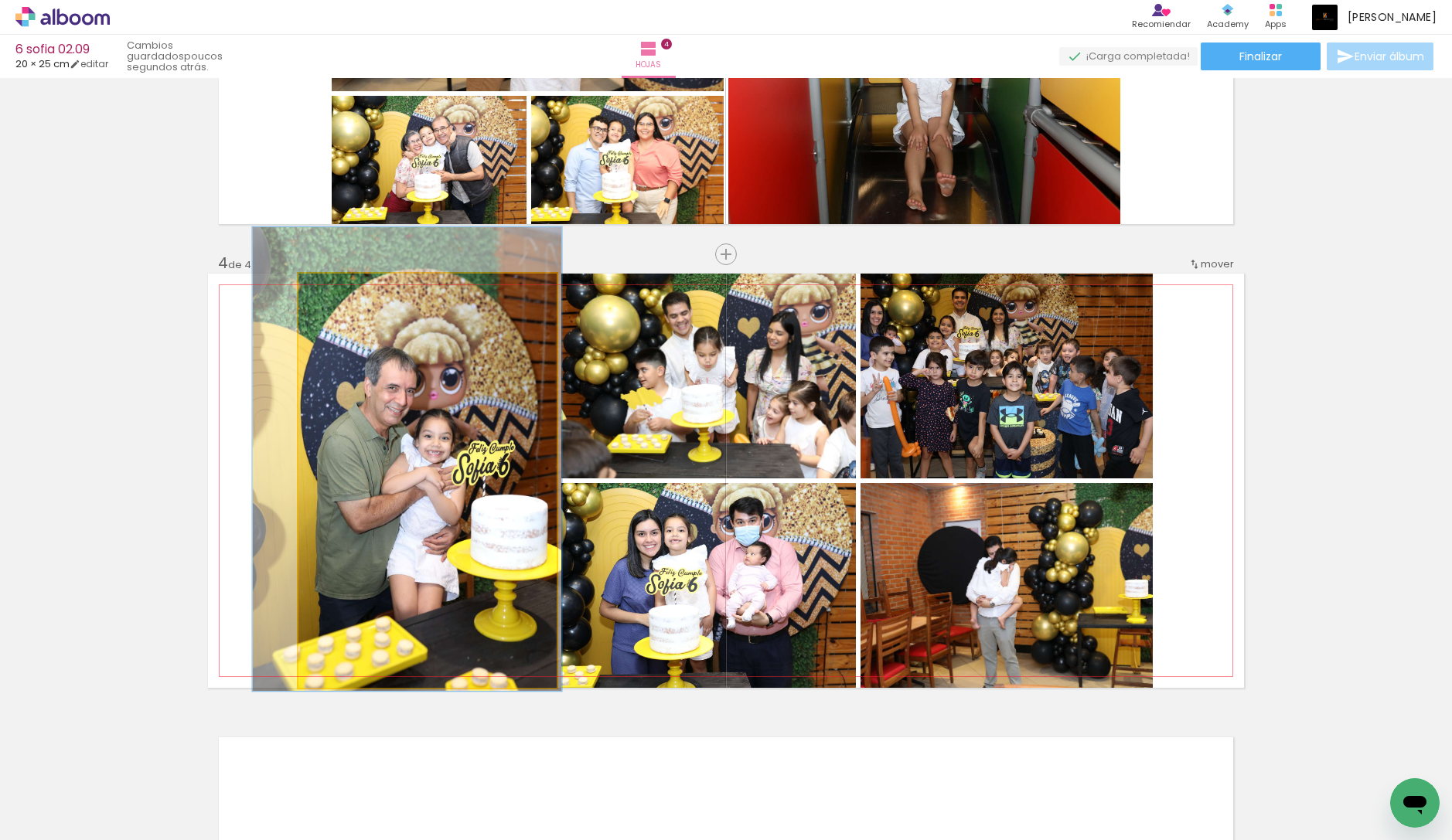
drag, startPoint x: 342, startPoint y: 293, endPoint x: 334, endPoint y: 295, distance: 8.2
type paper-slider "112"
click at [334, 295] on div at bounding box center [341, 290] width 25 height 25
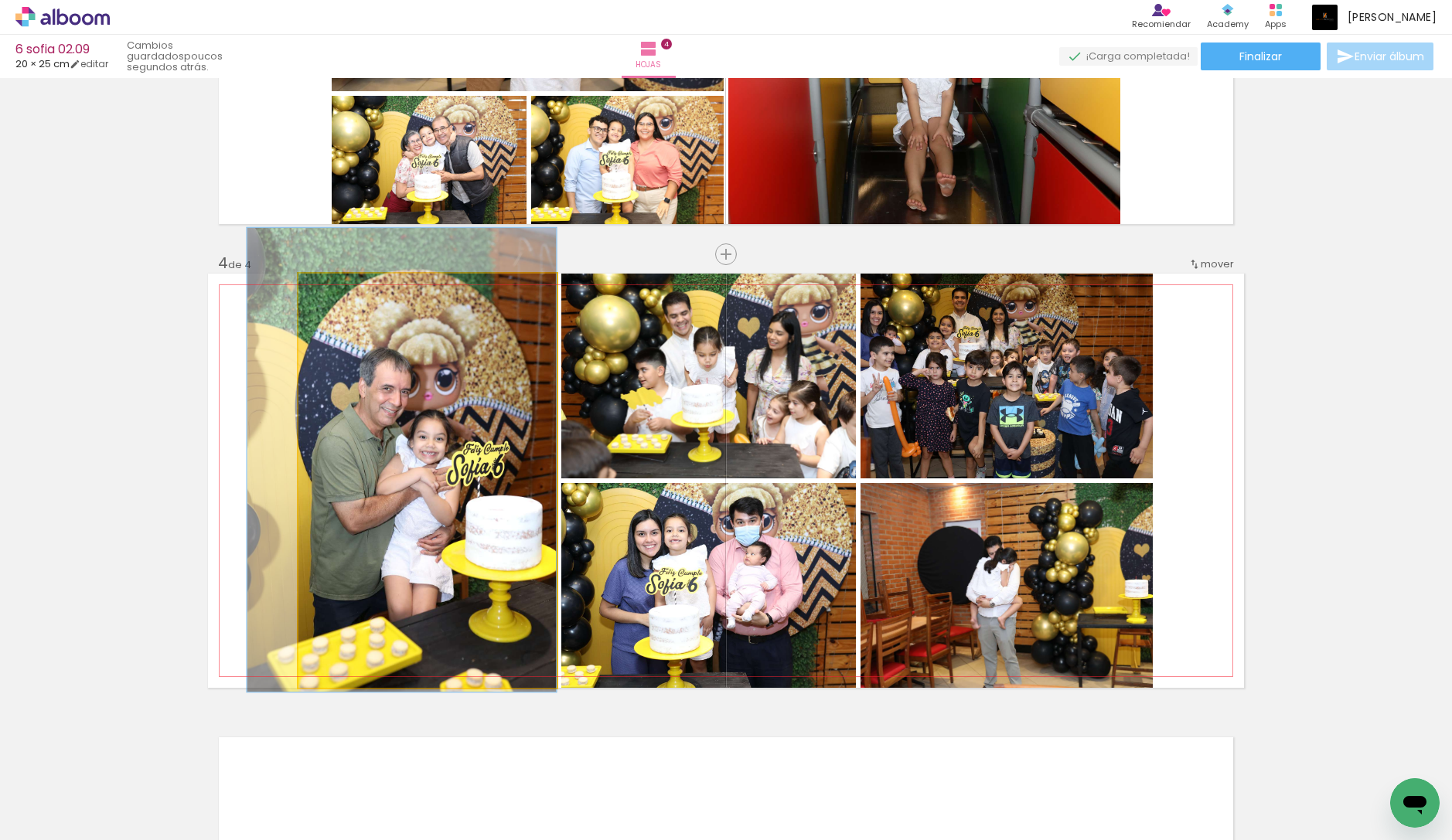
drag, startPoint x: 384, startPoint y: 339, endPoint x: 376, endPoint y: 339, distance: 8.0
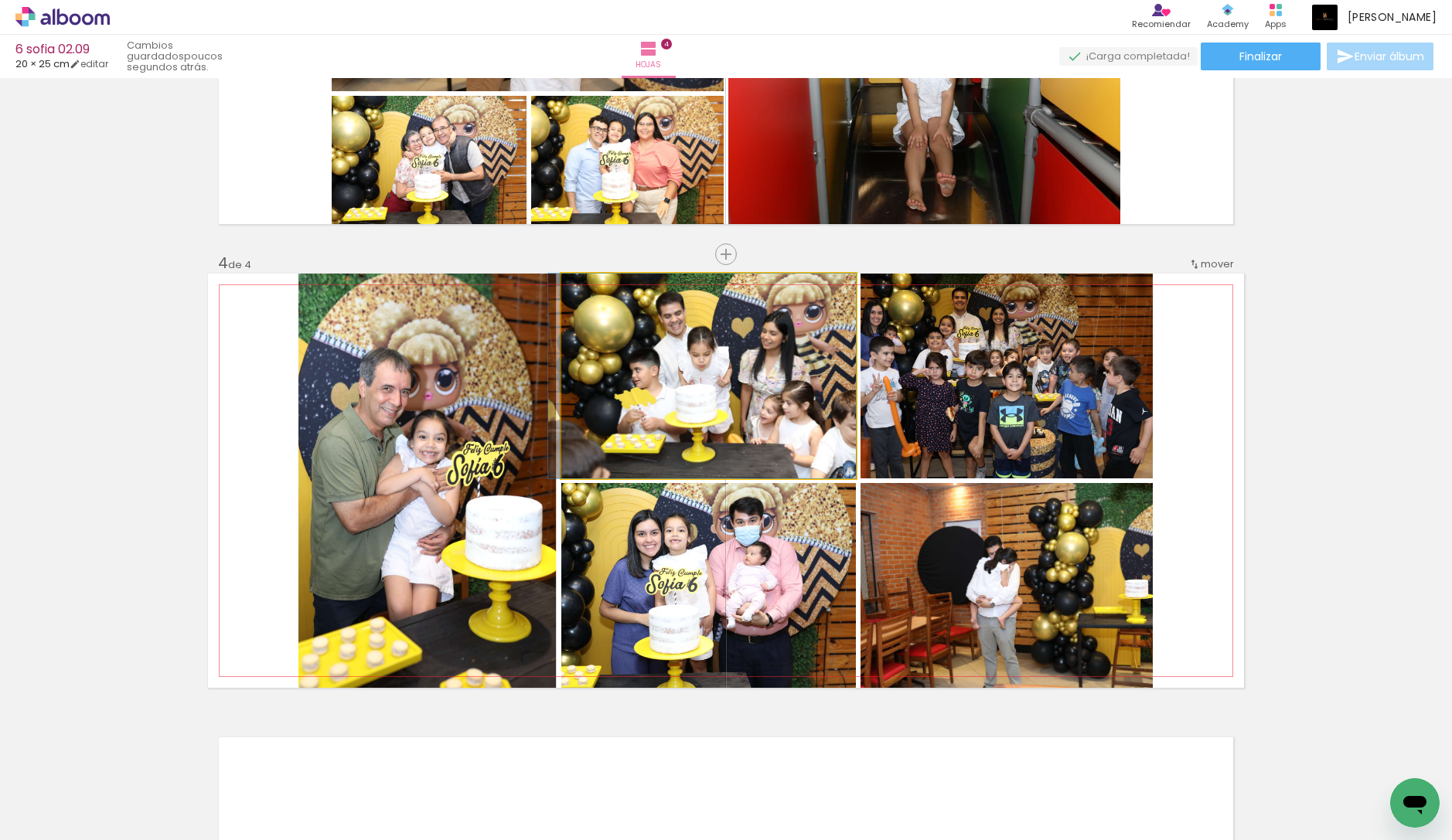
drag, startPoint x: 788, startPoint y: 370, endPoint x: 767, endPoint y: 374, distance: 21.4
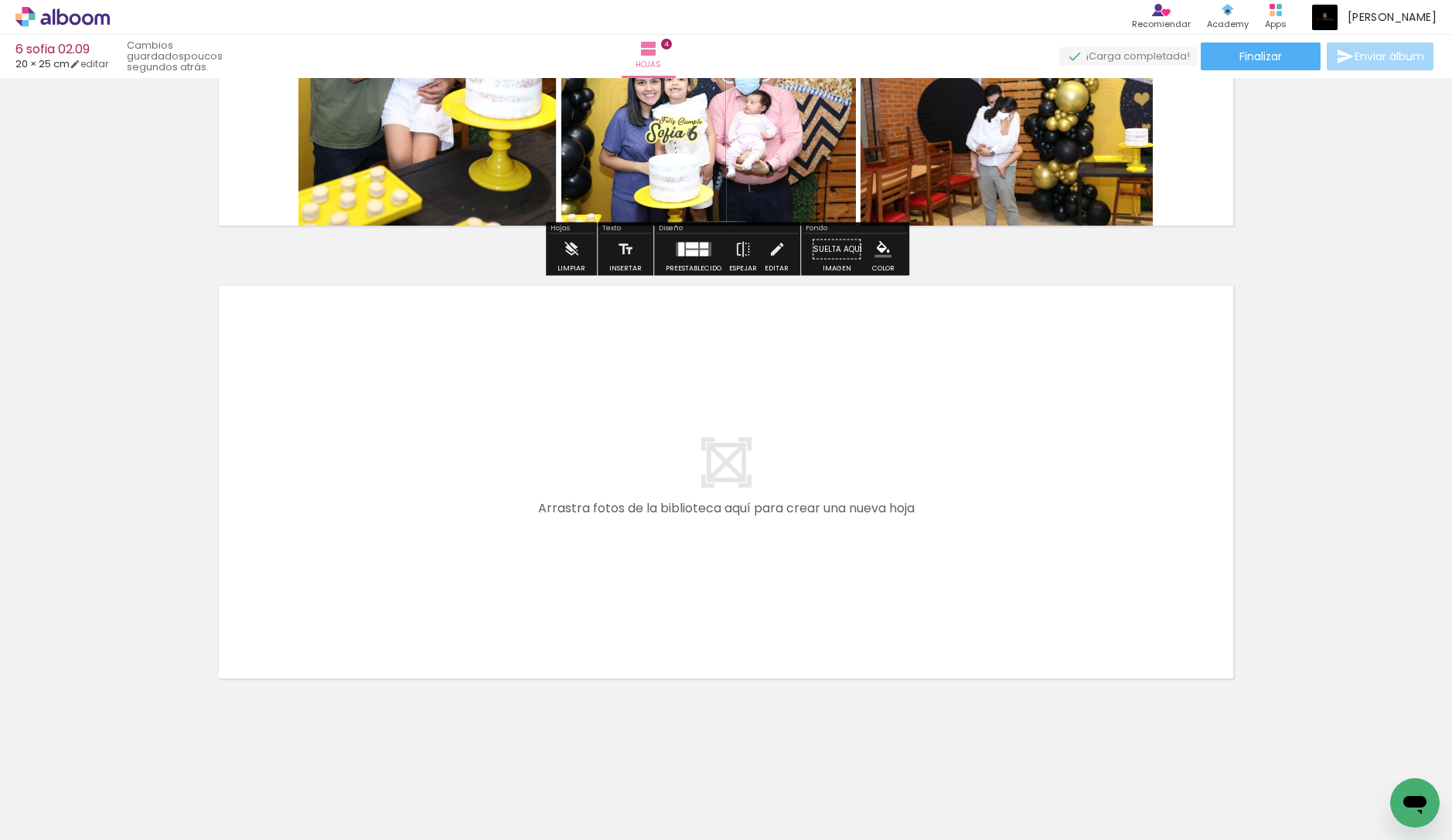
scroll to position [1315, 0]
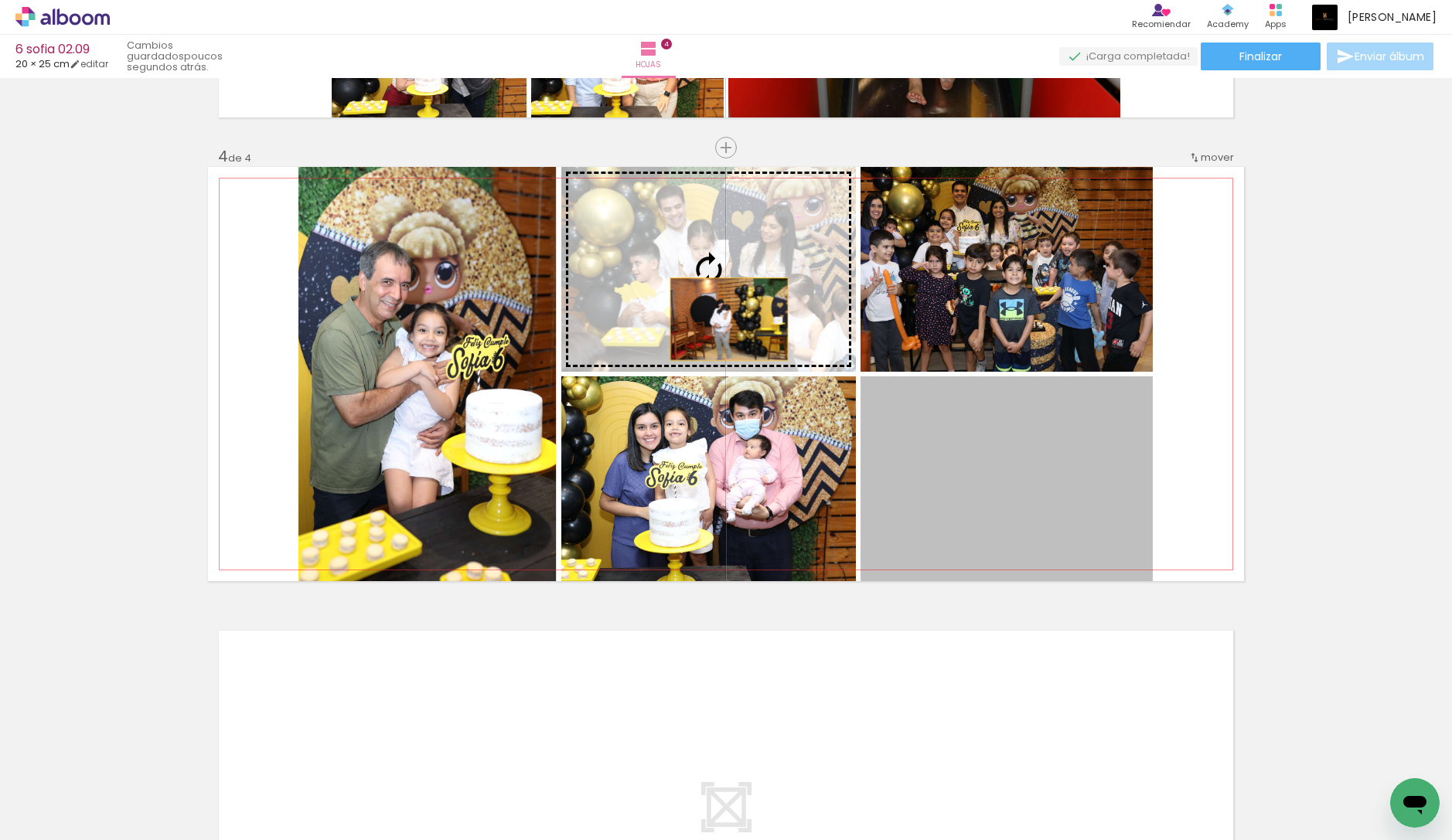
drag, startPoint x: 963, startPoint y: 464, endPoint x: 729, endPoint y: 319, distance: 275.3
click at [0, 0] on slot at bounding box center [0, 0] width 0 height 0
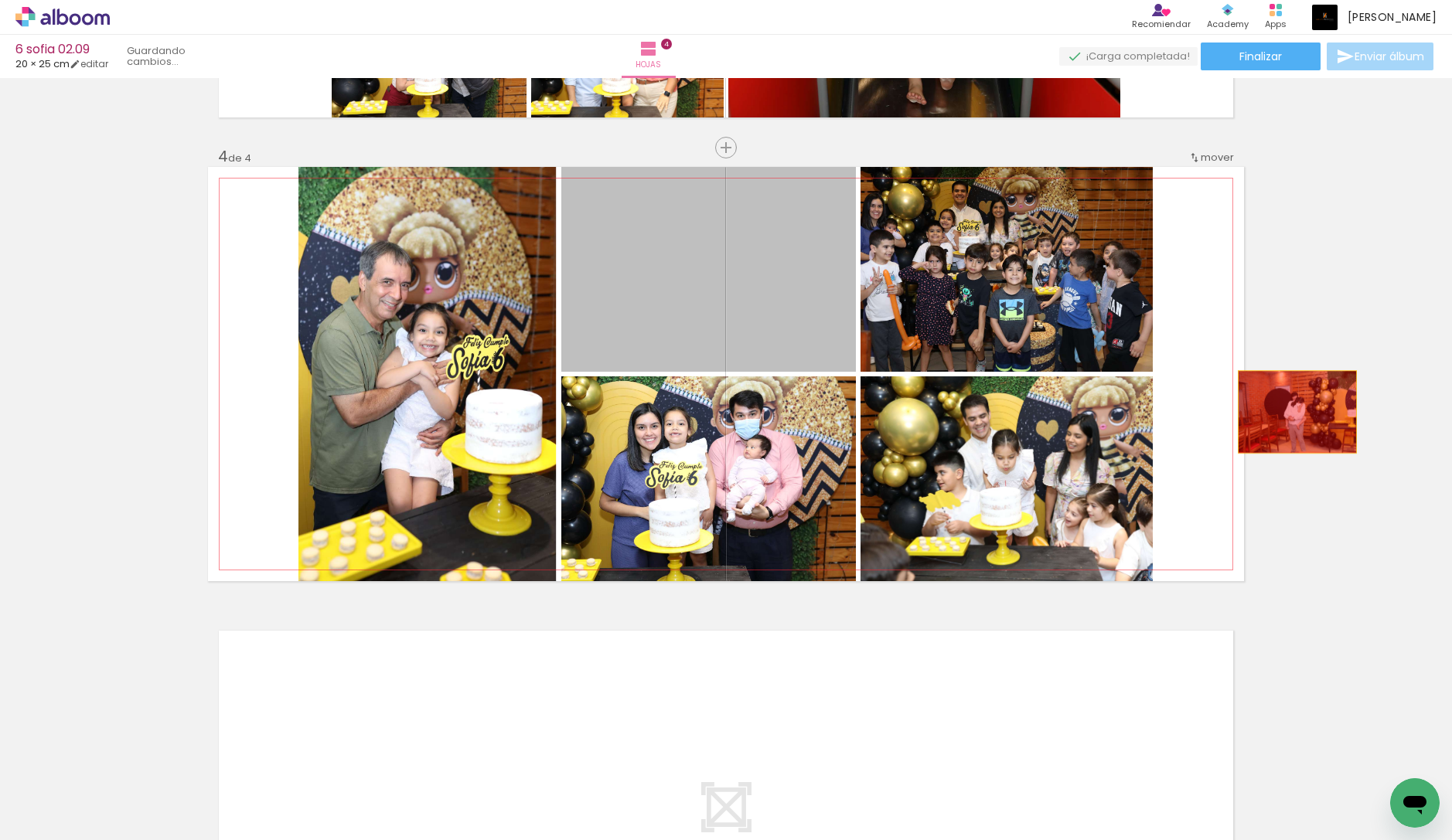
drag, startPoint x: 721, startPoint y: 273, endPoint x: 1303, endPoint y: 412, distance: 598.4
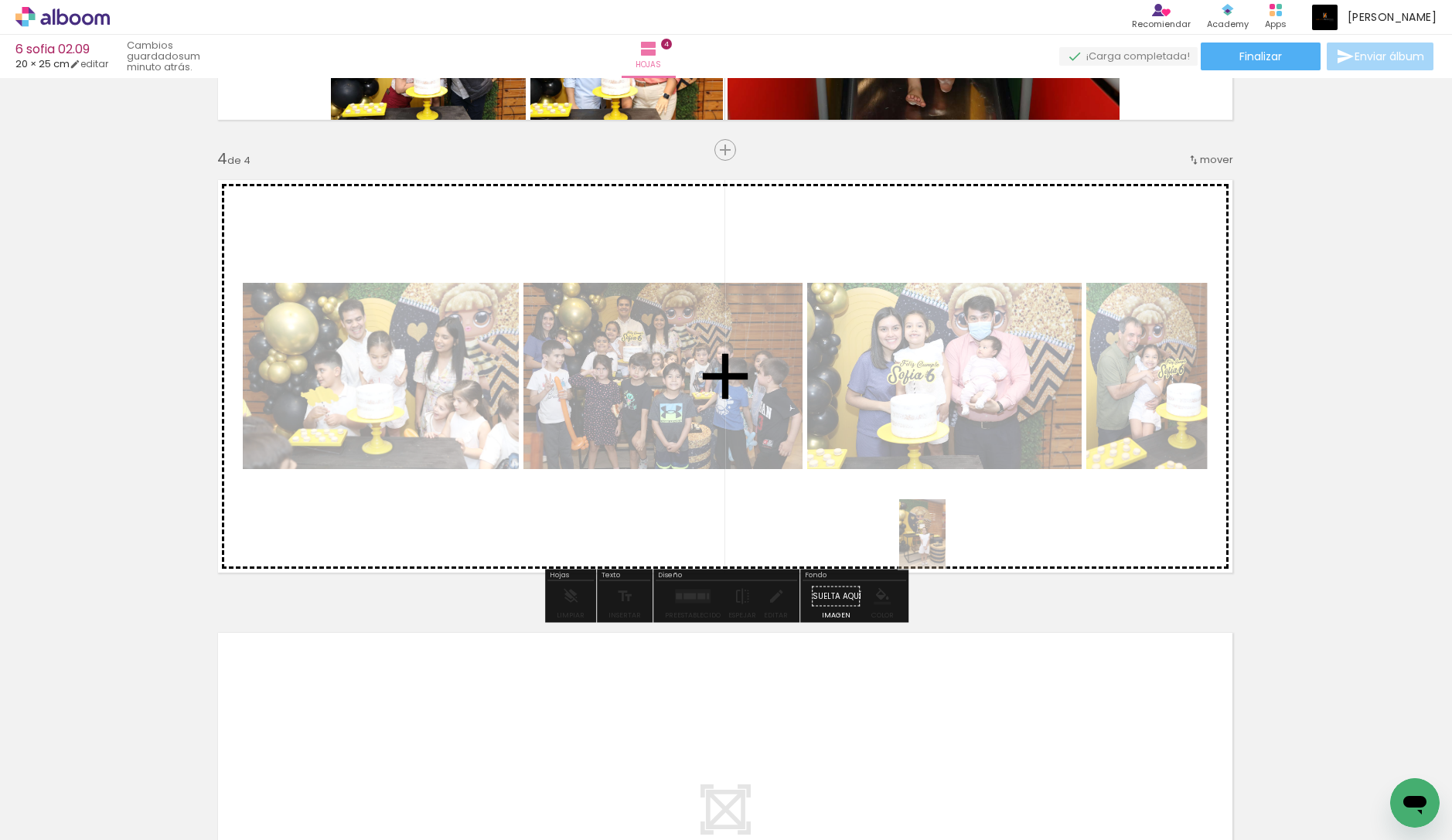
scroll to position [1313, 1]
drag, startPoint x: 950, startPoint y: 803, endPoint x: 939, endPoint y: 549, distance: 254.2
click at [945, 546] on quentale-workspace at bounding box center [726, 420] width 1452 height 840
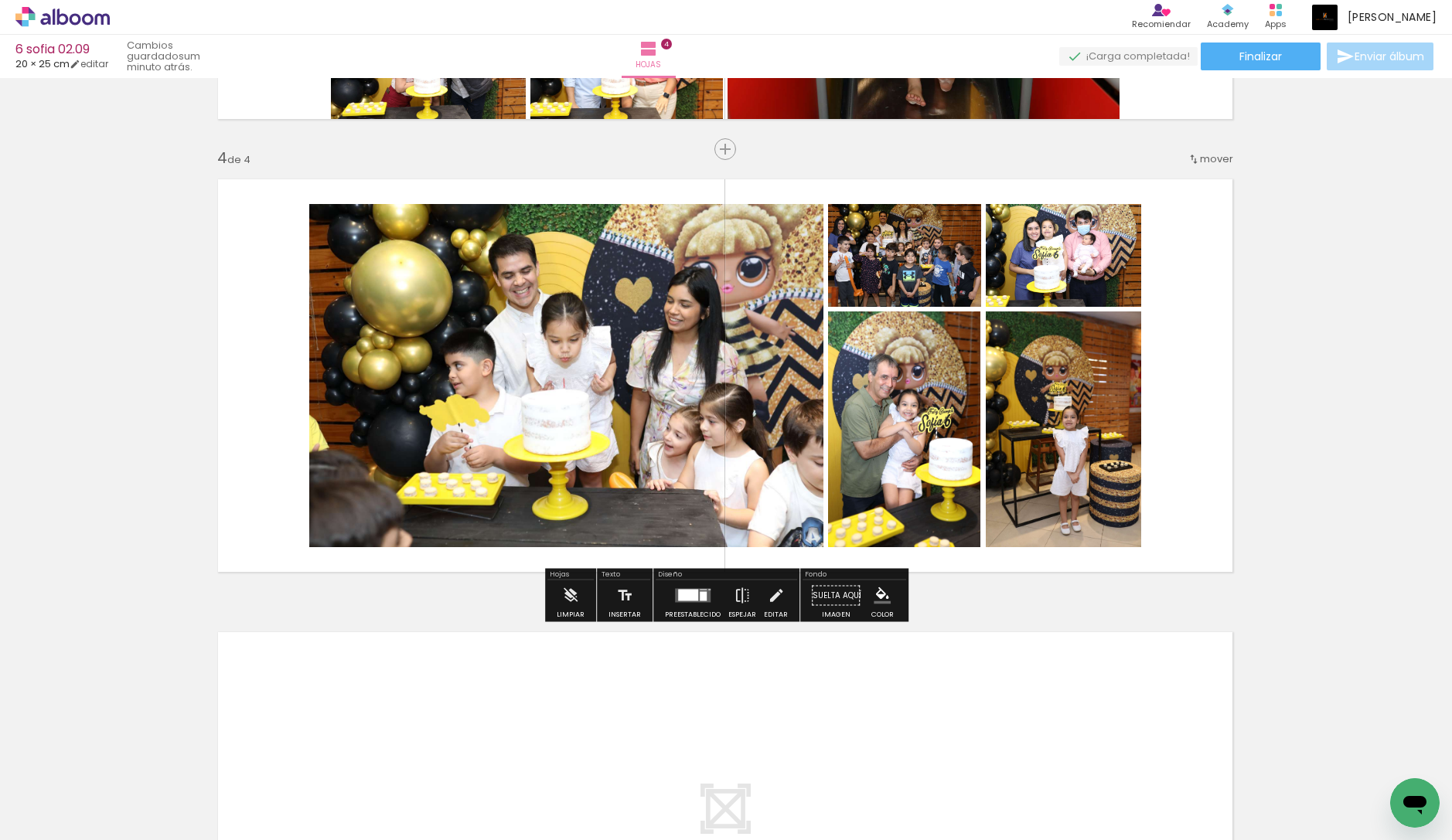
click at [691, 594] on div at bounding box center [688, 595] width 20 height 12
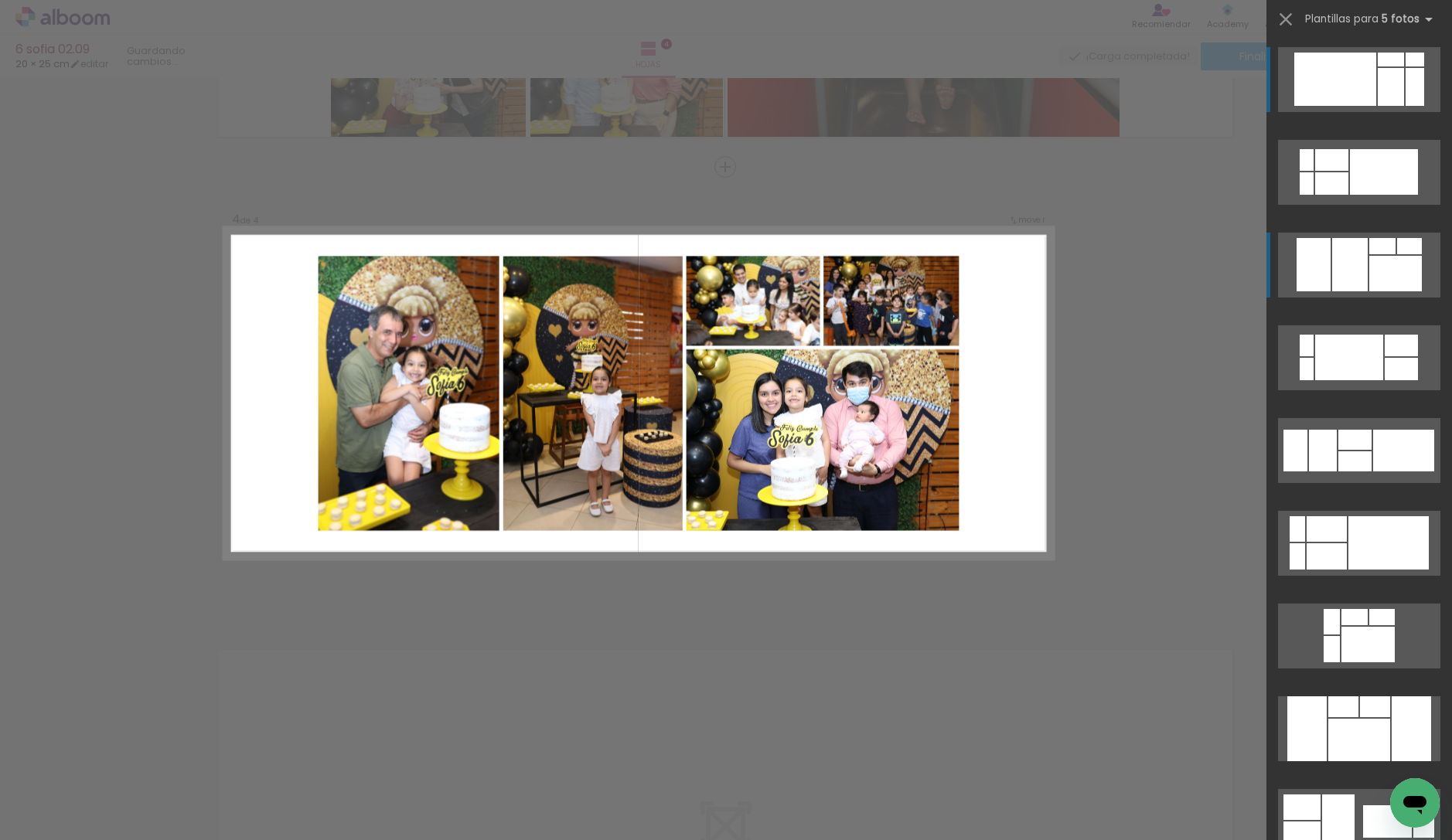
scroll to position [1277, 1]
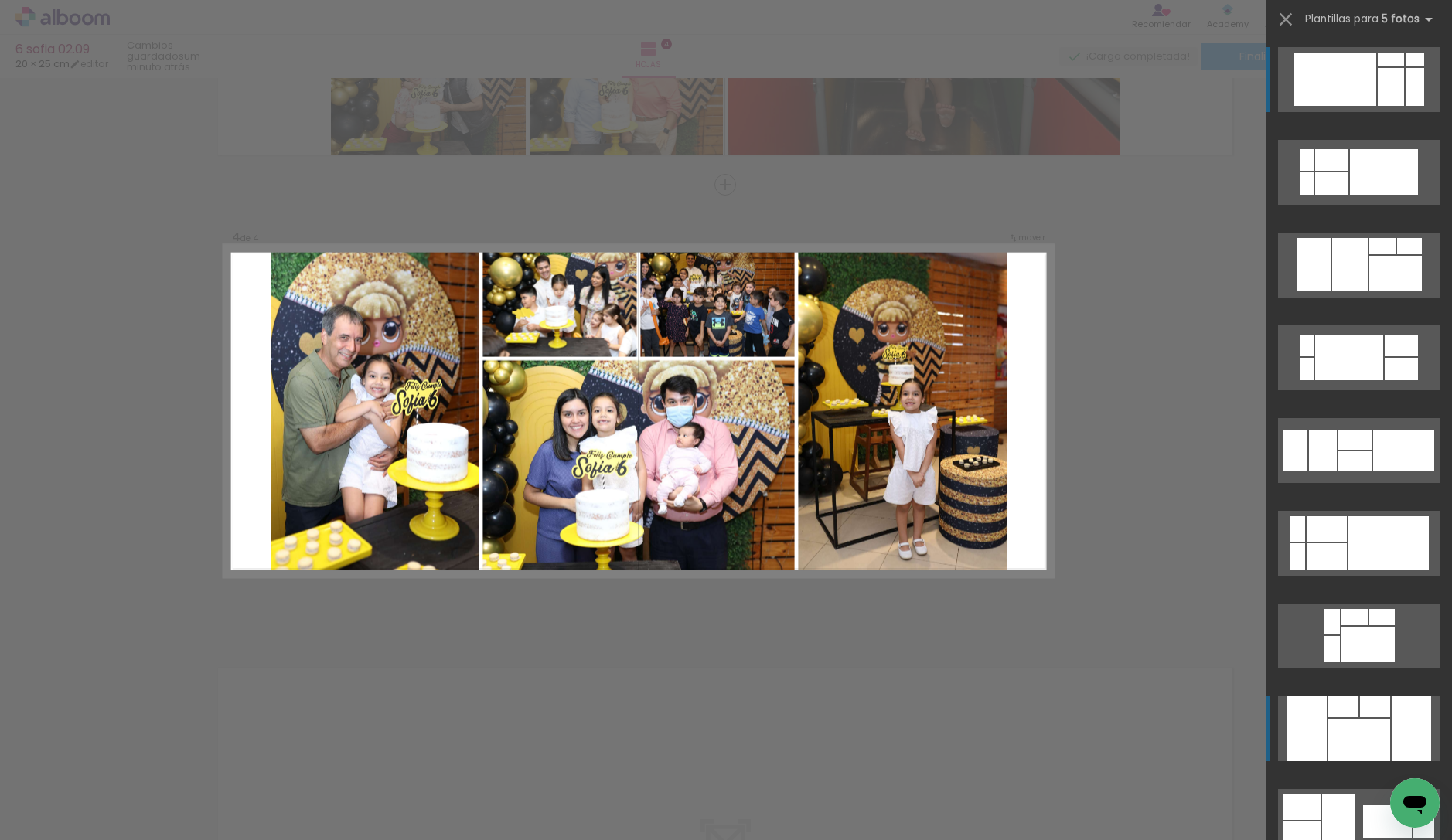
click at [1343, 746] on div at bounding box center [1359, 740] width 62 height 43
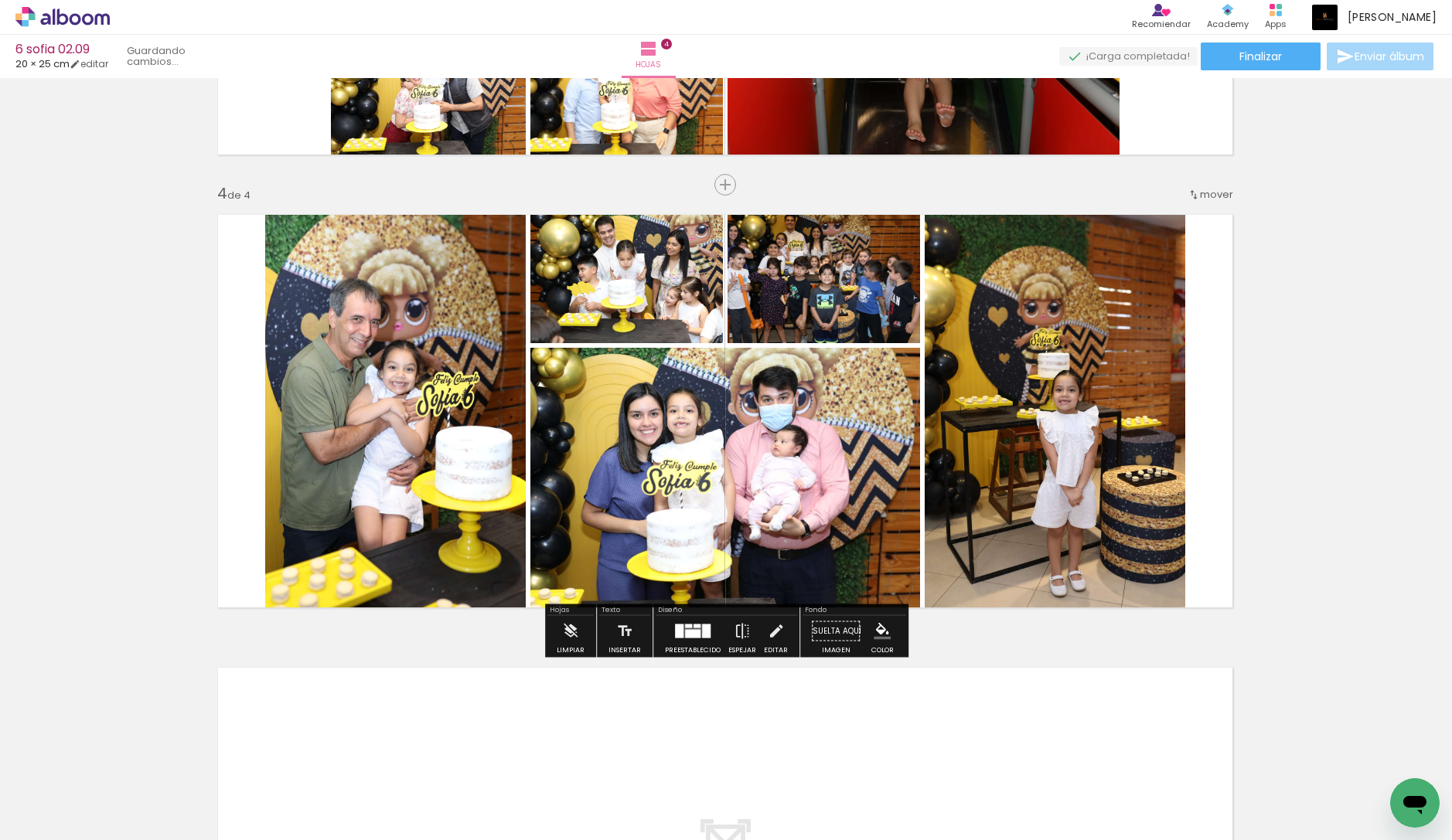
click at [1343, 746] on quentale-workspace at bounding box center [726, 420] width 1452 height 840
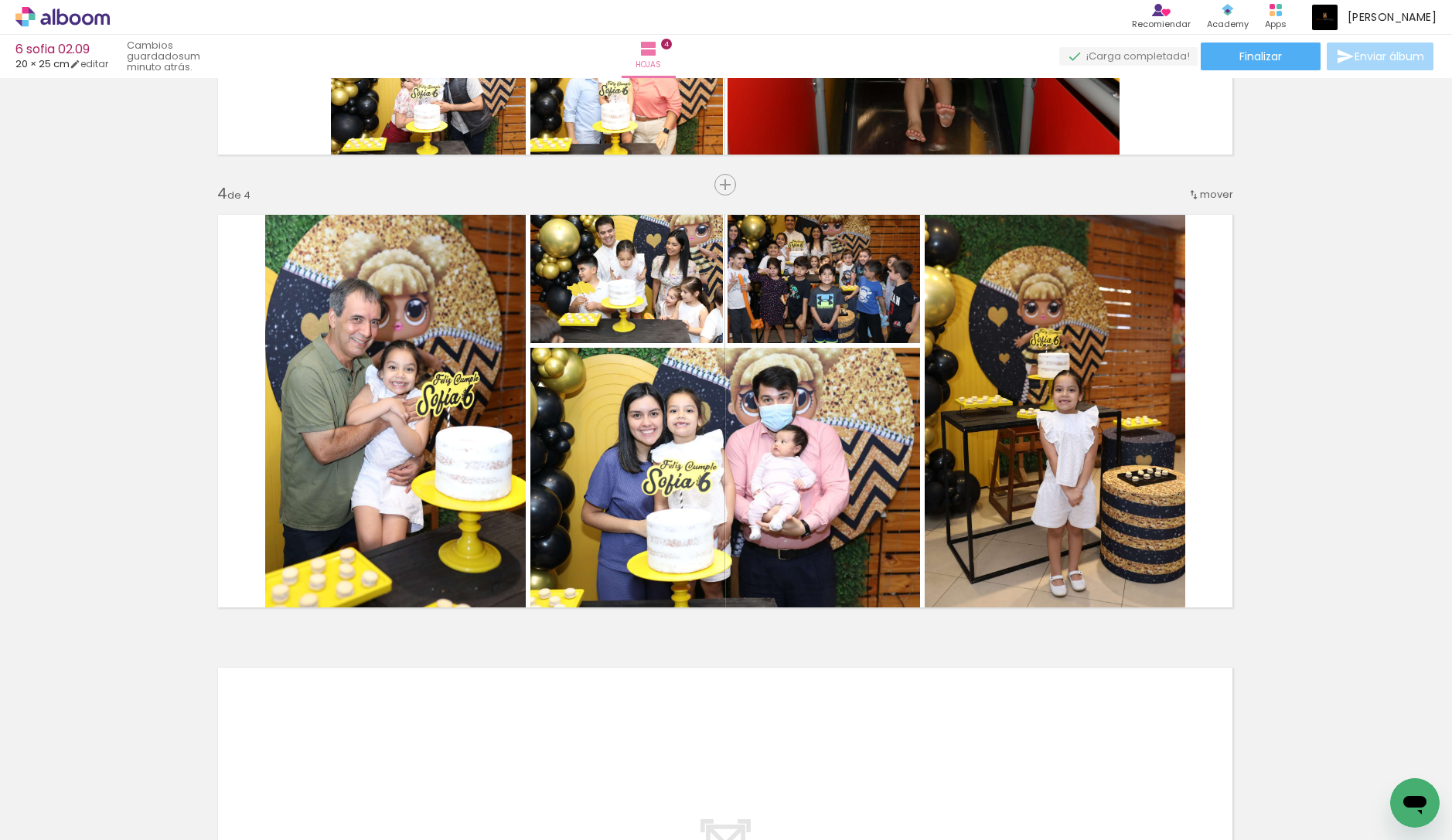
click at [57, 797] on input "Todas las fotos" at bounding box center [35, 794] width 43 height 13
click at [72, 787] on paper-item "No usadas" at bounding box center [49, 788] width 79 height 13
type input "No usadas"
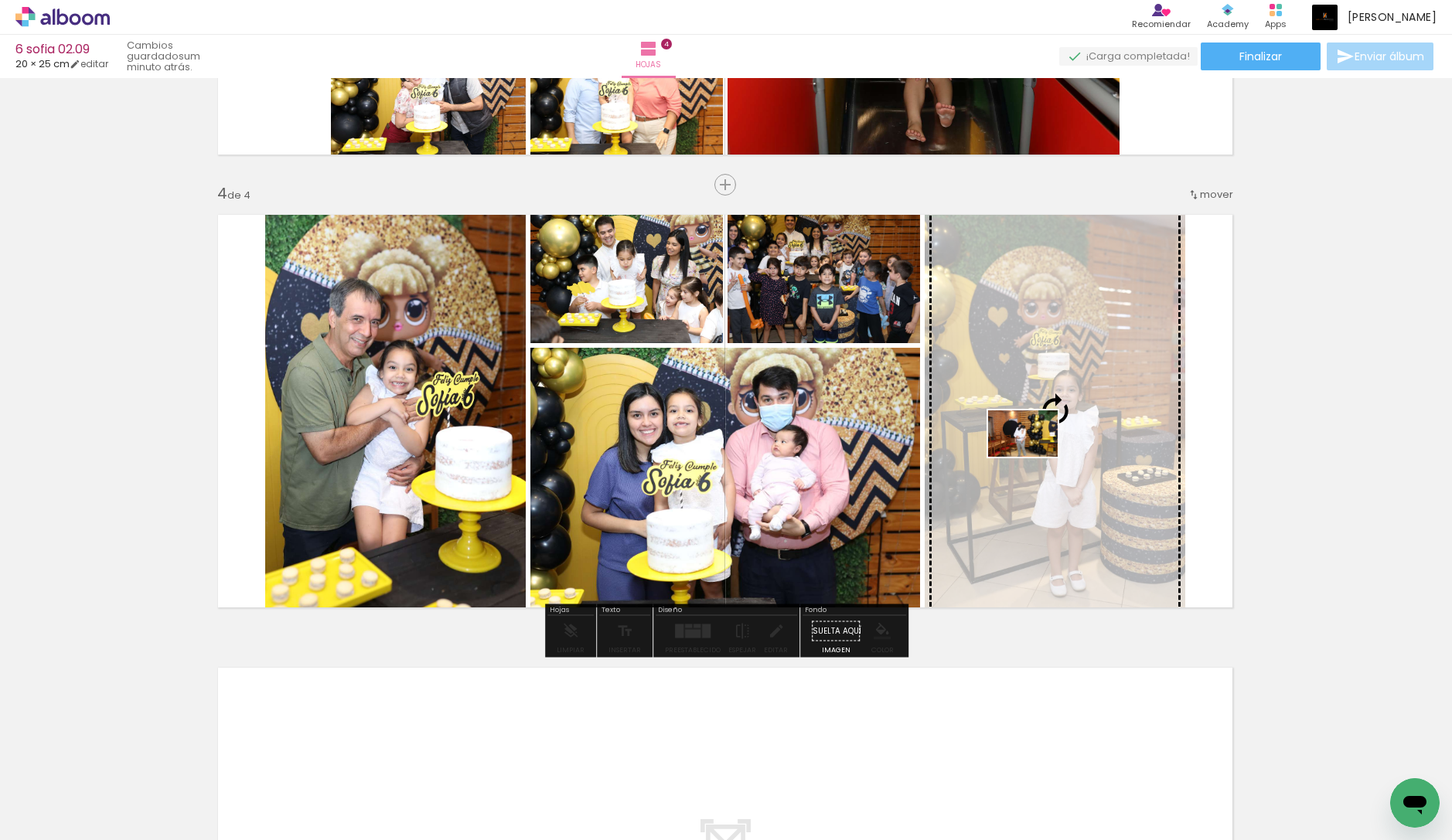
drag, startPoint x: 164, startPoint y: 781, endPoint x: 1035, endPoint y: 456, distance: 929.7
click at [1035, 456] on quentale-workspace at bounding box center [726, 420] width 1452 height 840
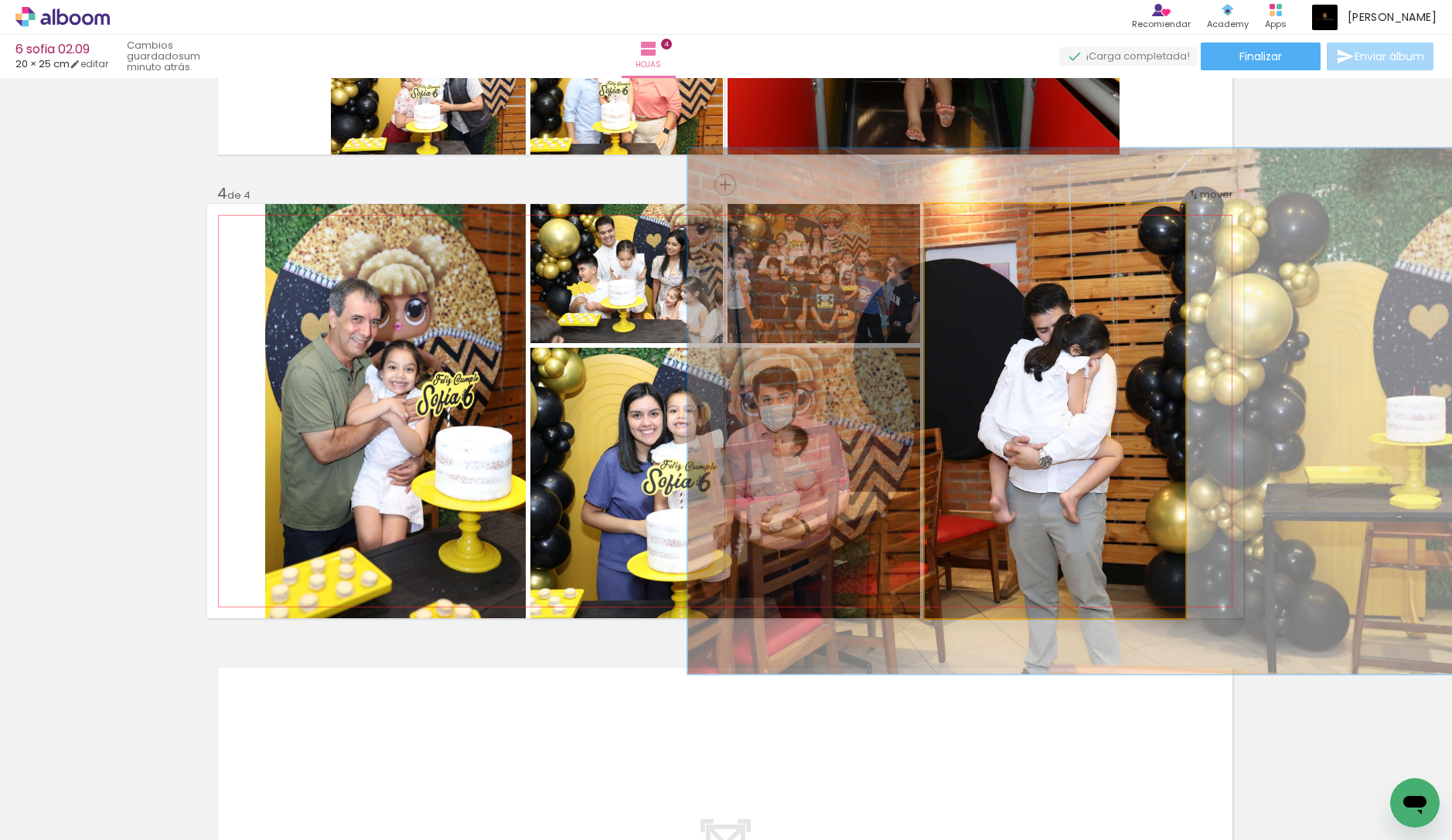
drag, startPoint x: 970, startPoint y: 220, endPoint x: 987, endPoint y: 220, distance: 17.0
type paper-slider "133"
click at [987, 220] on div at bounding box center [975, 220] width 25 height 25
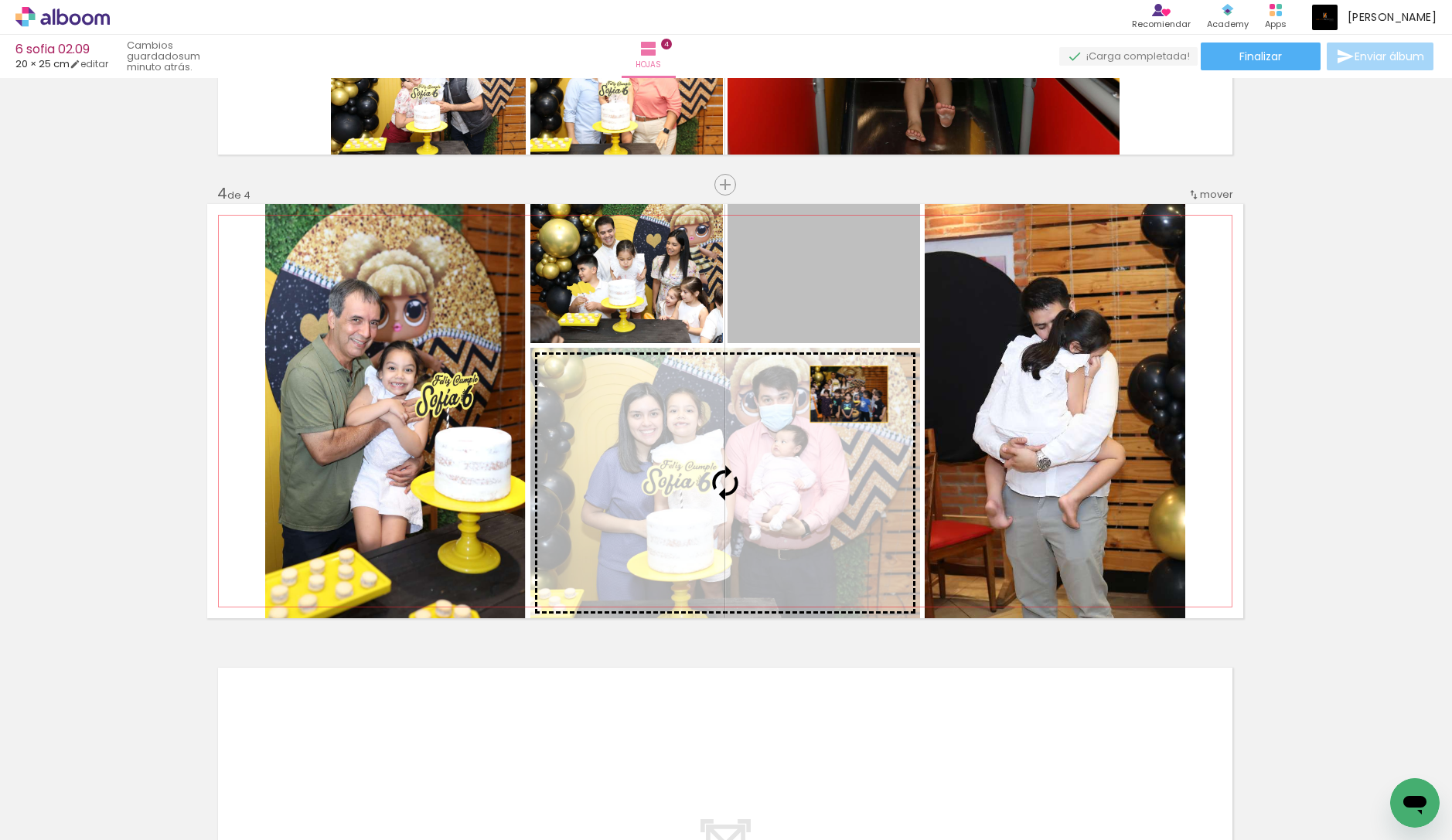
drag, startPoint x: 862, startPoint y: 282, endPoint x: 849, endPoint y: 394, distance: 112.8
click at [0, 0] on slot at bounding box center [0, 0] width 0 height 0
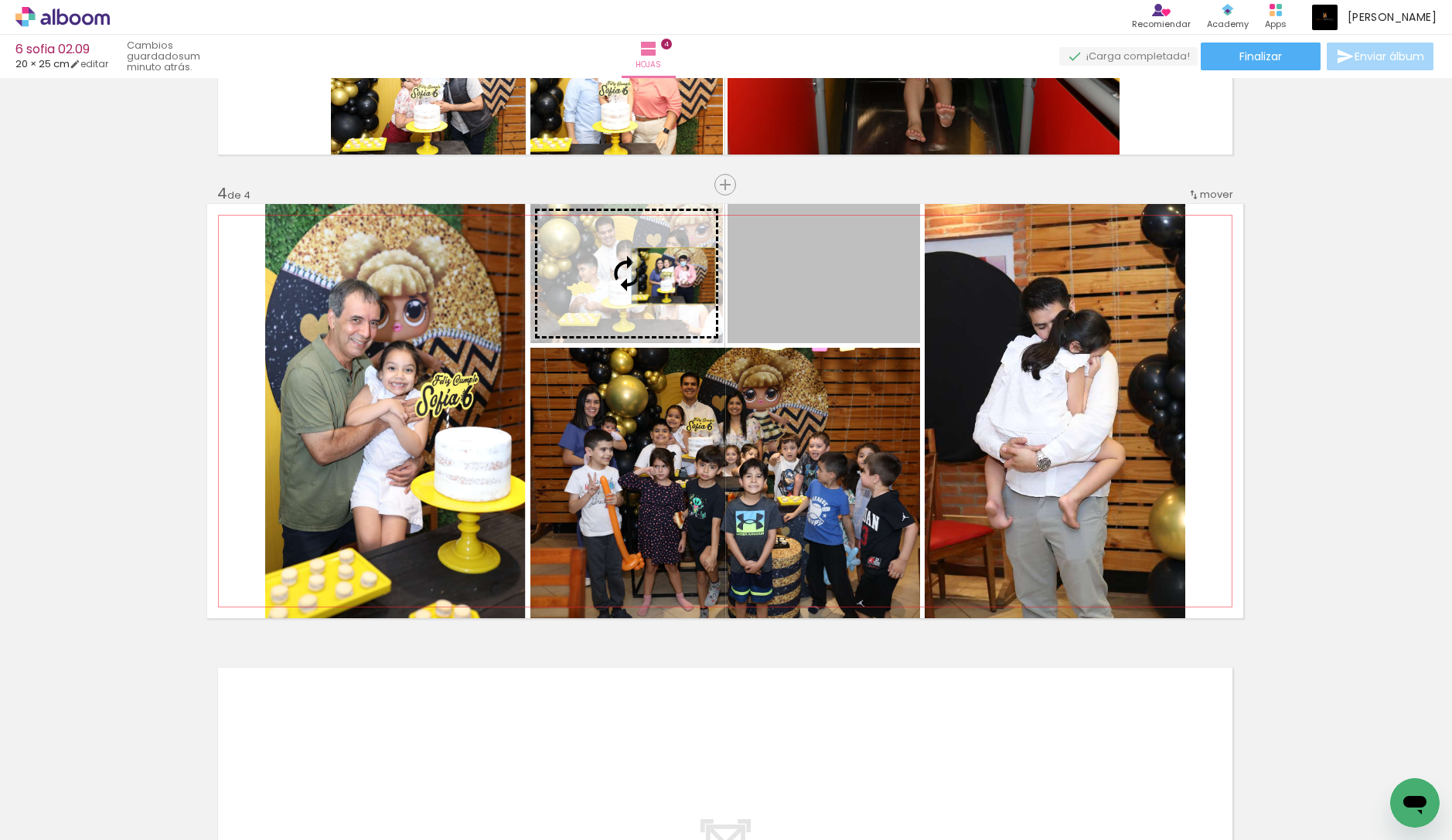
drag, startPoint x: 820, startPoint y: 272, endPoint x: 676, endPoint y: 276, distance: 144.1
click at [0, 0] on slot at bounding box center [0, 0] width 0 height 0
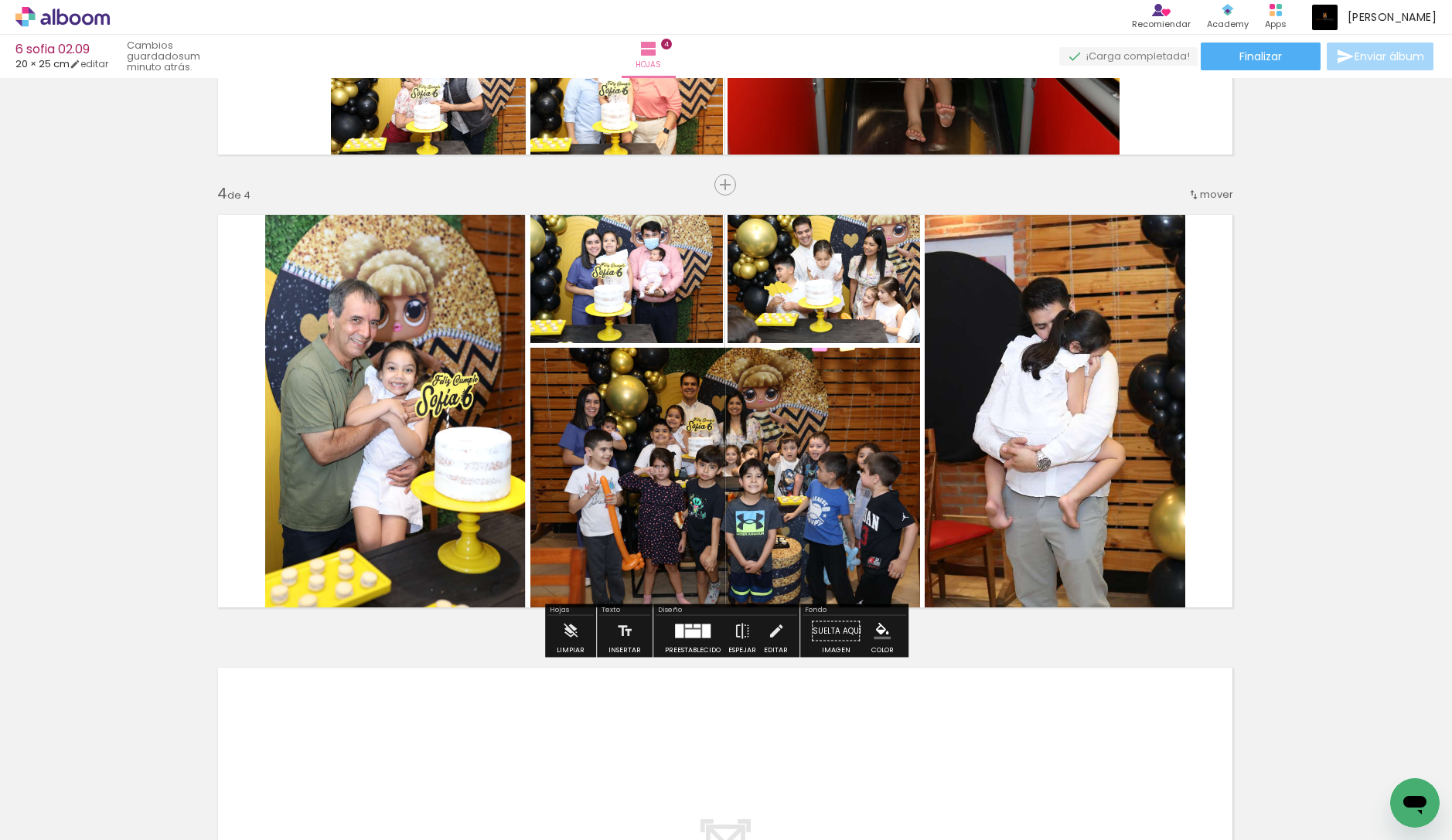
scroll to position [1277, 0]
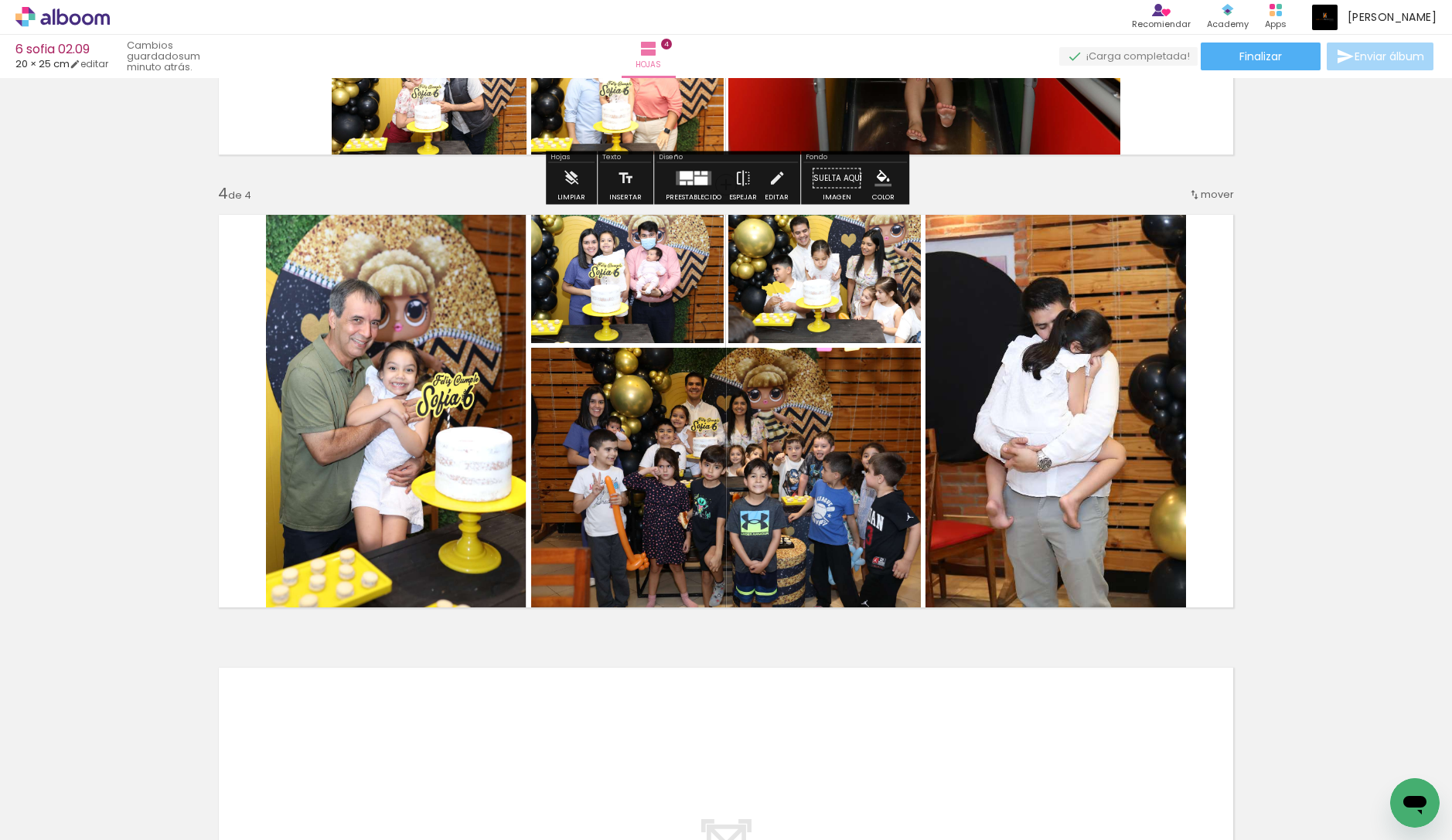
click at [56, 29] on div "› Editor de álbum Recomiendar Recomienda a un amigo Contenido que inspira Acade…" at bounding box center [726, 17] width 1452 height 35
click at [67, 15] on icon at bounding box center [63, 16] width 12 height 16
